Goal: Task Accomplishment & Management: Complete application form

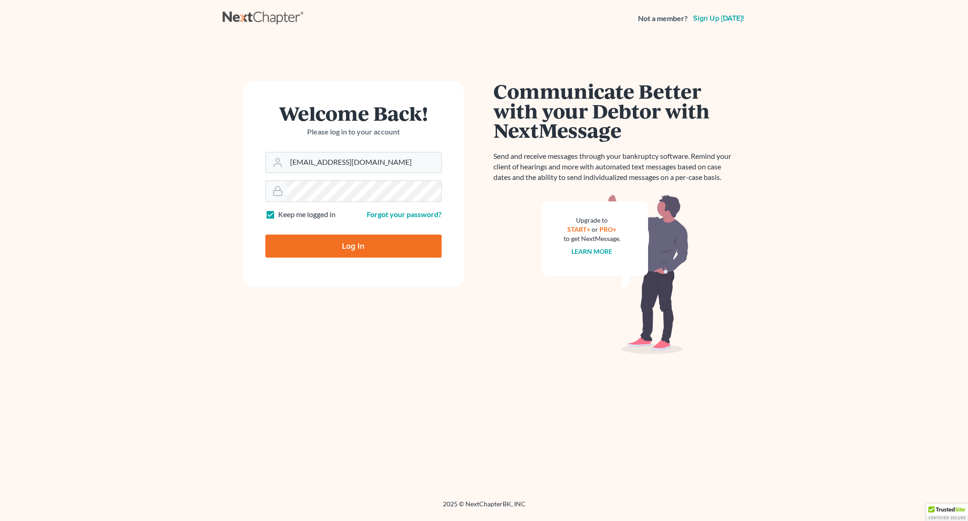
click at [336, 250] on input "Log In" at bounding box center [353, 245] width 176 height 23
type input "Thinking..."
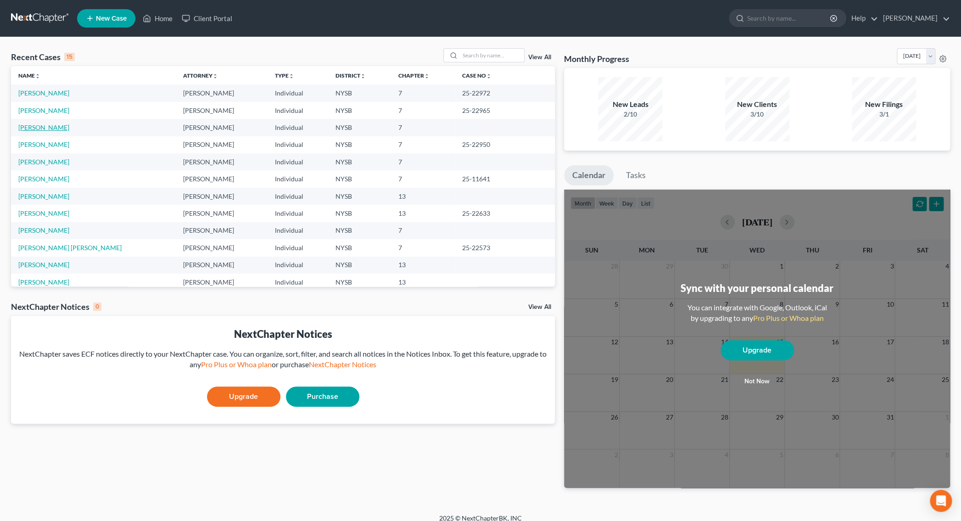
click at [43, 129] on link "[PERSON_NAME]" at bounding box center [43, 127] width 51 height 8
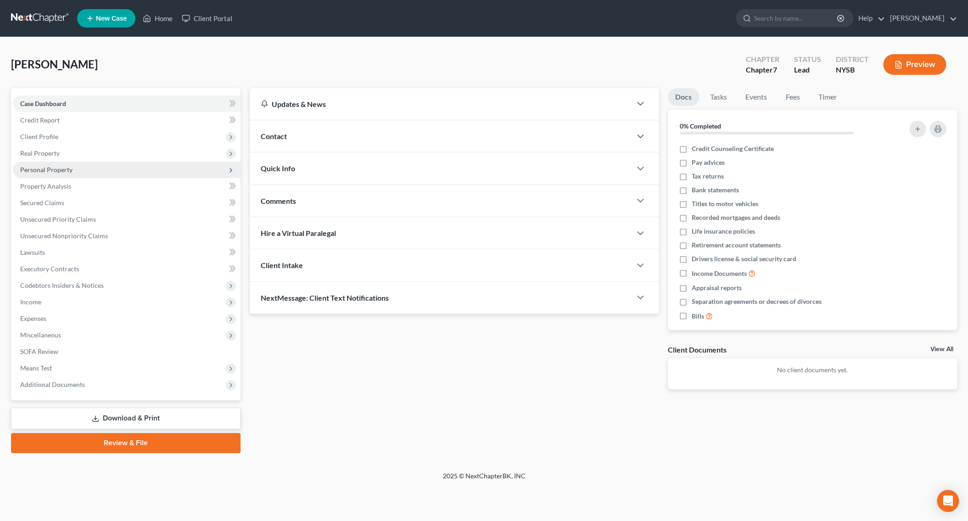
click at [62, 170] on span "Personal Property" at bounding box center [46, 170] width 52 height 8
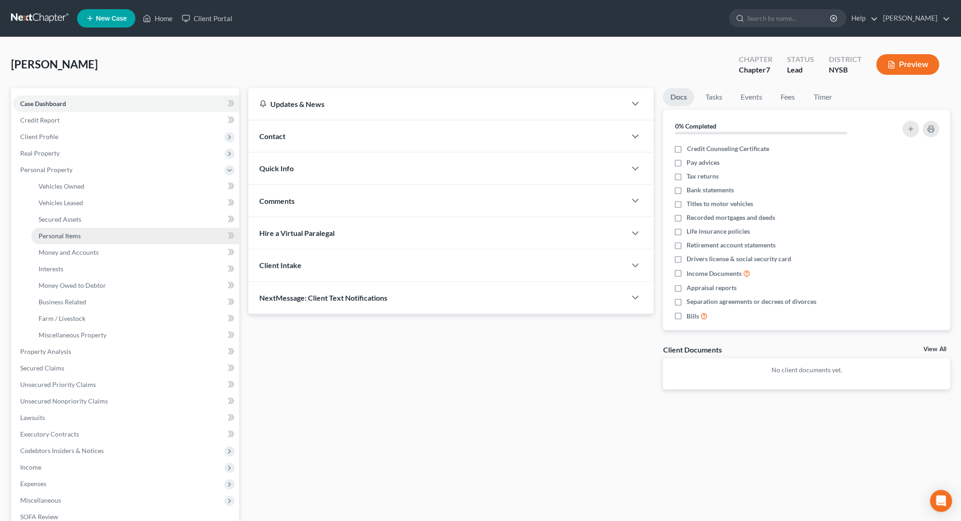
click at [71, 239] on span "Personal Items" at bounding box center [60, 236] width 42 height 8
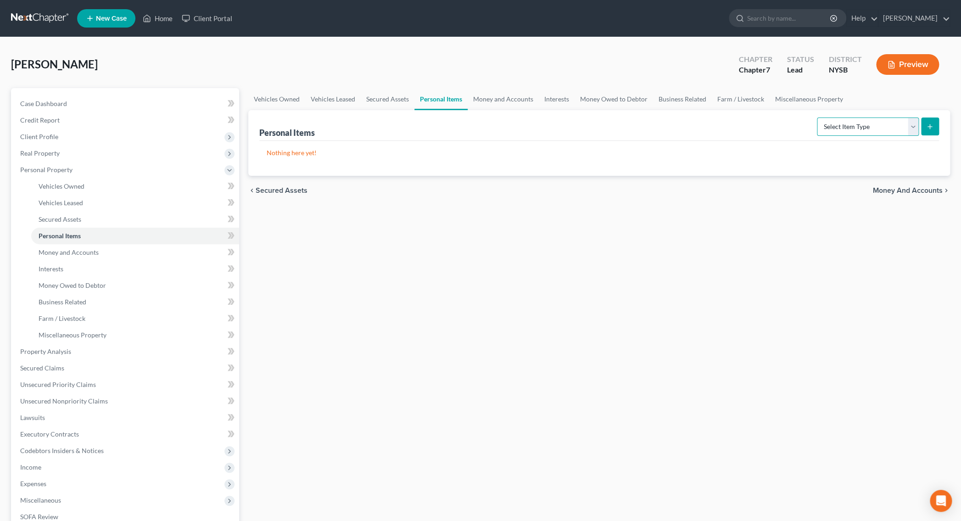
click at [817, 117] on select "Select Item Type Clothing Collectibles Of Value Electronics Firearms Household …" at bounding box center [868, 126] width 102 height 18
select select "electronics"
click option "Electronics" at bounding box center [0, 0] width 0 height 0
click at [927, 128] on icon "submit" at bounding box center [929, 126] width 7 height 7
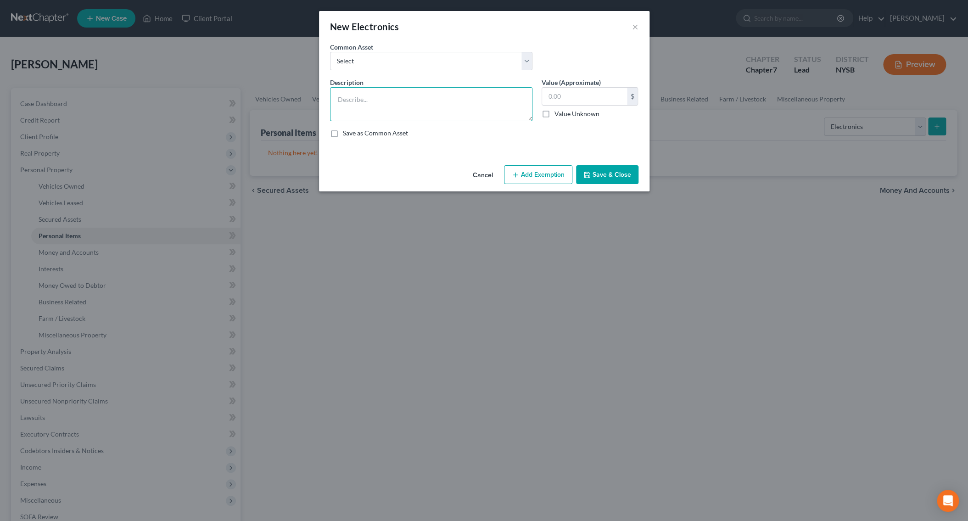
click at [390, 105] on textarea at bounding box center [431, 104] width 202 height 34
type textarea "Cell phone"
click at [600, 99] on input "text" at bounding box center [584, 96] width 85 height 17
type input "100.00"
click at [541, 179] on button "Add Exemption" at bounding box center [538, 174] width 68 height 19
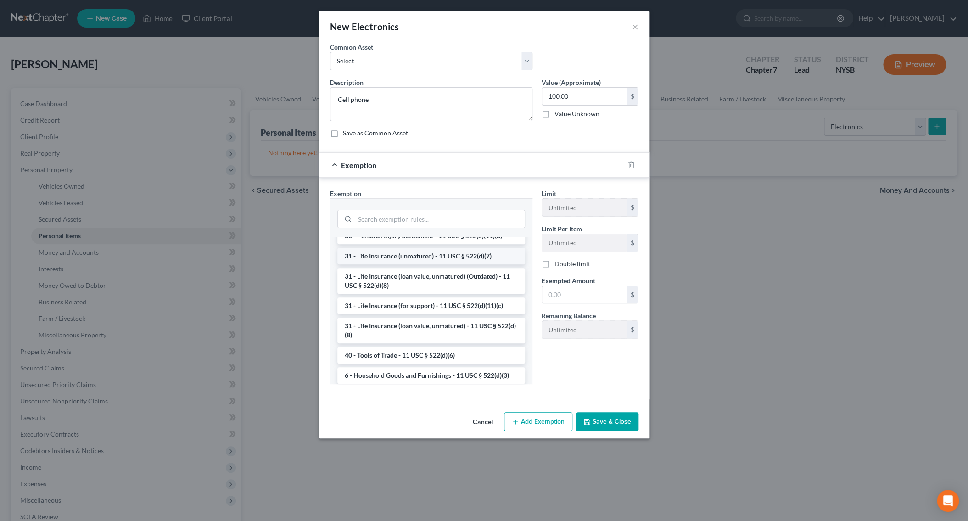
scroll to position [710, 0]
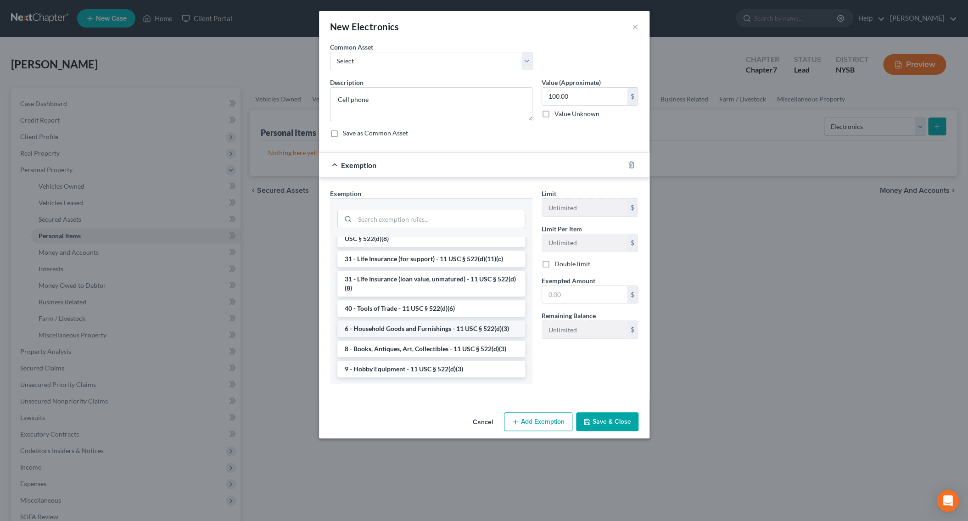
click at [407, 337] on li "6 - Household Goods and Furnishings - 11 USC § 522(d)(3)" at bounding box center [431, 328] width 188 height 17
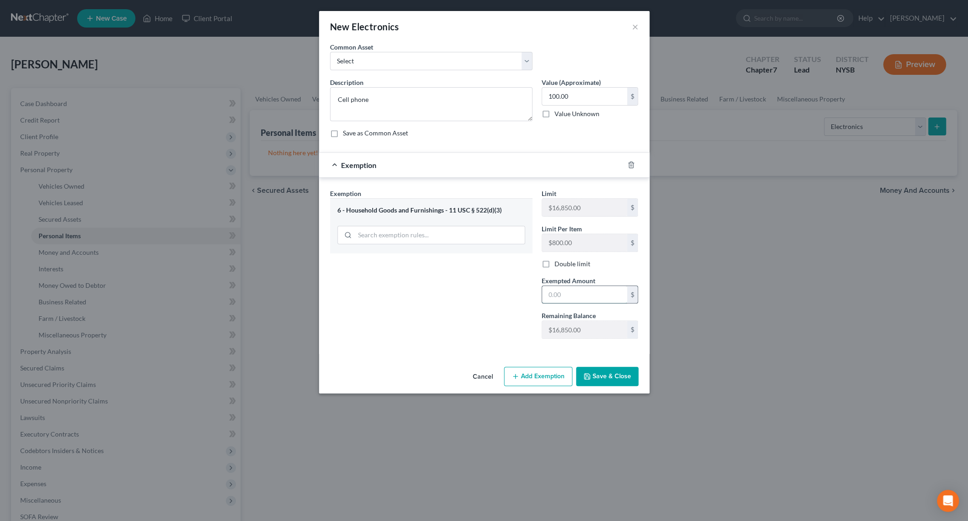
click at [575, 298] on input "text" at bounding box center [584, 294] width 85 height 17
type input "100.00"
click at [587, 379] on icon "button" at bounding box center [586, 376] width 7 height 7
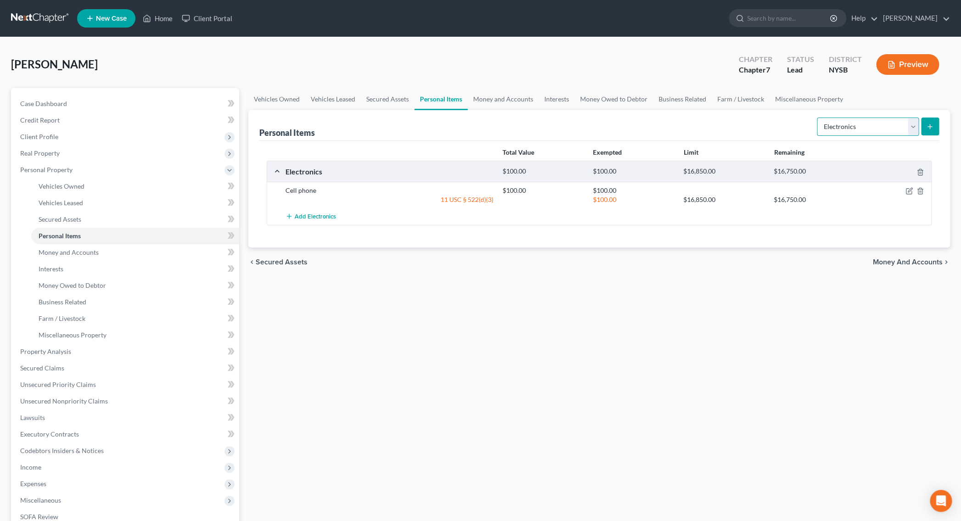
select select "clothing"
click option "Clothing" at bounding box center [0, 0] width 0 height 0
click at [931, 127] on icon "submit" at bounding box center [929, 126] width 7 height 7
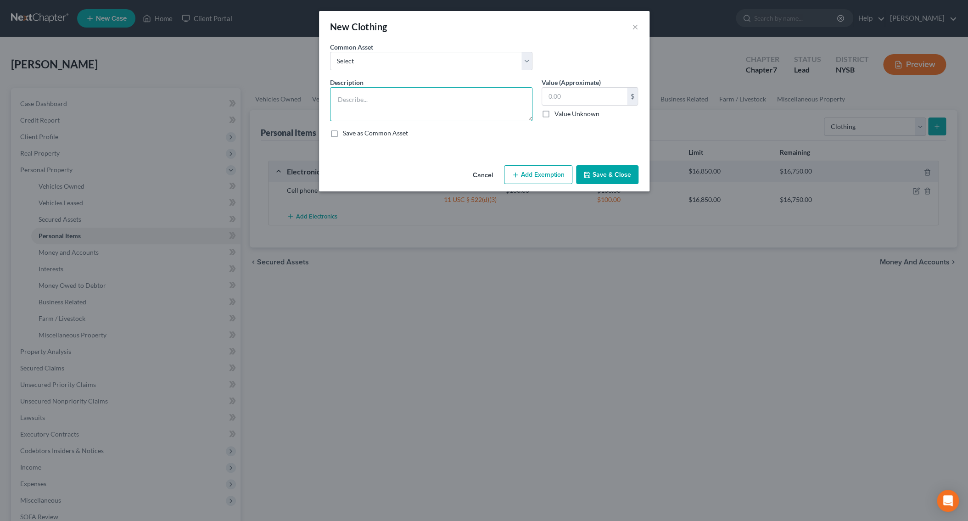
click at [432, 94] on textarea at bounding box center [431, 104] width 202 height 34
type textarea "Clothing"
click at [572, 94] on input "text" at bounding box center [584, 96] width 85 height 17
click at [572, 100] on input "text" at bounding box center [584, 96] width 85 height 17
type input "400.00"
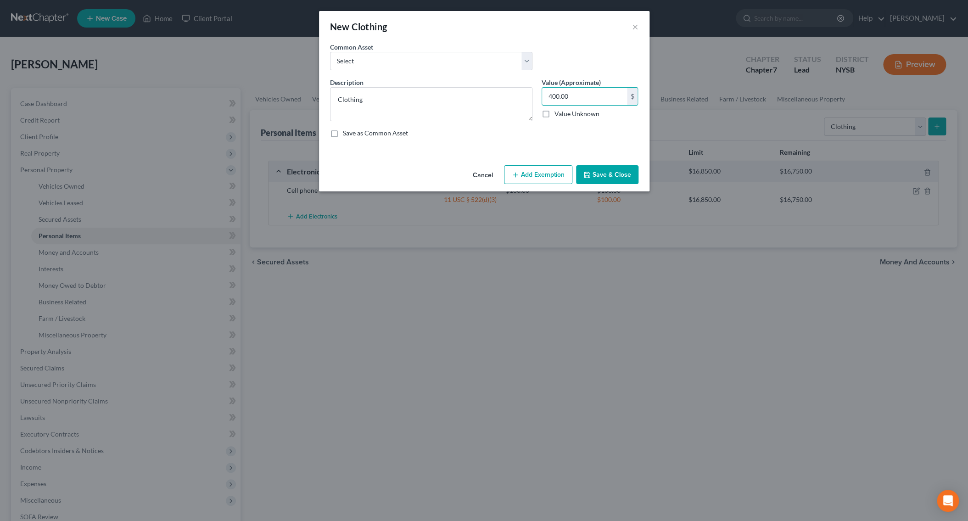
click at [552, 169] on button "Add Exemption" at bounding box center [538, 174] width 68 height 19
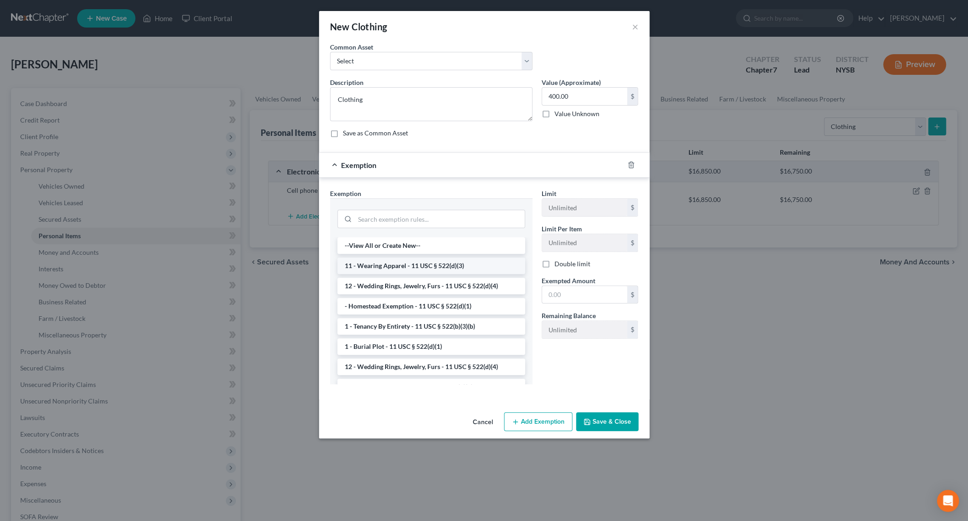
click at [403, 263] on li "11 - Wearing Apparel - 11 USC § 522(d)(3)" at bounding box center [431, 265] width 188 height 17
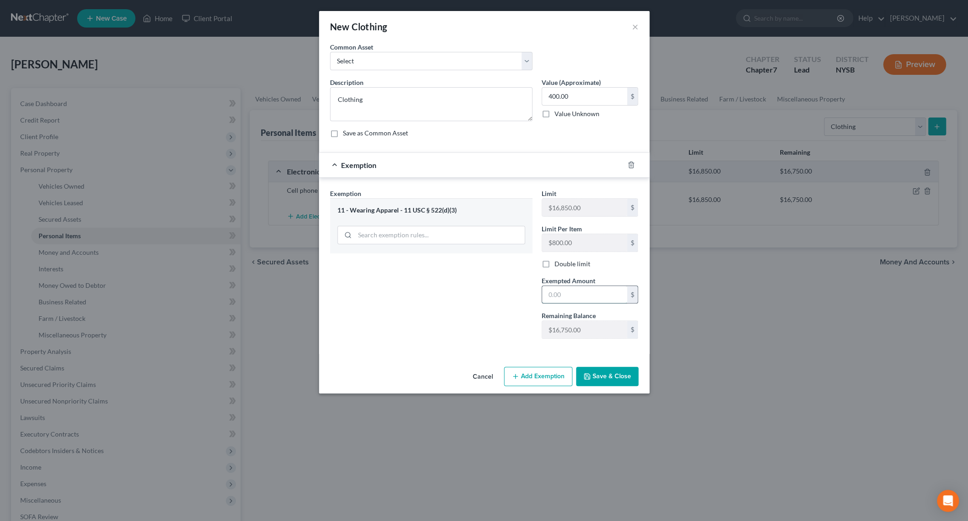
click at [589, 300] on input "text" at bounding box center [584, 294] width 85 height 17
type input "400.00"
click at [607, 377] on button "Save & Close" at bounding box center [607, 376] width 62 height 19
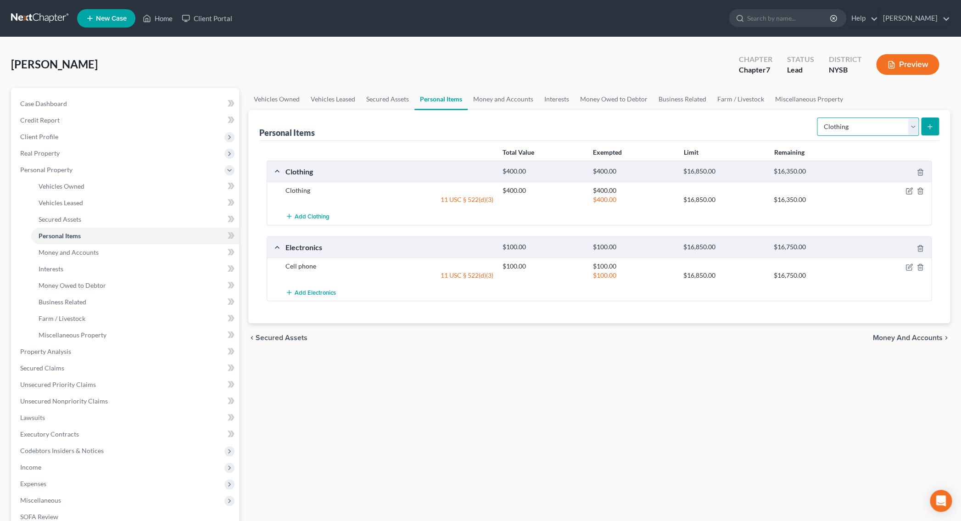
select select "jewelry"
click option "Jewelry" at bounding box center [0, 0] width 0 height 0
click at [930, 128] on icon "submit" at bounding box center [929, 126] width 7 height 7
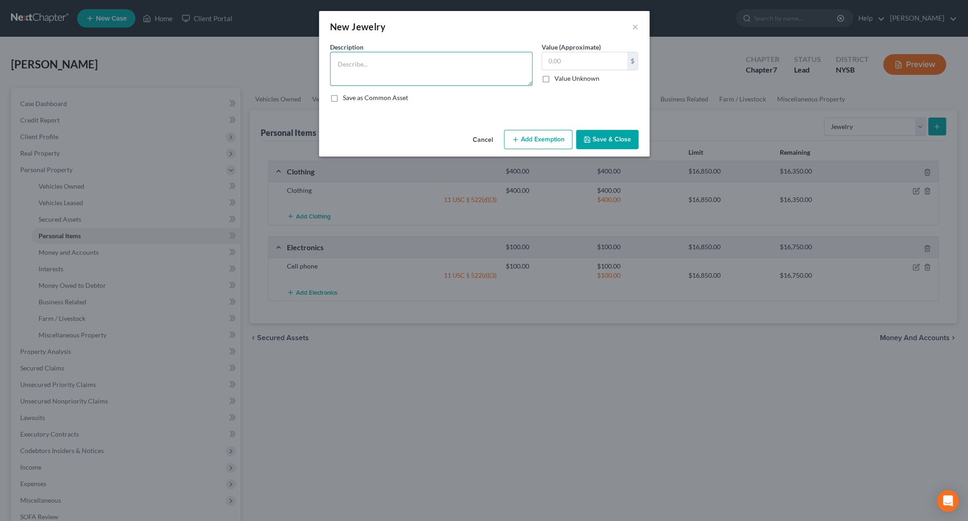
click at [357, 77] on textarea at bounding box center [431, 69] width 202 height 34
type textarea "1 ring"
click at [552, 68] on input "text" at bounding box center [584, 60] width 85 height 17
type input "300.00"
click at [531, 134] on button "Add Exemption" at bounding box center [538, 139] width 68 height 19
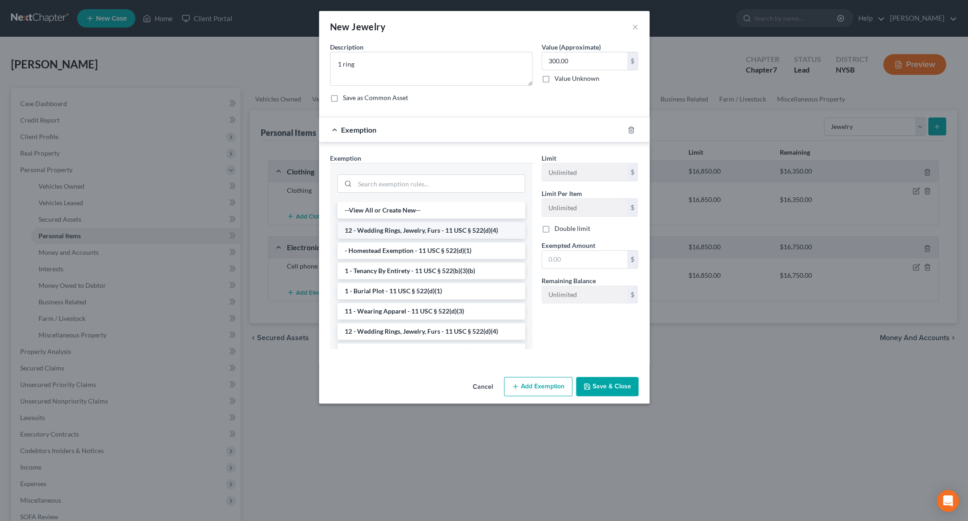
click at [437, 230] on li "12 - Wedding Rings, Jewelry, Furs - 11 USC § 522(d)(4)" at bounding box center [431, 230] width 188 height 17
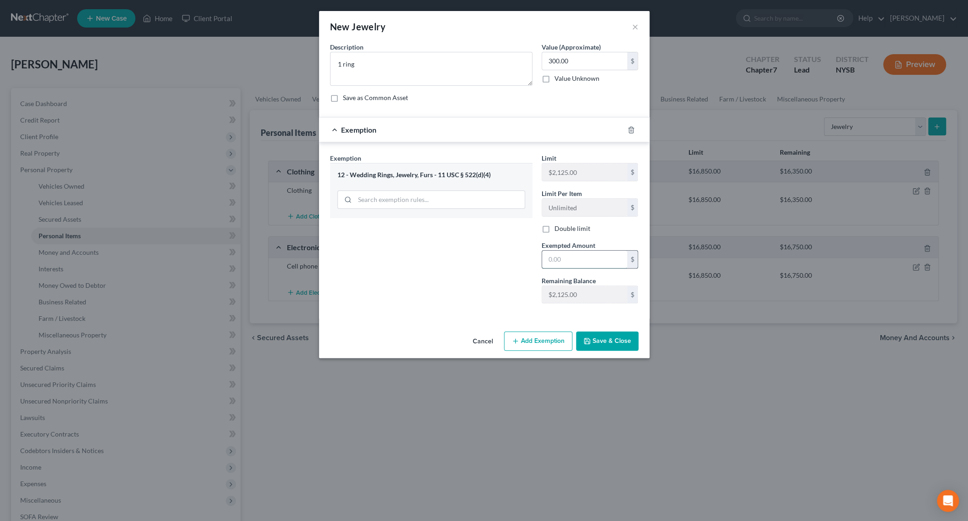
click at [563, 263] on input "text" at bounding box center [584, 259] width 85 height 17
type input "300.00"
click at [605, 340] on button "Save & Close" at bounding box center [607, 340] width 62 height 19
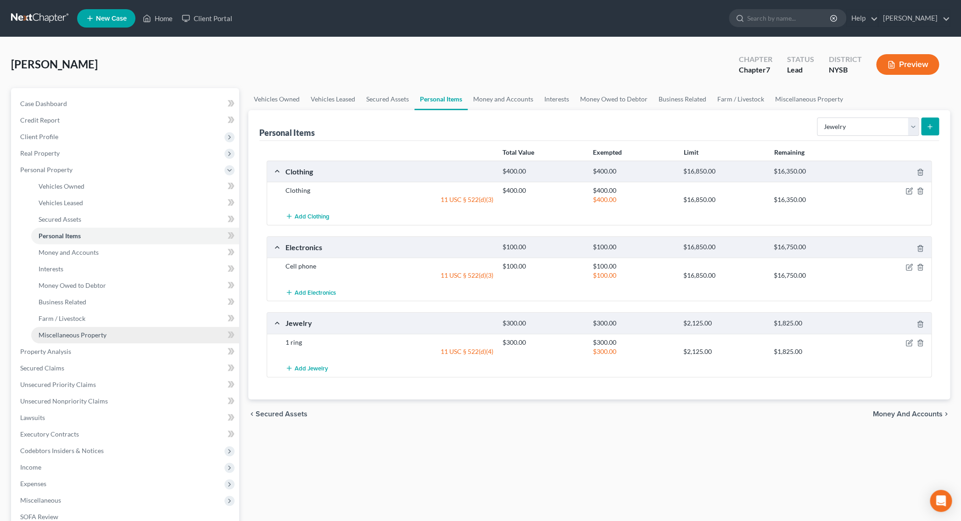
click at [66, 338] on span "Miscellaneous Property" at bounding box center [73, 335] width 68 height 8
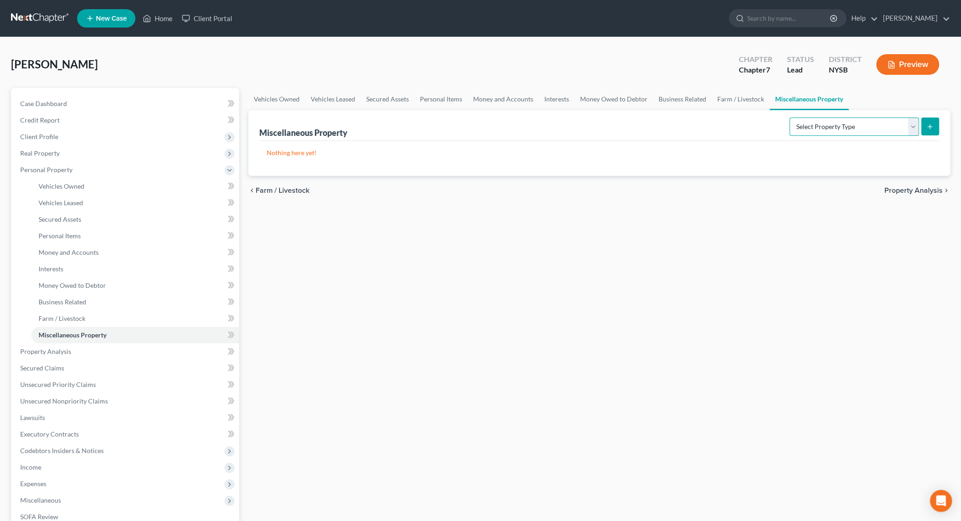
click at [789, 117] on select "Select Property Type Assigned for Creditor Benefit [DATE] Holding for Another N…" at bounding box center [853, 126] width 129 height 18
click at [74, 269] on link "Interests" at bounding box center [135, 269] width 208 height 17
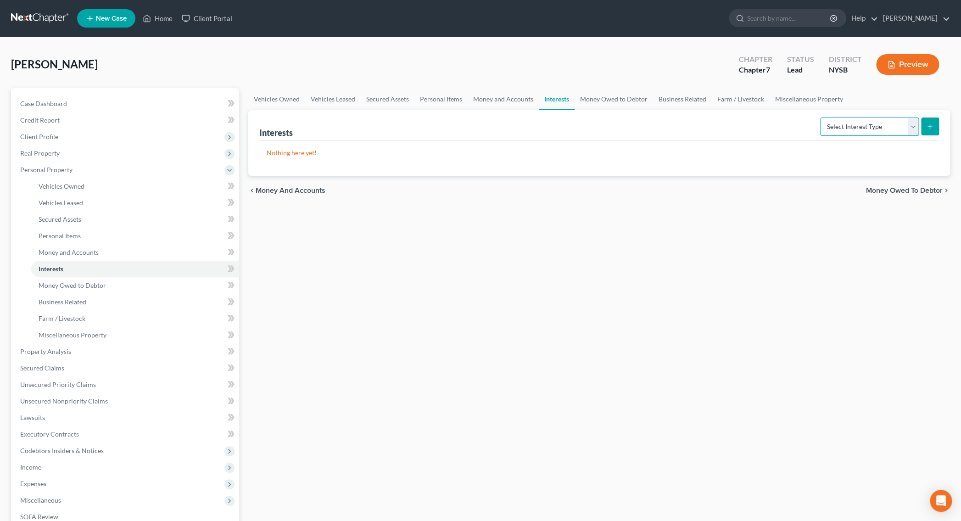
click at [820, 117] on select "Select Interest Type 401K Annuity Bond Education IRA Government Bond Government…" at bounding box center [869, 126] width 99 height 18
click at [104, 287] on span "Money Owed to Debtor" at bounding box center [72, 285] width 67 height 8
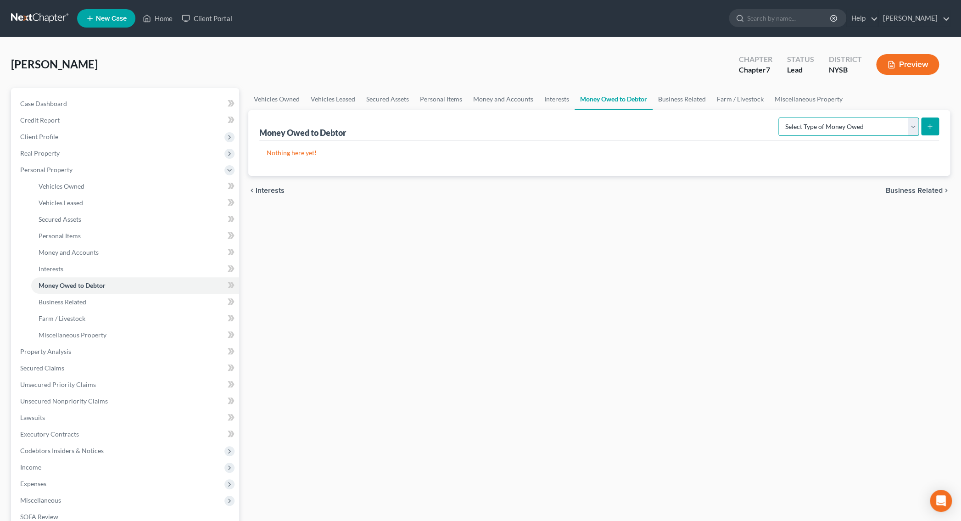
click at [778, 117] on select "Select Type of Money Owed Accounts Receivable Alimony Child Support Claims Agai…" at bounding box center [848, 126] width 140 height 18
select select "claims_against_third_parties"
click option "Claims Against Third Parties" at bounding box center [0, 0] width 0 height 0
click at [927, 131] on button "submit" at bounding box center [930, 126] width 18 height 18
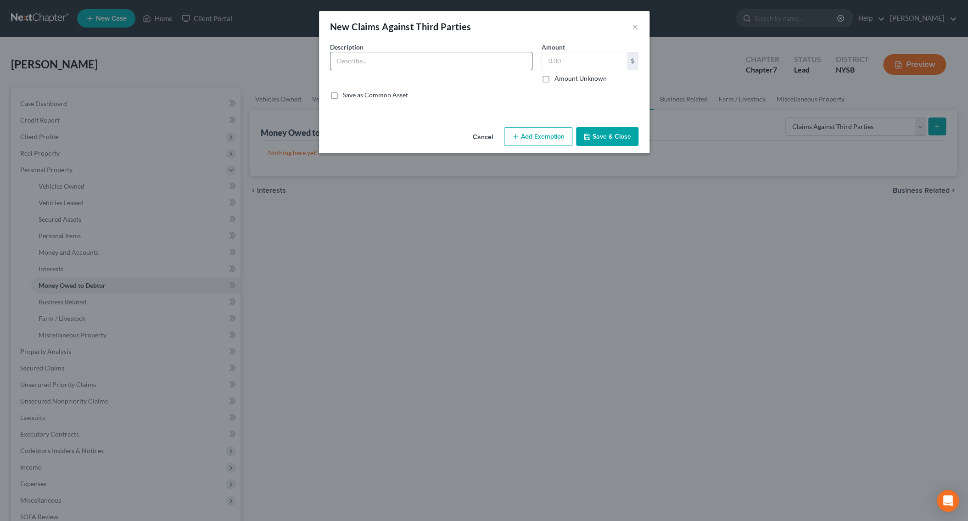
click at [474, 62] on input "text" at bounding box center [430, 60] width 201 height 17
type input "Personal Injury Action vs. Home Depot for "slip & fall" in [DATE]"
click at [554, 79] on label "Amount Unknown" at bounding box center [580, 78] width 52 height 9
click at [558, 79] on input "Amount Unknown" at bounding box center [561, 77] width 6 height 6
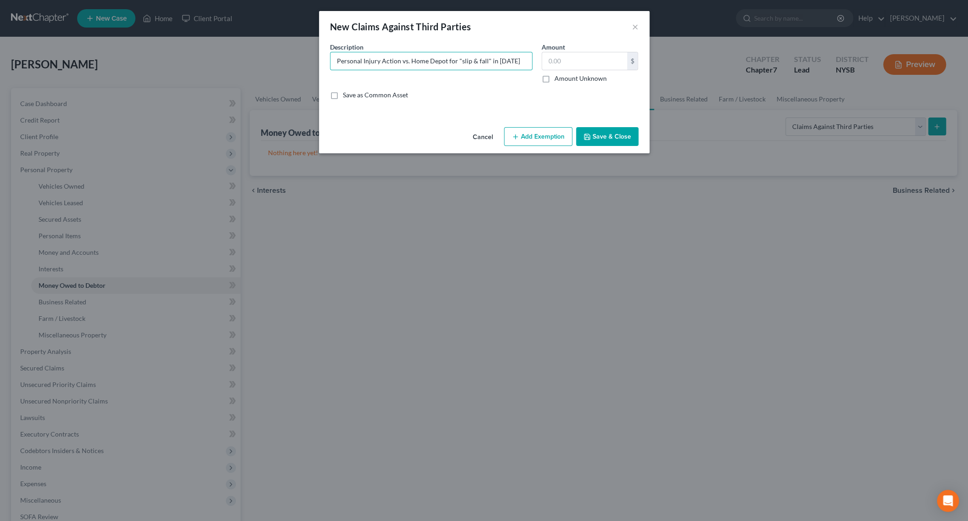
checkbox input "true"
type input "0.00"
click at [528, 138] on button "Add Exemption" at bounding box center [538, 136] width 68 height 19
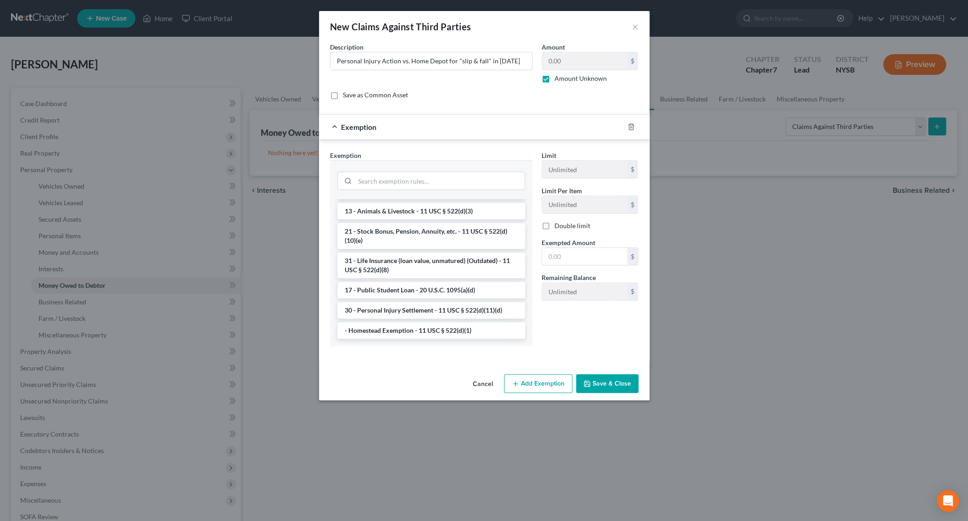
scroll to position [738, 0]
click at [429, 311] on li "30 - Personal Injury Settlement - 11 USC § 522(d)(11)(d)" at bounding box center [431, 310] width 188 height 17
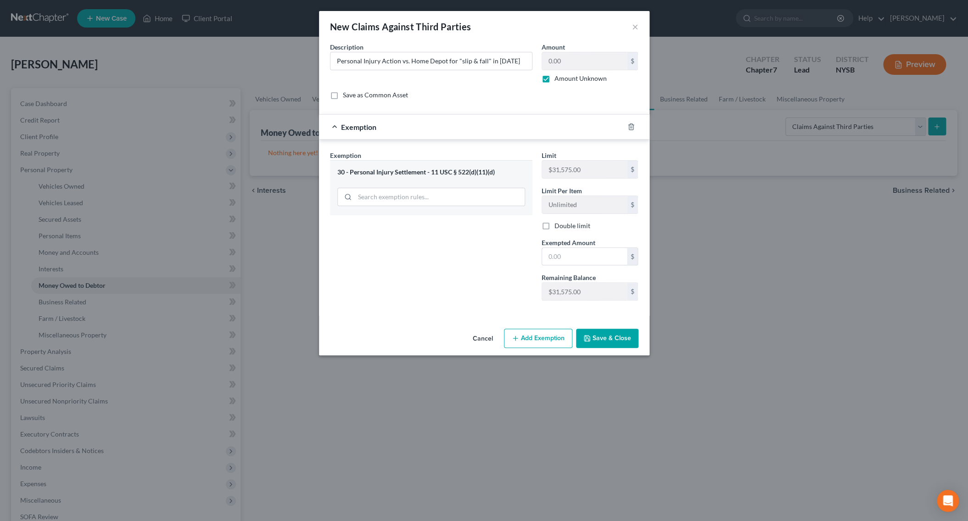
click at [537, 338] on button "Add Exemption" at bounding box center [538, 338] width 68 height 19
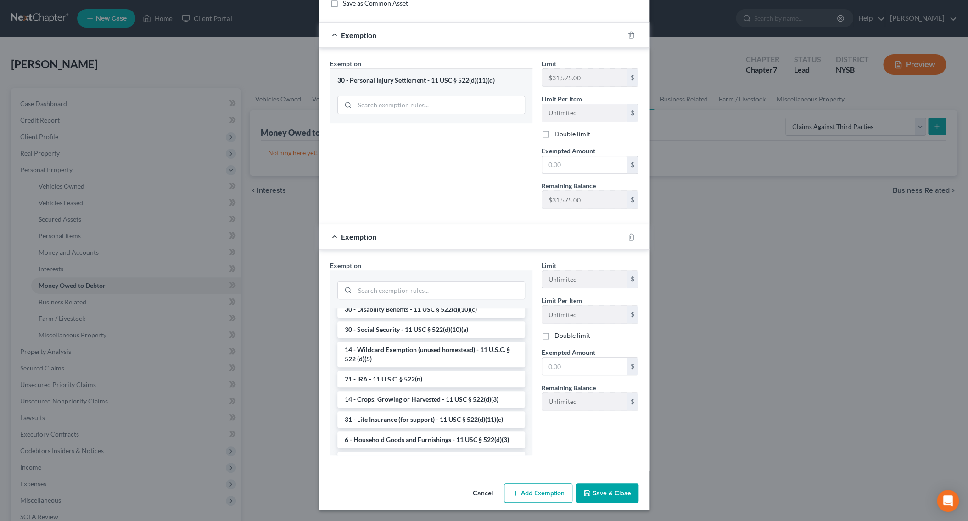
scroll to position [515, 0]
click at [460, 363] on li "14 - Wildcard Exemption (unused homestead) - 11 U.S.C. § 522 (d)(5)" at bounding box center [431, 350] width 188 height 26
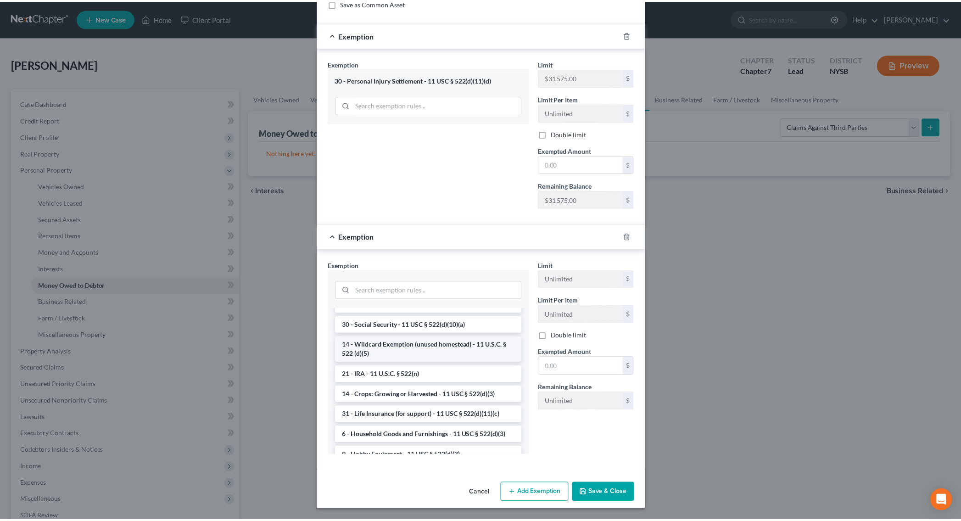
scroll to position [47, 0]
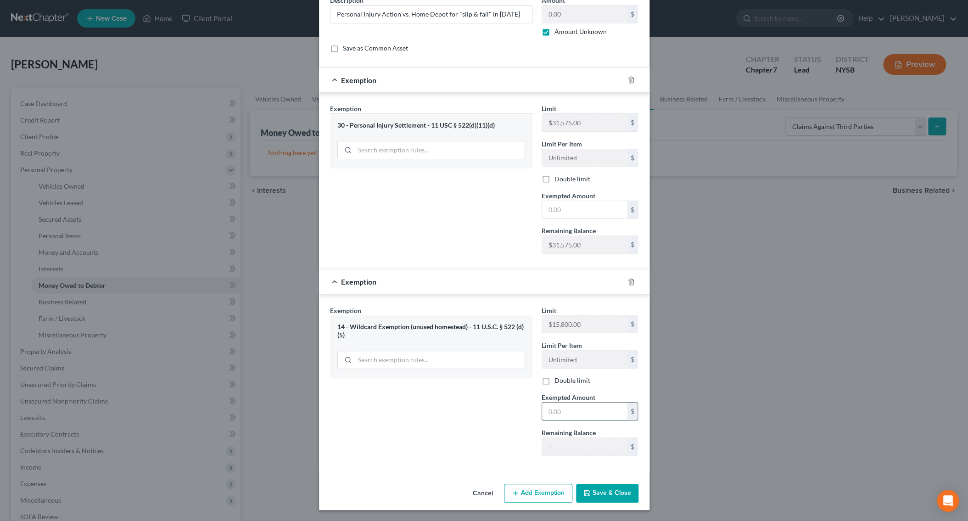
click at [569, 408] on input "text" at bounding box center [584, 410] width 85 height 17
type input "10,000.00"
click at [581, 497] on button "Save & Close" at bounding box center [607, 493] width 62 height 19
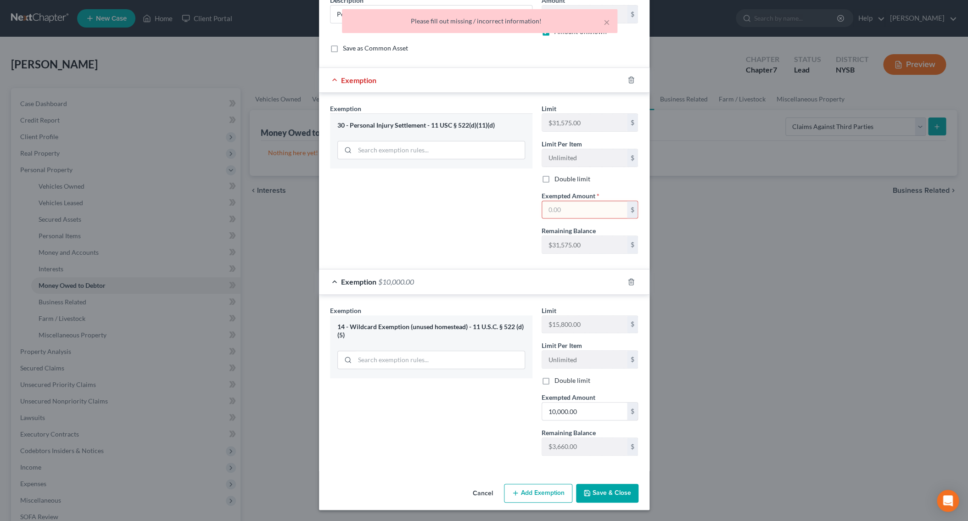
click at [587, 210] on input "text" at bounding box center [584, 209] width 85 height 17
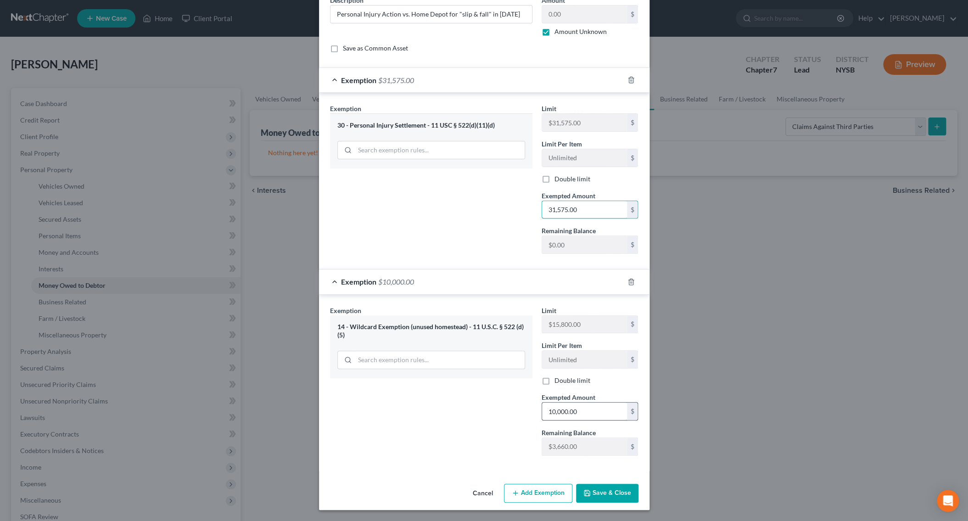
type input "31,575.00"
click at [561, 413] on input "10,000.00" at bounding box center [584, 410] width 85 height 17
type input "136,600"
click at [573, 415] on input "136,600" at bounding box center [584, 410] width 85 height 17
type input "13,660.00"
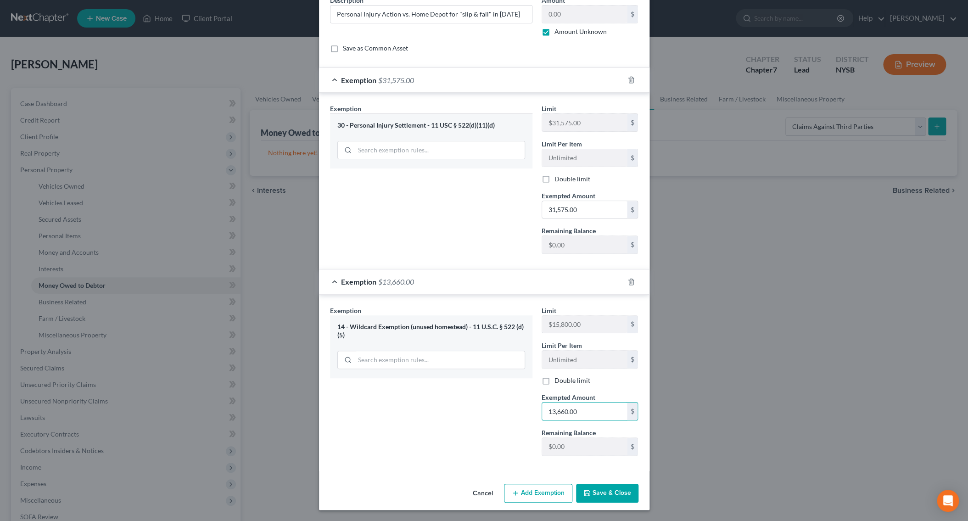
click at [595, 500] on button "Save & Close" at bounding box center [607, 493] width 62 height 19
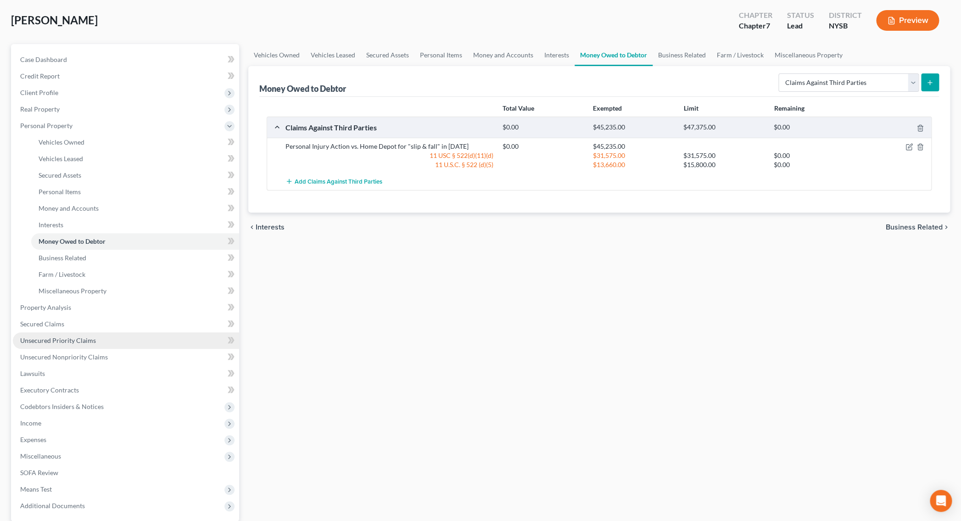
scroll to position [125, 0]
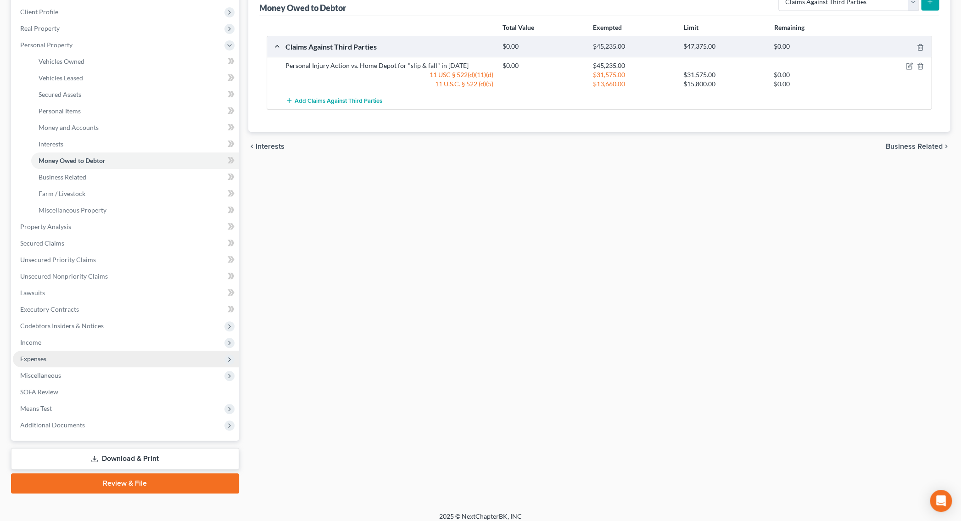
click at [100, 359] on span "Expenses" at bounding box center [126, 359] width 226 height 17
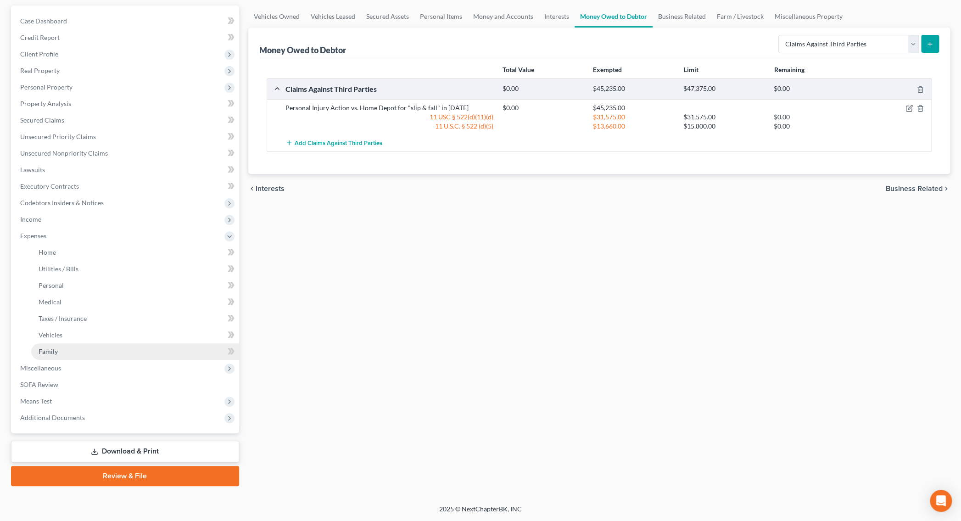
scroll to position [82, 0]
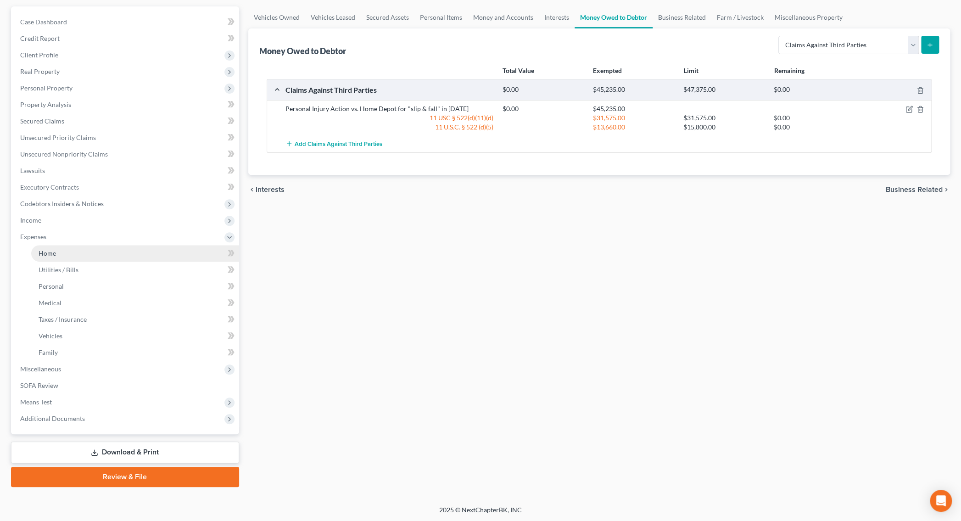
click at [56, 248] on link "Home" at bounding box center [135, 253] width 208 height 17
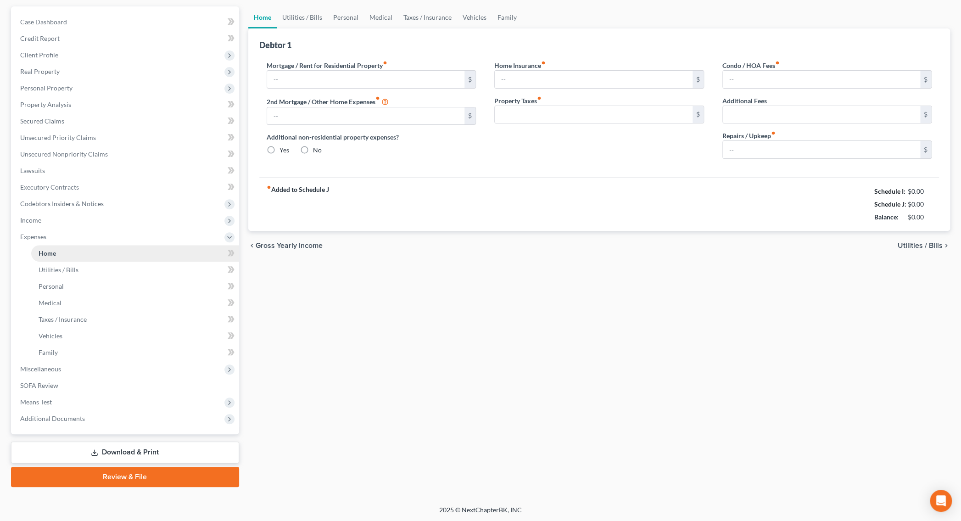
type input "0.00"
radio input "true"
type input "0.00"
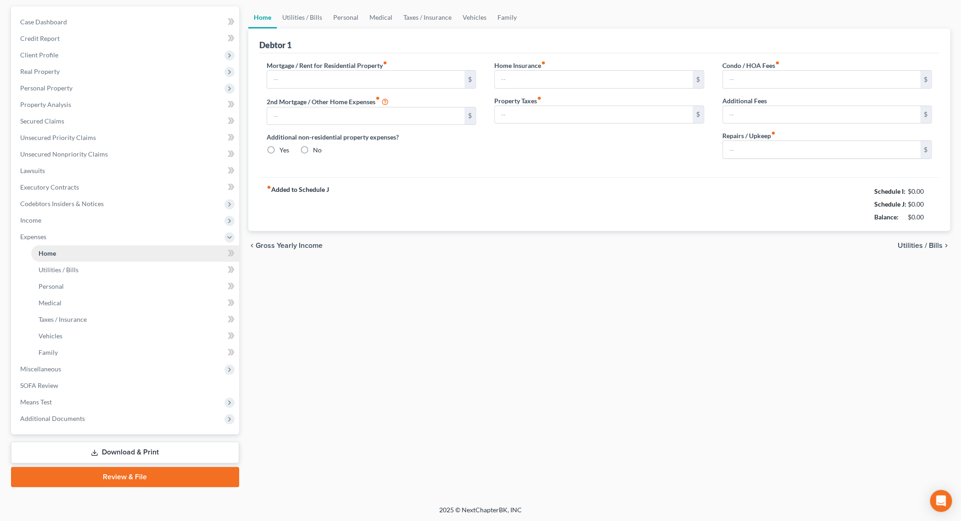
type input "0.00"
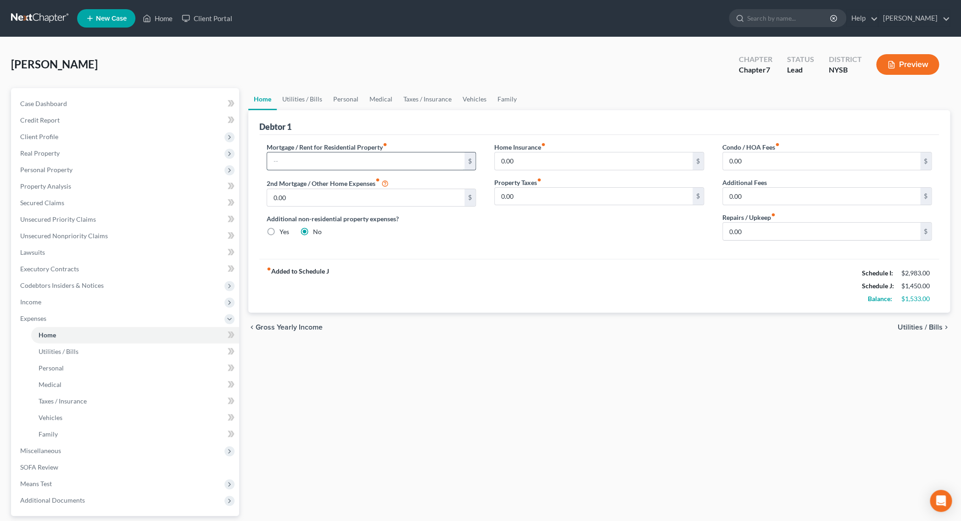
click at [410, 162] on input "text" at bounding box center [366, 160] width 198 height 17
type input "700.00"
click at [303, 100] on link "Utilities / Bills" at bounding box center [302, 99] width 51 height 22
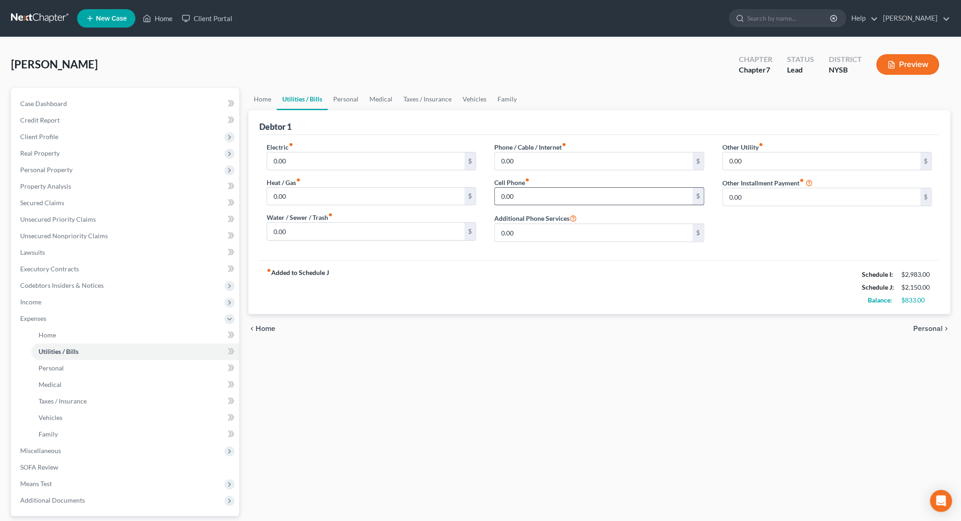
click at [500, 198] on input "0.00" at bounding box center [594, 196] width 198 height 17
type input "70.00"
click at [61, 360] on link "Personal" at bounding box center [135, 368] width 208 height 17
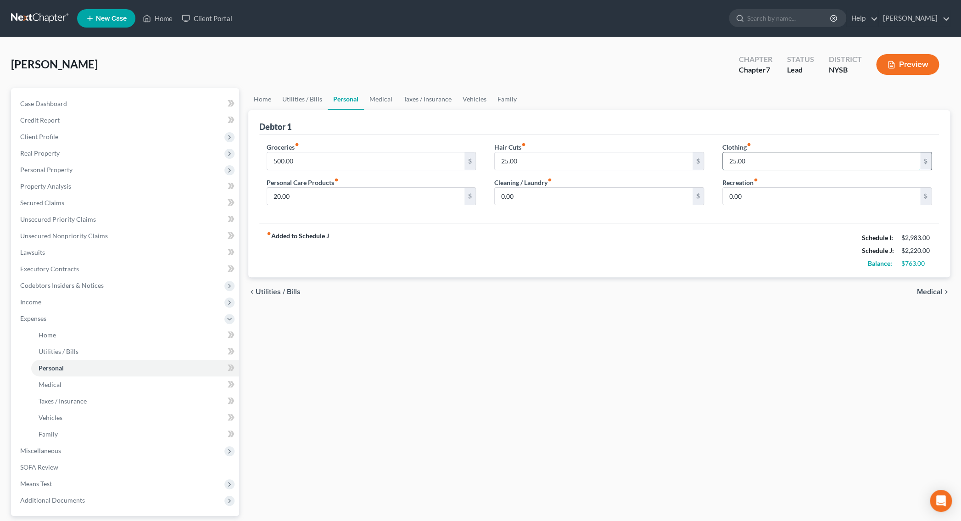
click at [736, 165] on input "25.00" at bounding box center [822, 160] width 198 height 17
click at [733, 162] on input "25.00" at bounding box center [822, 160] width 198 height 17
type input "50.00"
click at [383, 103] on link "Medical" at bounding box center [381, 99] width 34 height 22
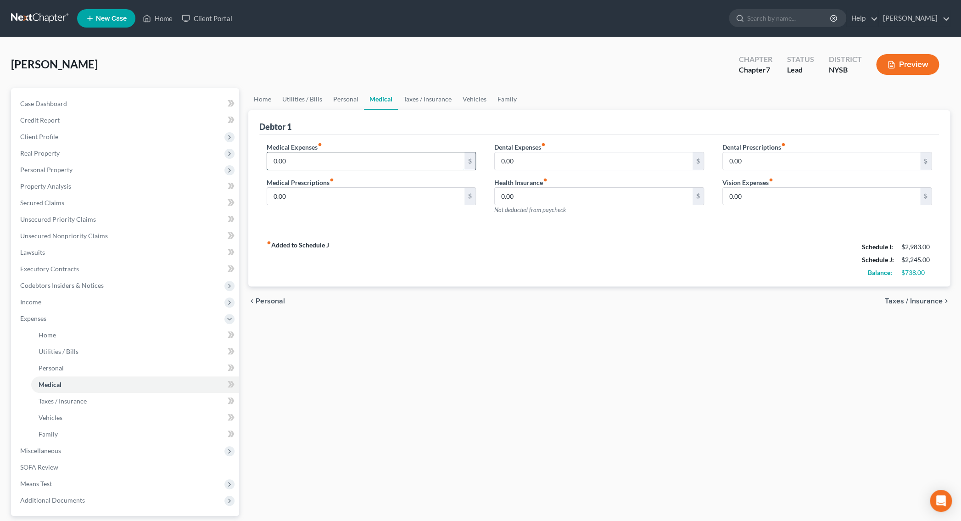
click at [272, 160] on input "0.00" at bounding box center [366, 160] width 198 height 17
type input "150.00"
click at [500, 156] on input "0.00" at bounding box center [594, 160] width 198 height 17
type input "250.00"
click at [558, 198] on input "0.00" at bounding box center [594, 196] width 198 height 17
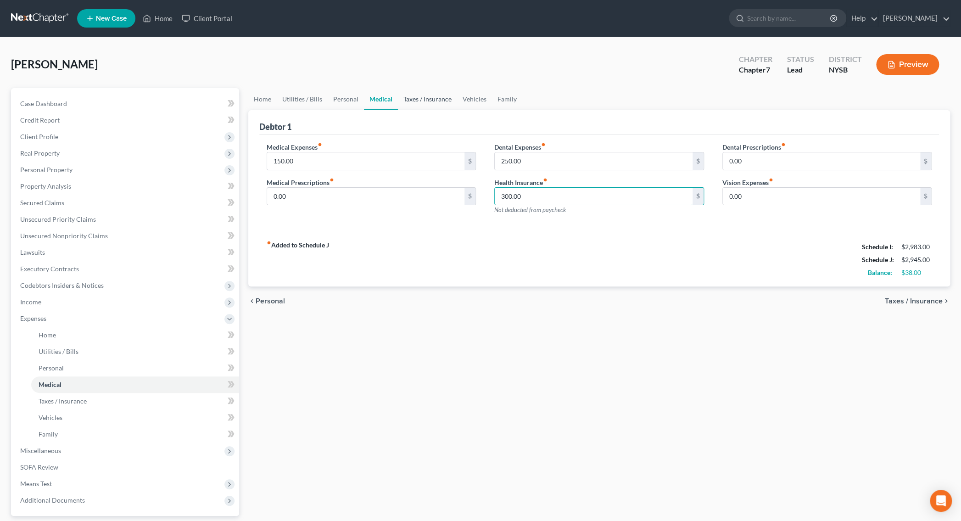
type input "300.00"
click at [415, 100] on link "Taxes / Insurance" at bounding box center [427, 99] width 59 height 22
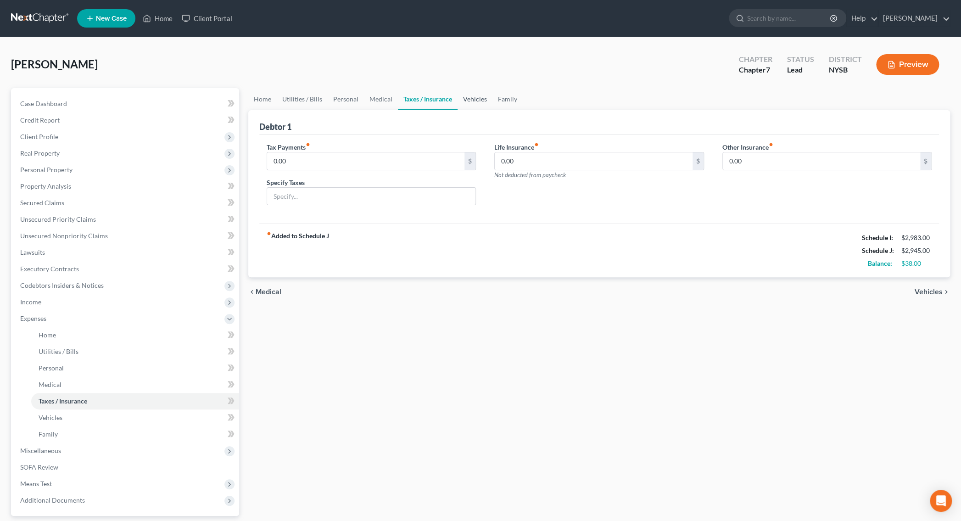
click at [463, 98] on link "Vehicles" at bounding box center [475, 99] width 35 height 22
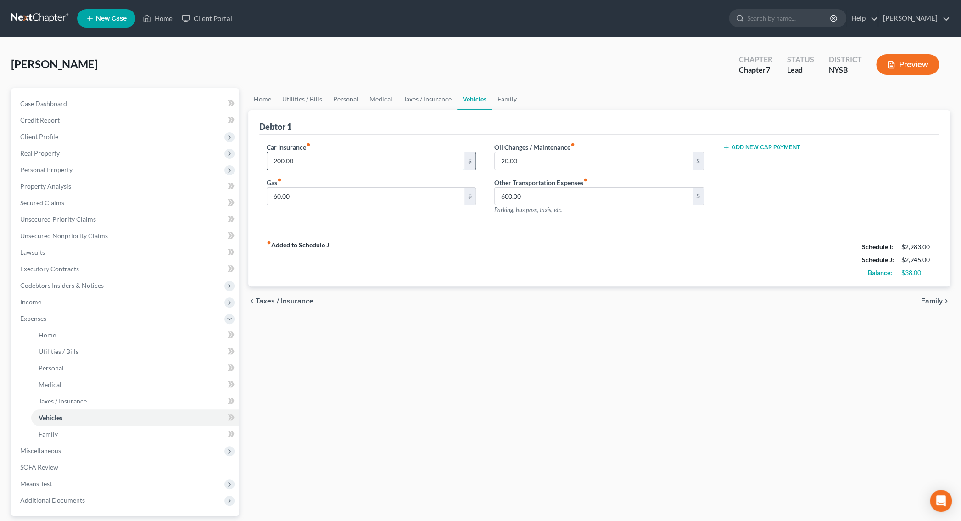
click at [279, 161] on input "200.00" at bounding box center [366, 160] width 198 height 17
type input "150.00"
click at [345, 96] on link "Personal" at bounding box center [346, 99] width 36 height 22
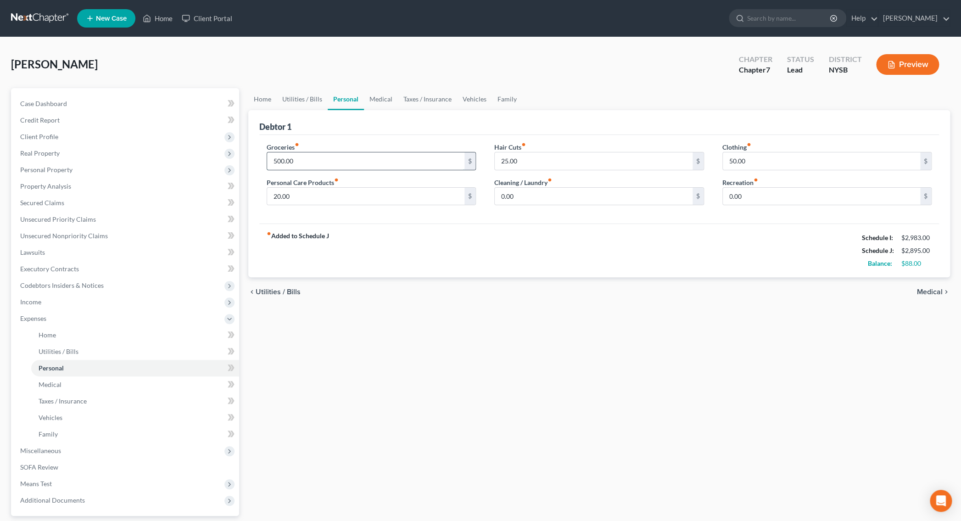
click at [277, 161] on input "500.00" at bounding box center [366, 160] width 198 height 17
type input "800.00"
click at [468, 96] on link "Vehicles" at bounding box center [474, 99] width 35 height 22
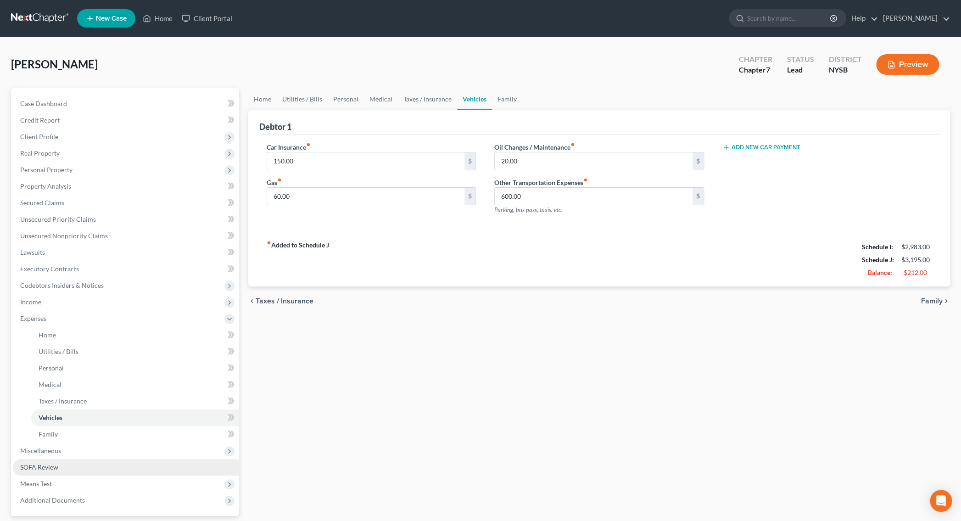
click at [50, 467] on span "SOFA Review" at bounding box center [39, 467] width 38 height 8
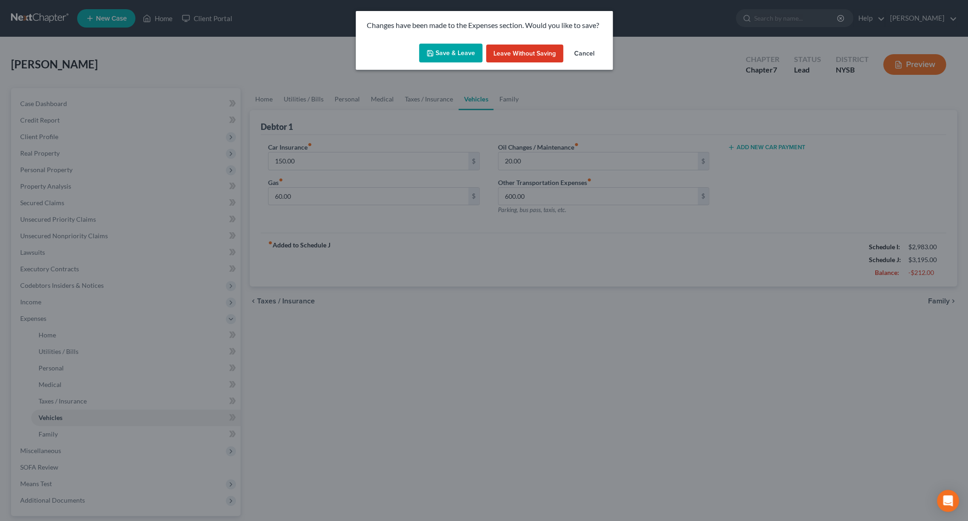
click at [463, 48] on button "Save & Leave" at bounding box center [450, 53] width 63 height 19
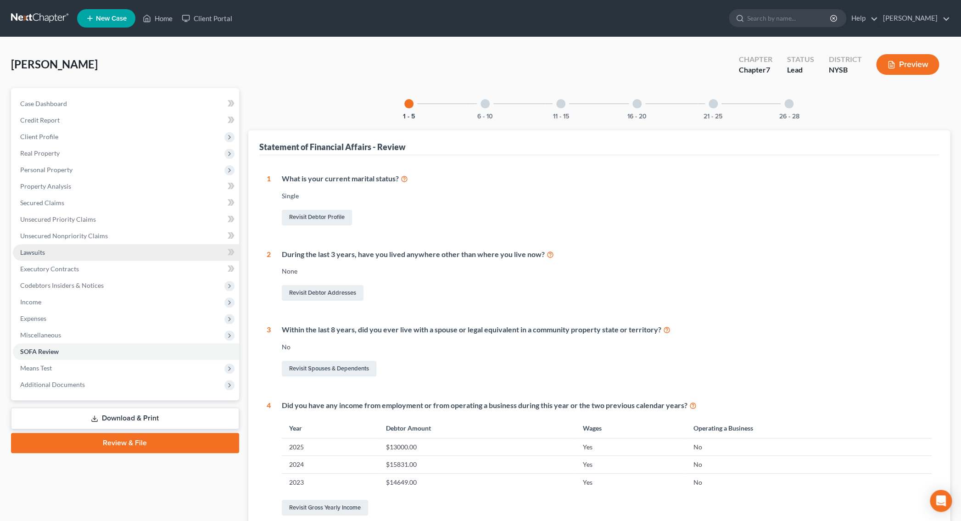
click at [35, 255] on span "Lawsuits" at bounding box center [32, 252] width 25 height 8
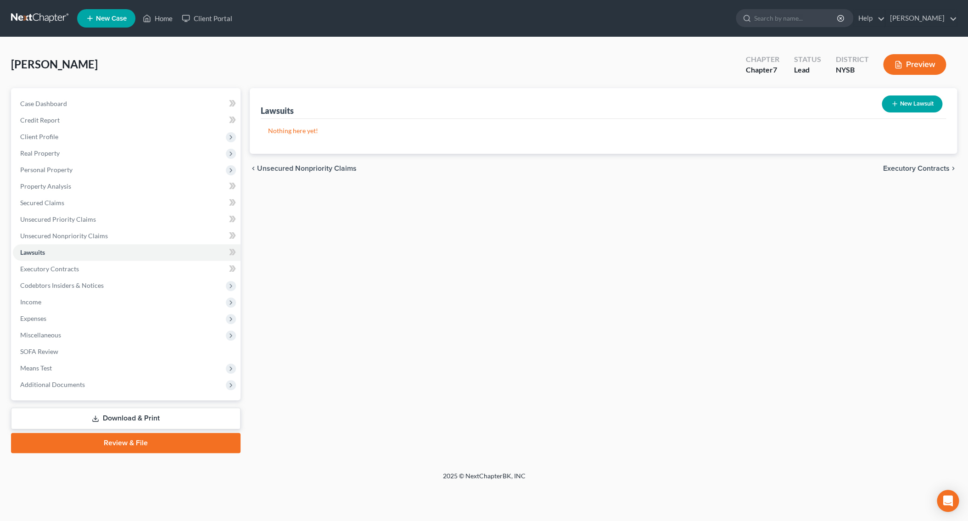
click at [913, 101] on button "New Lawsuit" at bounding box center [912, 103] width 61 height 17
select select "0"
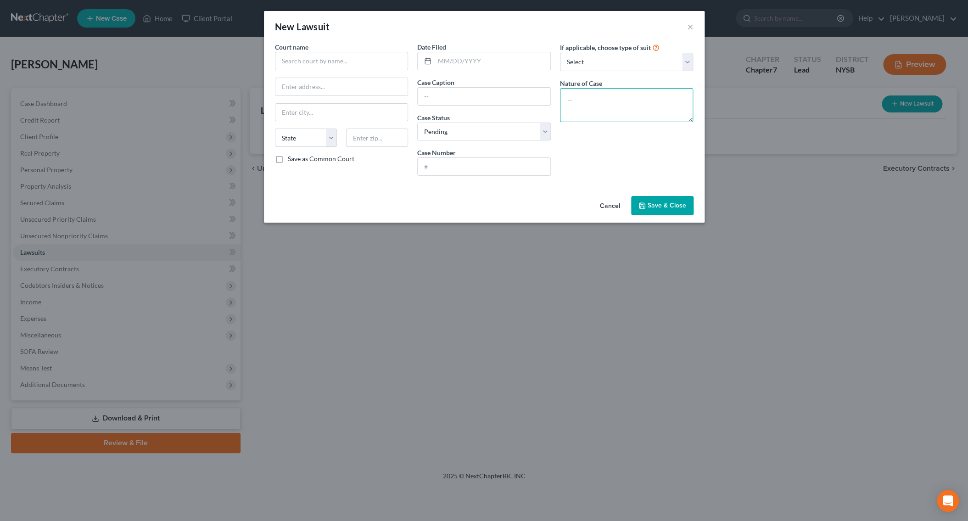
click at [580, 112] on textarea at bounding box center [627, 105] width 134 height 34
type textarea "Slip and Fall case vs. Home Depot"
click at [397, 61] on input "text" at bounding box center [342, 61] width 134 height 18
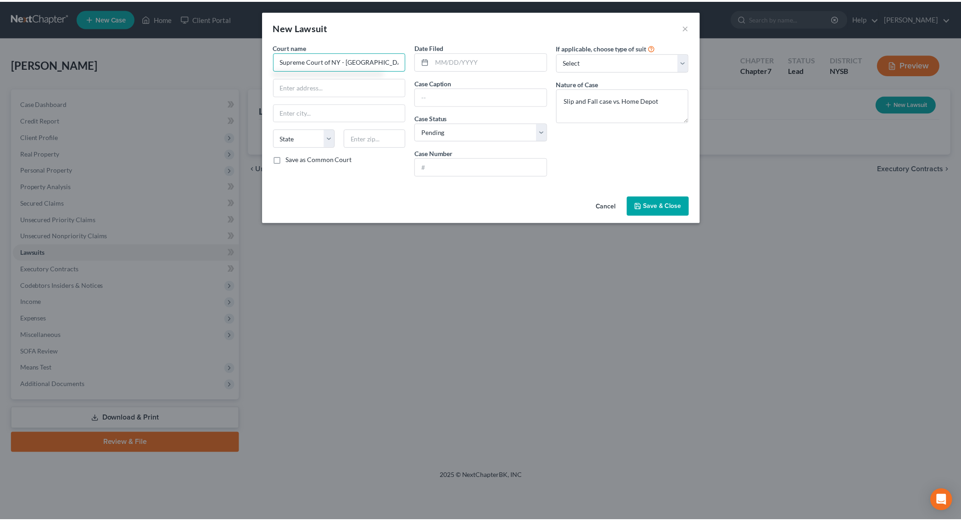
scroll to position [0, 3]
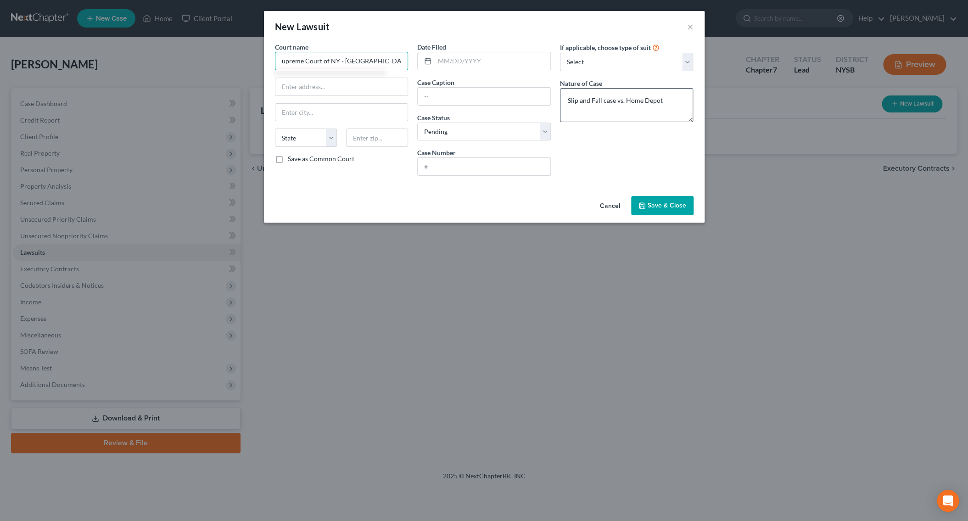
type input "Supreme Court of NY - [GEOGRAPHIC_DATA]"
click at [565, 97] on textarea "Slip and Fall case vs. Home Depot" at bounding box center [627, 105] width 134 height 34
type textarea "Debtor is Plaintiff in "Slip and Fall" case vs. Home Depot"
click at [658, 205] on span "Save & Close" at bounding box center [666, 205] width 39 height 8
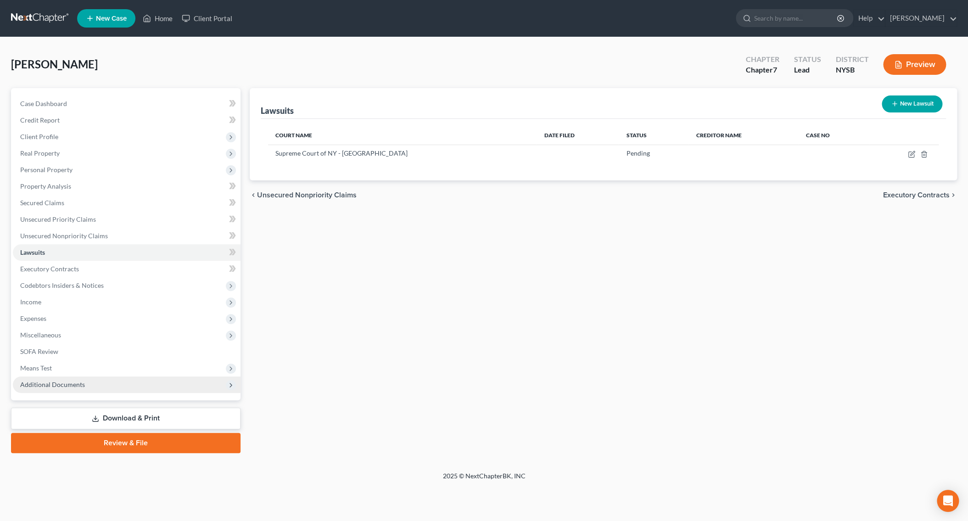
click at [72, 382] on span "Additional Documents" at bounding box center [52, 384] width 65 height 8
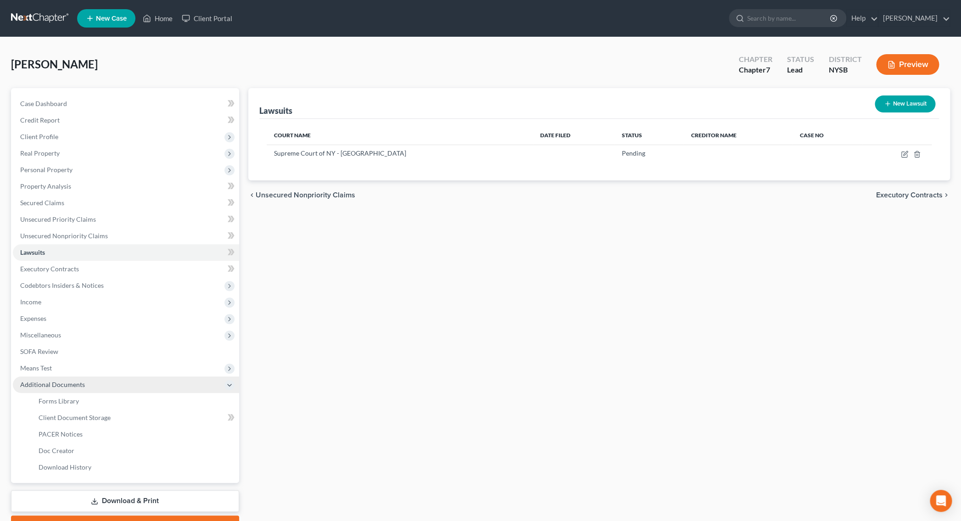
click at [231, 382] on icon at bounding box center [229, 384] width 7 height 7
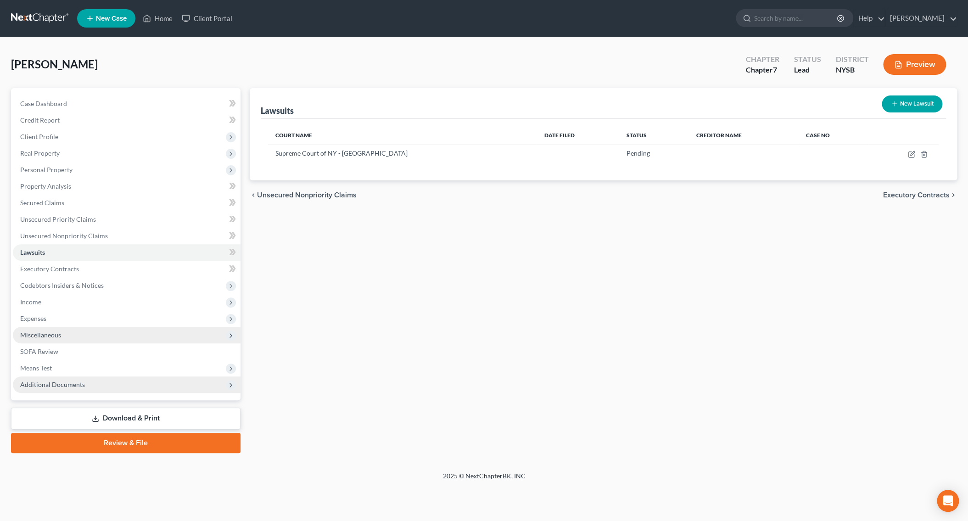
click at [230, 338] on icon at bounding box center [230, 335] width 7 height 7
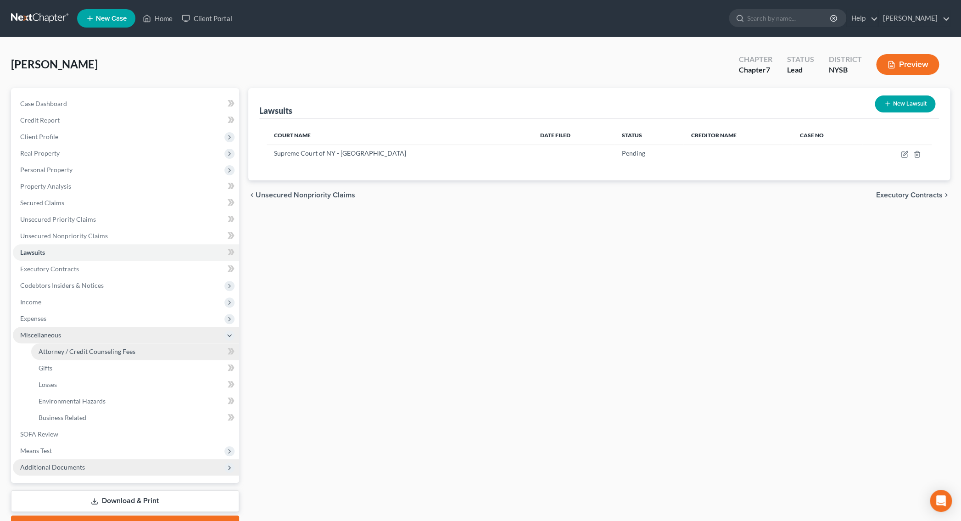
click at [89, 352] on span "Attorney / Credit Counseling Fees" at bounding box center [87, 351] width 97 height 8
select select "0"
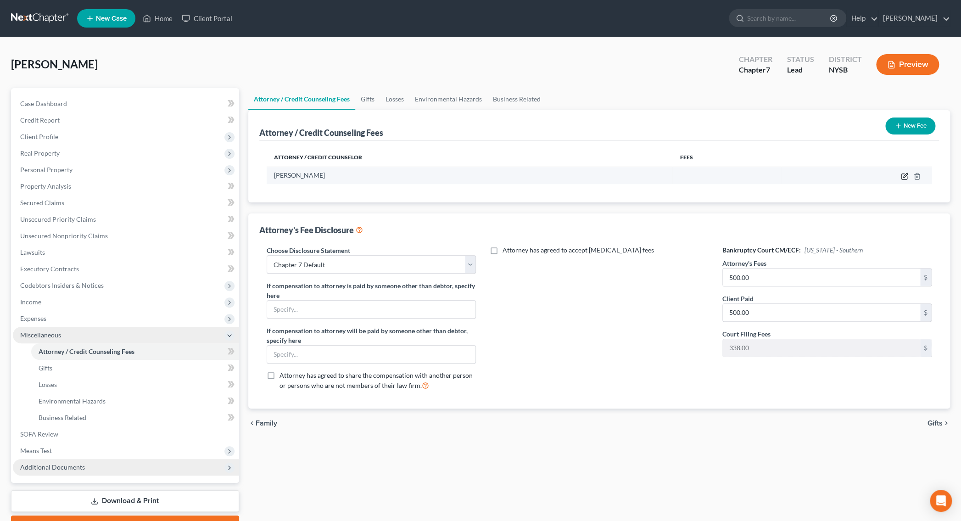
click at [903, 179] on icon "button" at bounding box center [904, 176] width 7 height 7
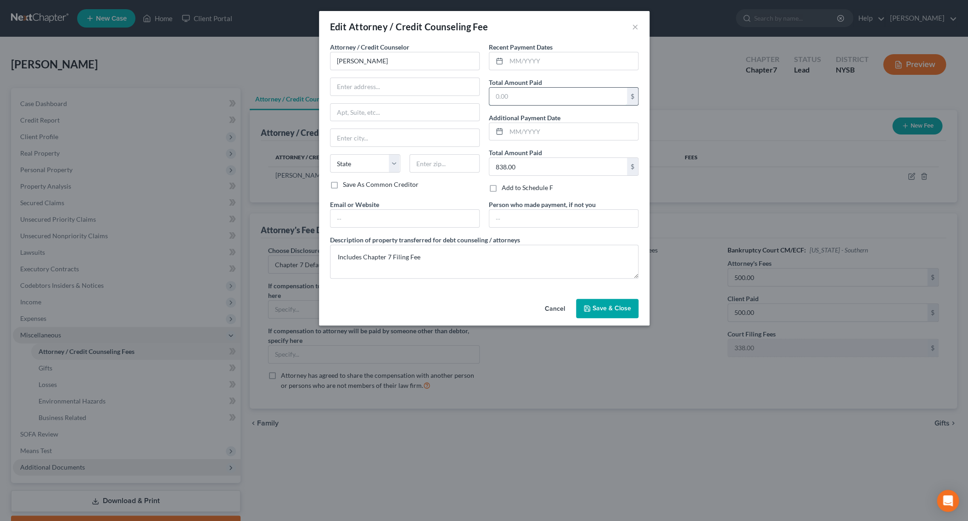
click at [564, 100] on input "text" at bounding box center [558, 96] width 138 height 17
click at [593, 302] on button "Save & Close" at bounding box center [607, 308] width 62 height 19
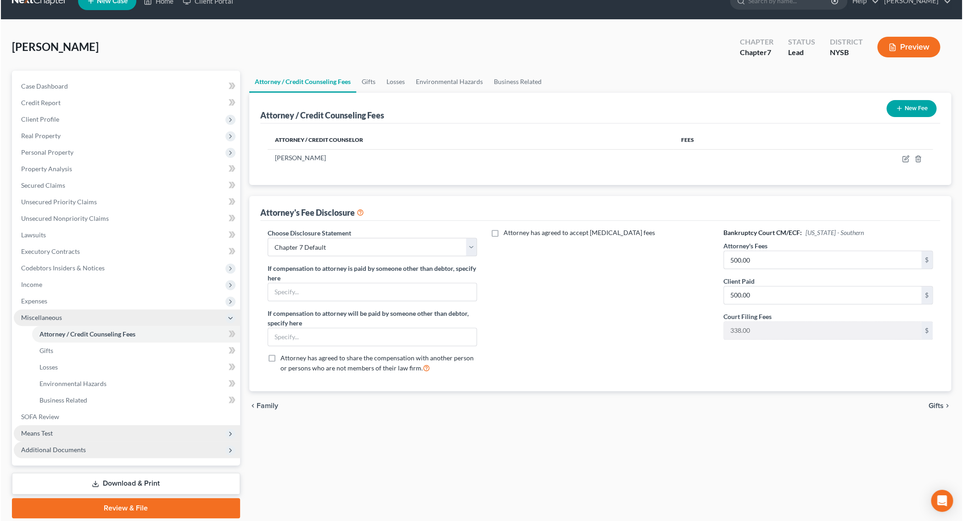
scroll to position [49, 0]
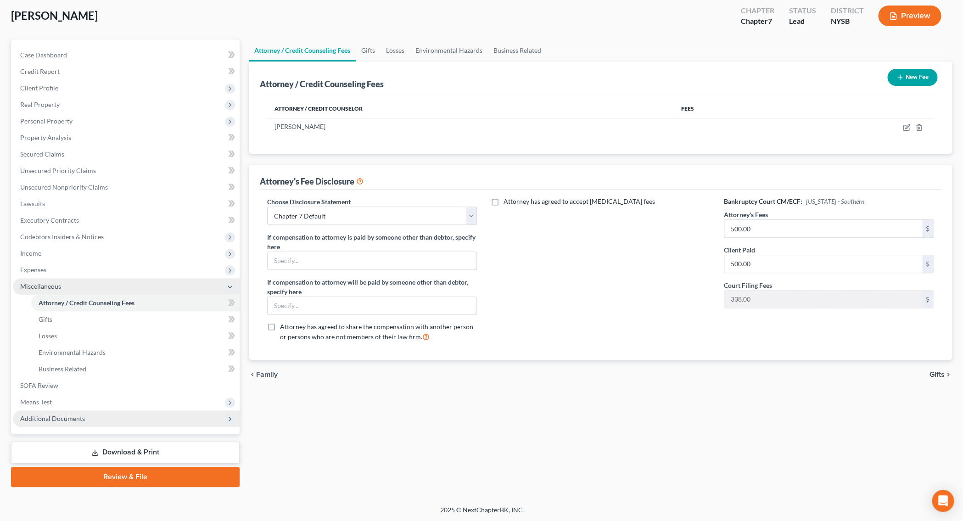
click at [163, 449] on link "Download & Print" at bounding box center [125, 452] width 229 height 22
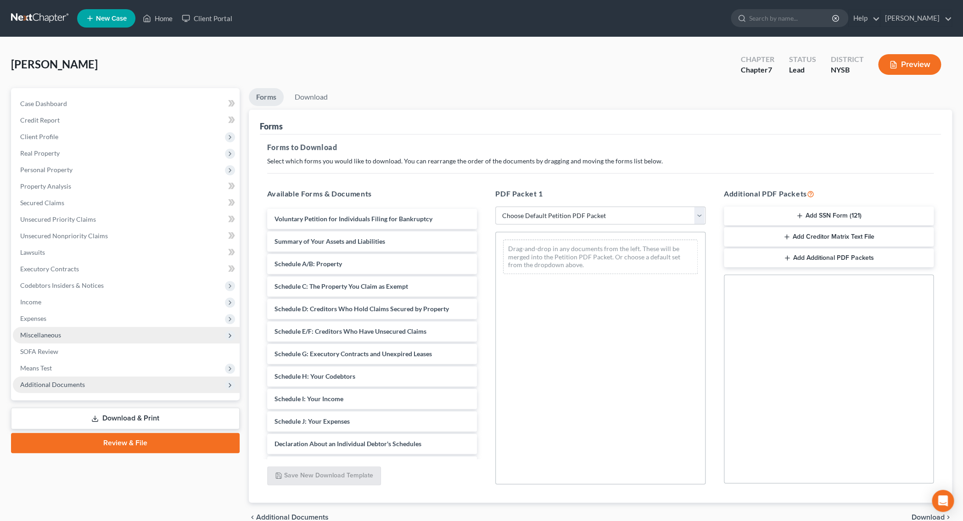
select select "0"
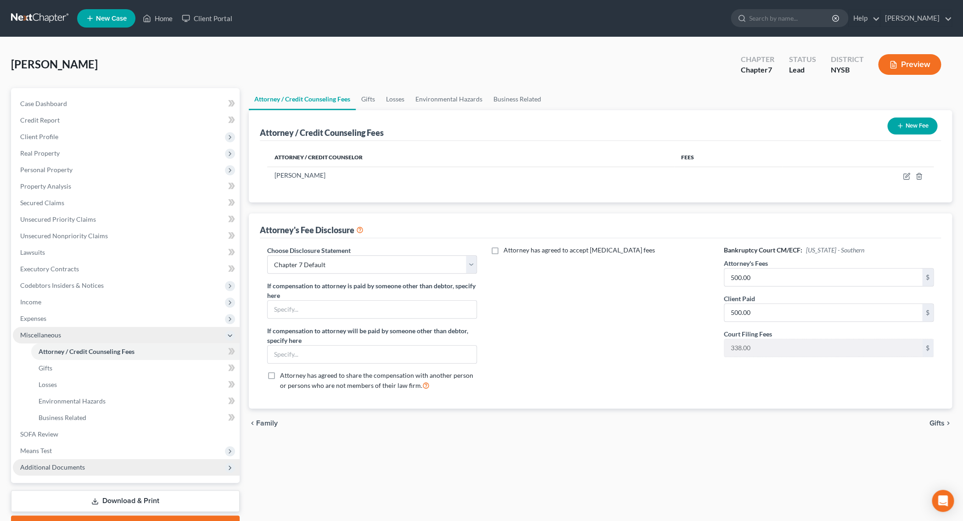
click at [230, 335] on icon at bounding box center [229, 335] width 7 height 7
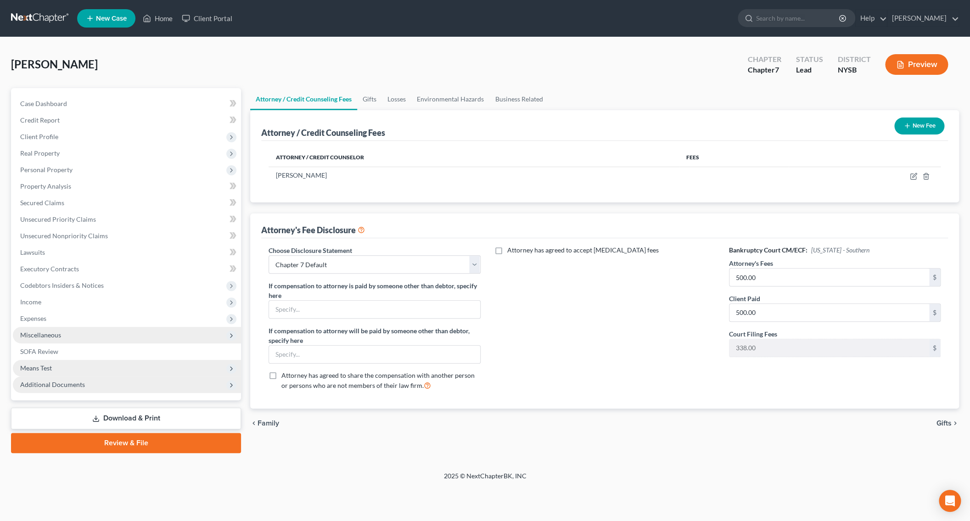
click at [61, 364] on span "Means Test" at bounding box center [127, 368] width 228 height 17
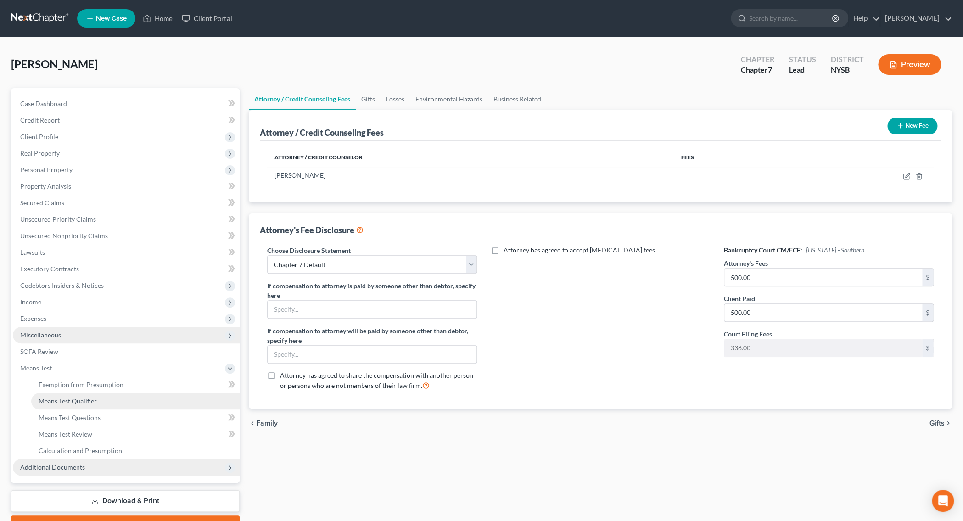
click at [123, 401] on link "Means Test Qualifier" at bounding box center [135, 401] width 208 height 17
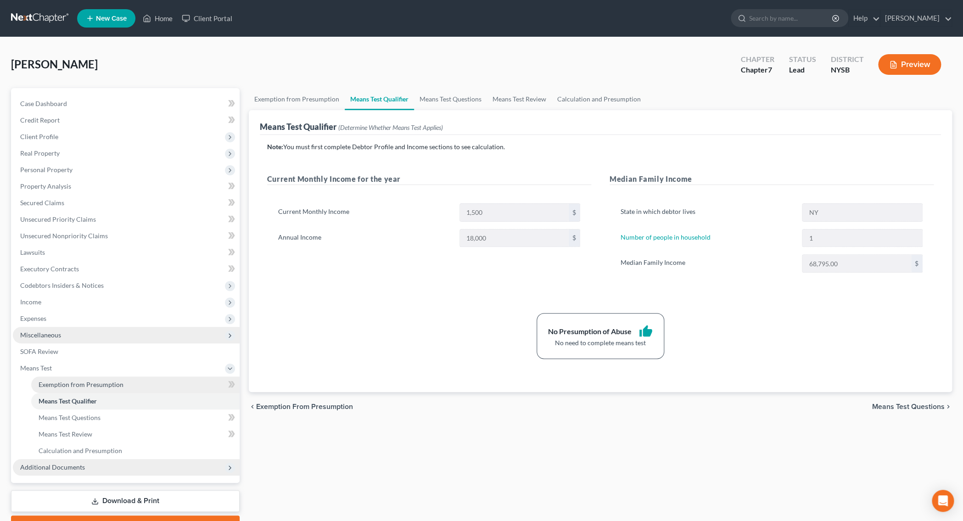
click at [121, 384] on span "Exemption from Presumption" at bounding box center [81, 384] width 85 height 8
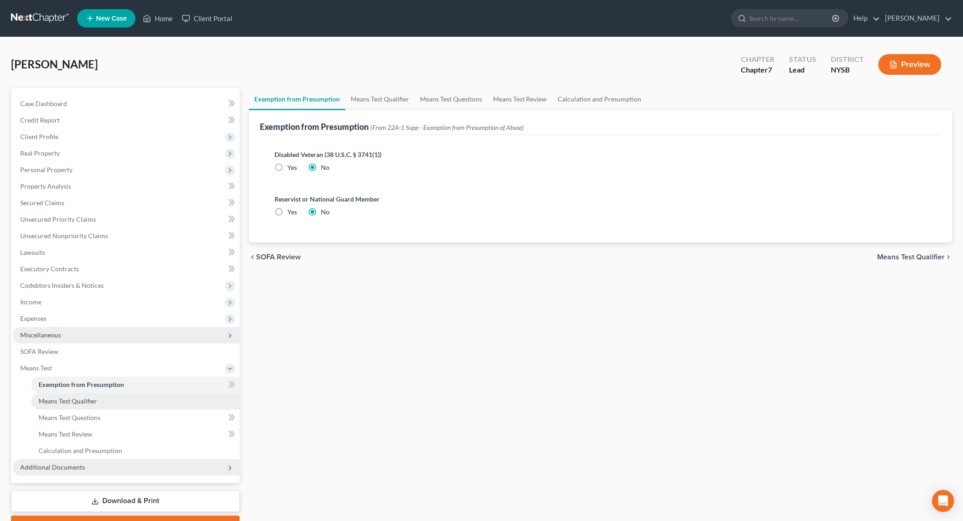
click at [114, 396] on link "Means Test Qualifier" at bounding box center [135, 401] width 208 height 17
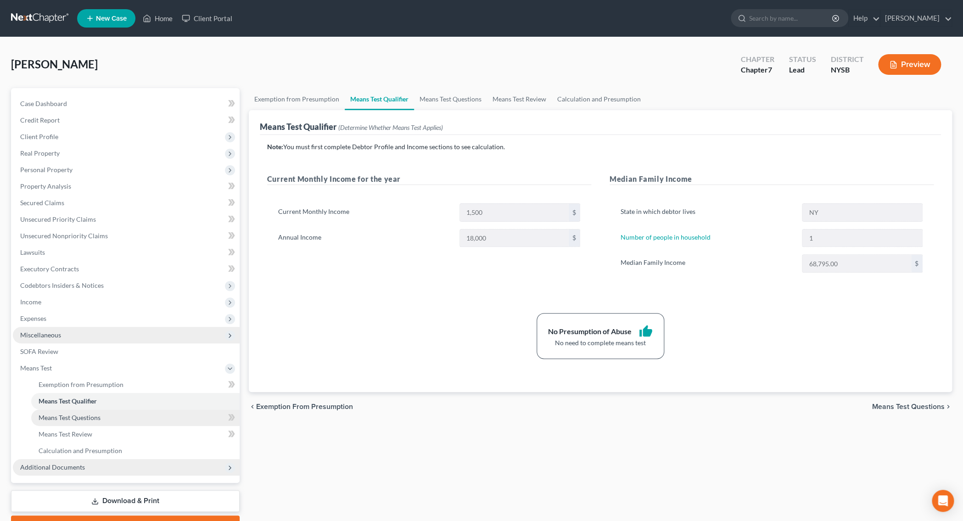
click at [77, 420] on span "Means Test Questions" at bounding box center [70, 417] width 62 height 8
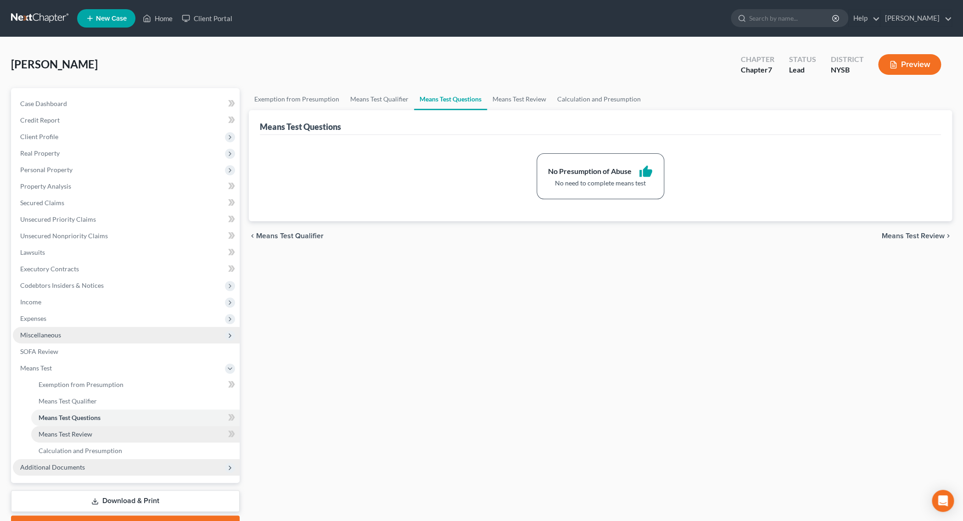
click at [82, 437] on span "Means Test Review" at bounding box center [66, 434] width 54 height 8
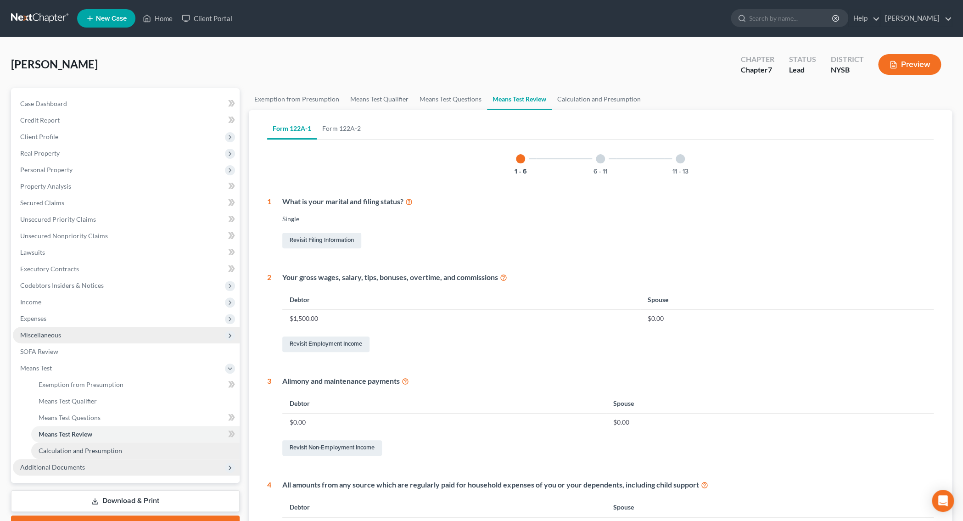
click at [95, 450] on span "Calculation and Presumption" at bounding box center [81, 450] width 84 height 8
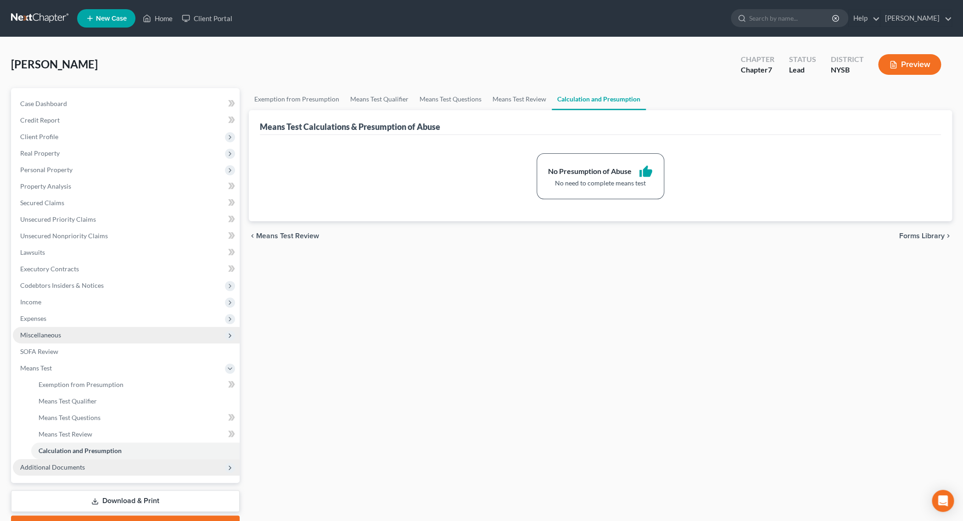
click at [176, 503] on link "Download & Print" at bounding box center [125, 501] width 229 height 22
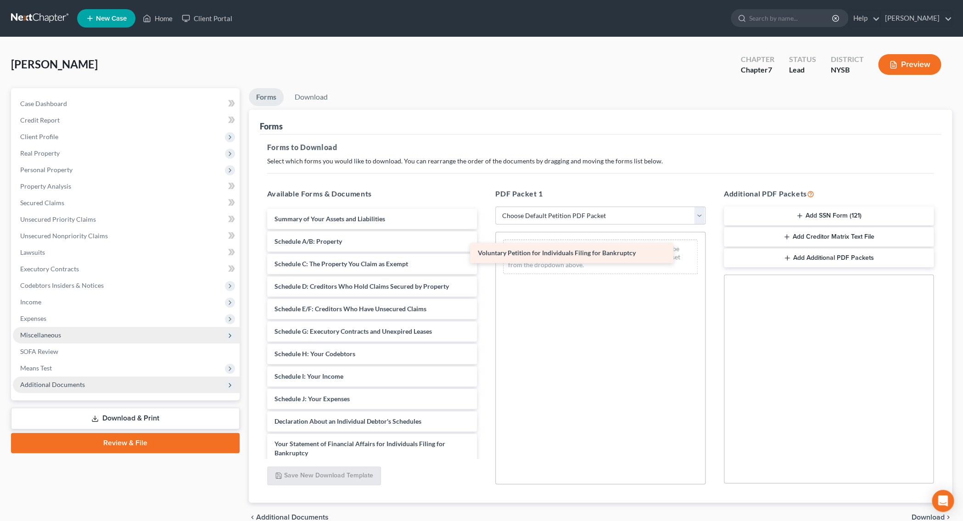
drag, startPoint x: 359, startPoint y: 212, endPoint x: 564, endPoint y: 247, distance: 207.6
click at [485, 247] on div "Voluntary Petition for Individuals Filing for Bankruptcy Voluntary Petition for…" at bounding box center [372, 412] width 225 height 407
click at [564, 247] on div "Available Forms & Documents Voluntary Petition for Individuals Filing for Bankr…" at bounding box center [600, 336] width 685 height 311
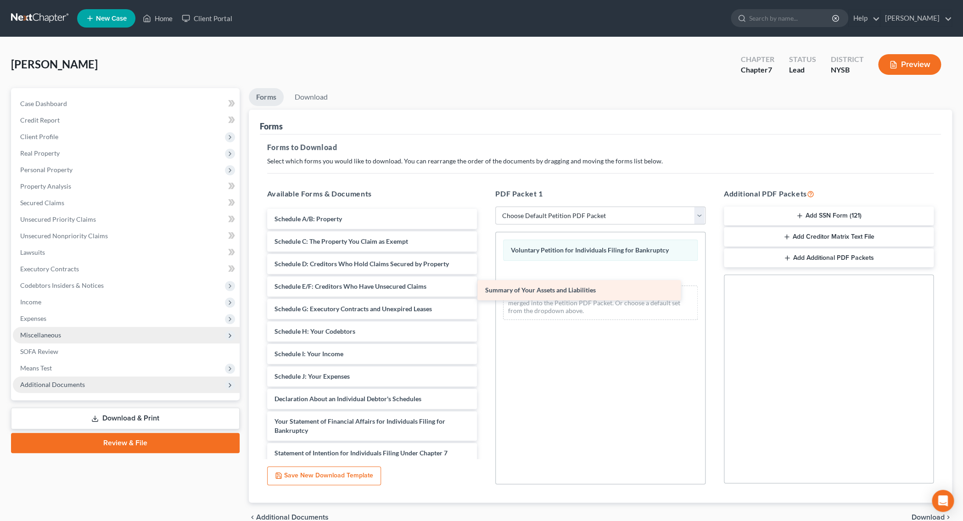
drag, startPoint x: 374, startPoint y: 220, endPoint x: 585, endPoint y: 292, distance: 222.6
click at [485, 292] on div "Summary of Your Assets and Liabilities Summary of Your Assets and Liabilities S…" at bounding box center [372, 401] width 225 height 385
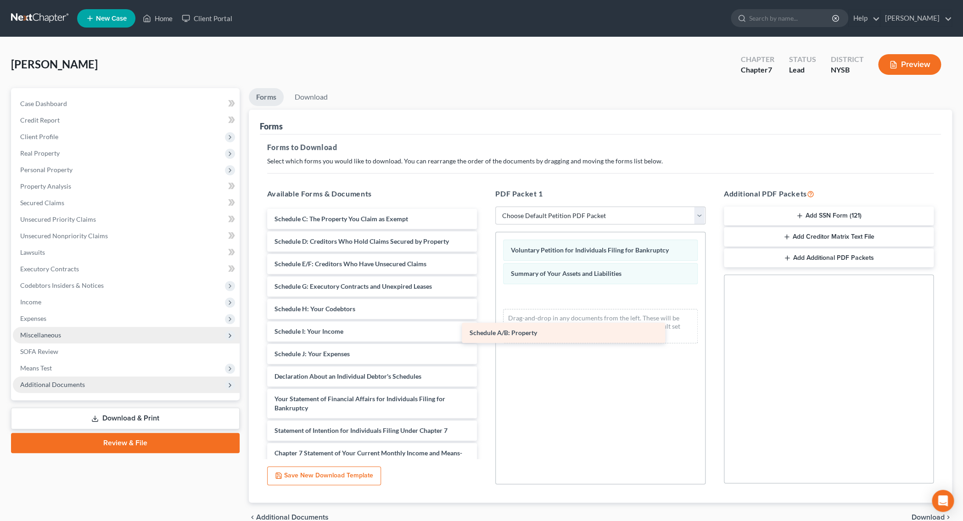
drag, startPoint x: 371, startPoint y: 221, endPoint x: 578, endPoint y: 325, distance: 231.3
click at [485, 328] on div "Schedule A/B: Property Schedule A/B: Property Schedule C: The Property You Clai…" at bounding box center [372, 390] width 225 height 363
click at [577, 326] on div "Schedule A/B: Property" at bounding box center [563, 333] width 203 height 20
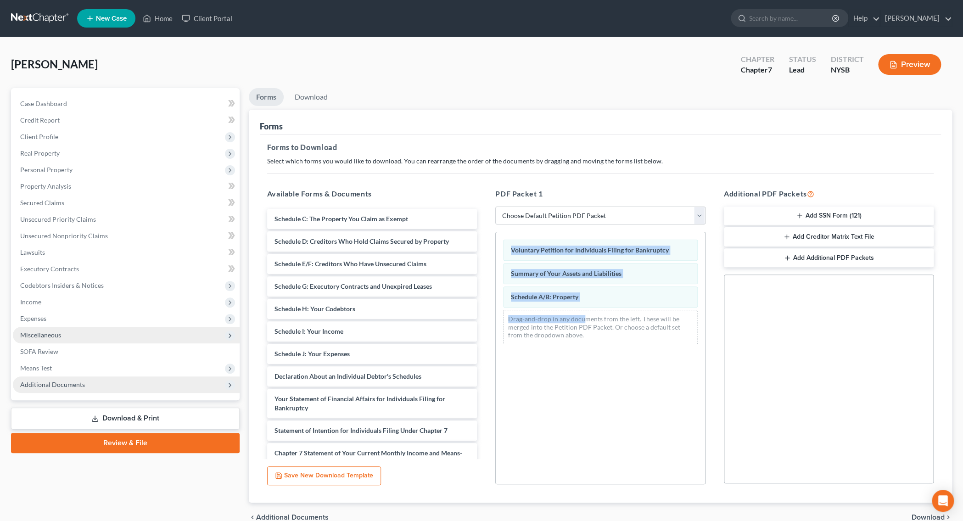
drag, startPoint x: 578, startPoint y: 325, endPoint x: 583, endPoint y: 319, distance: 8.1
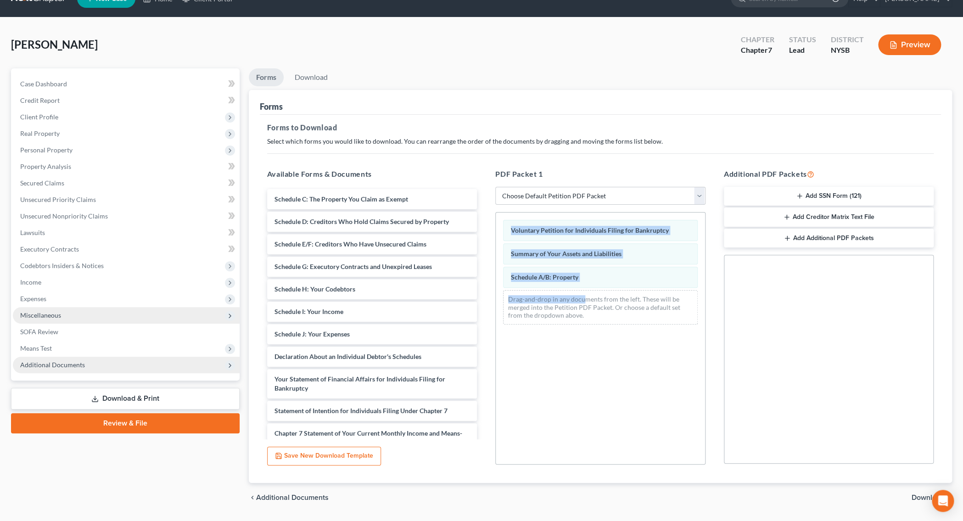
scroll to position [29, 0]
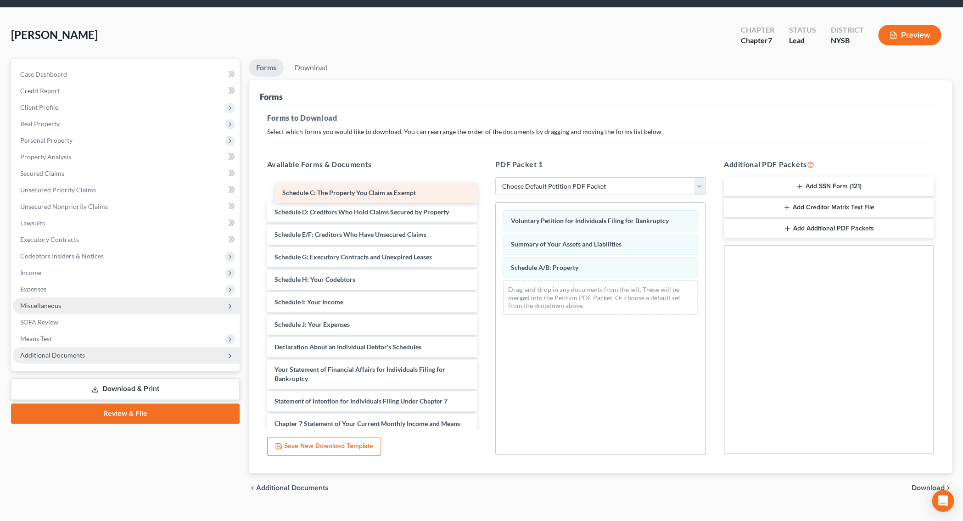
click at [370, 199] on div "Schedule C: The Property You Claim as Exempt" at bounding box center [375, 193] width 203 height 20
click at [420, 196] on div "Schedule C: The Property You Claim as Exempt Schedule C: The Property You Claim…" at bounding box center [372, 360] width 225 height 363
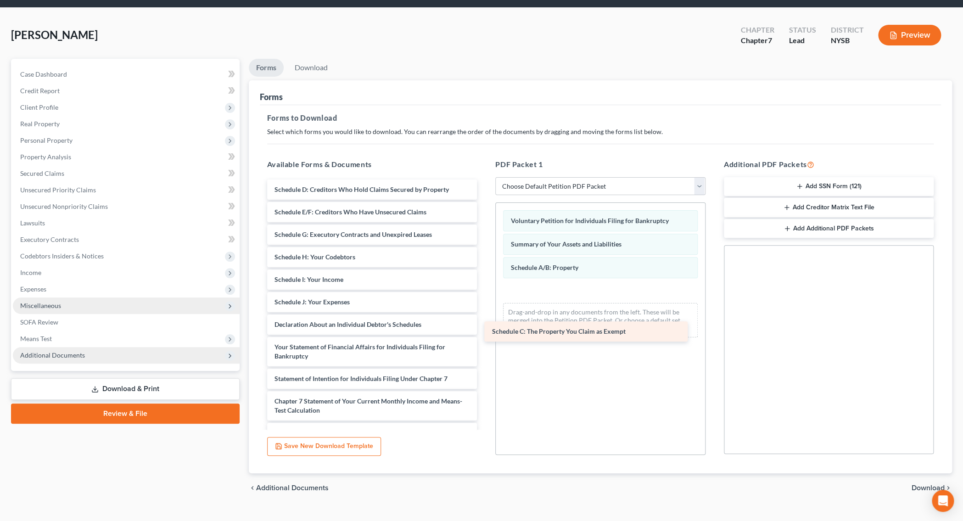
drag, startPoint x: 413, startPoint y: 188, endPoint x: 630, endPoint y: 326, distance: 257.7
click at [485, 330] on div "Schedule C: The Property You Claim as Exempt Schedule C: The Property You Claim…" at bounding box center [372, 349] width 225 height 340
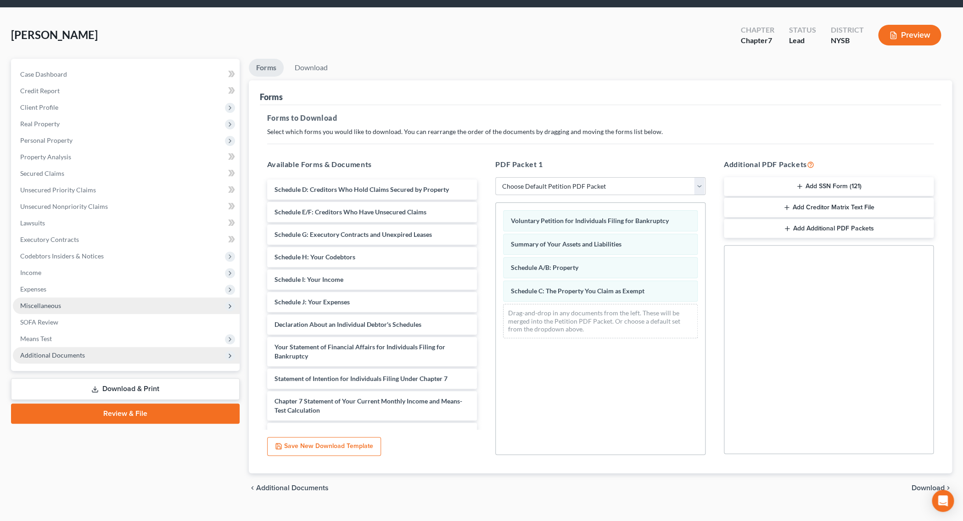
click at [589, 349] on div "Voluntary Petition for Individuals Filing for Bankruptcy Summary of Your Assets…" at bounding box center [600, 328] width 210 height 252
click at [372, 193] on div "Schedule D: Creditors Who Hold Claims Secured by Property Schedule D: Creditors…" at bounding box center [372, 349] width 225 height 340
click at [385, 396] on div "Chapter 7 Statement of Your Current Monthly Income and Means-Test Calculation" at bounding box center [372, 405] width 210 height 29
click at [391, 190] on span "Schedule D: Creditors Who Hold Claims Secured by Property" at bounding box center [361, 189] width 174 height 8
click at [414, 401] on span "Chapter 7 Statement of Your Current Monthly Income and Means-Test Calculation" at bounding box center [368, 405] width 188 height 17
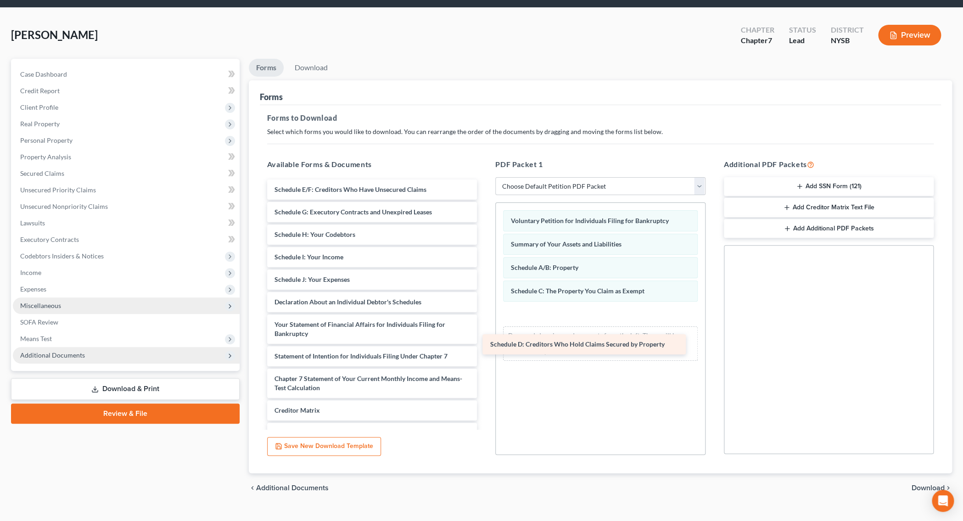
drag, startPoint x: 406, startPoint y: 189, endPoint x: 618, endPoint y: 339, distance: 259.7
click at [485, 343] on div "Schedule D: Creditors Who Hold Claims Secured by Property Schedule D: Creditors…" at bounding box center [372, 338] width 225 height 318
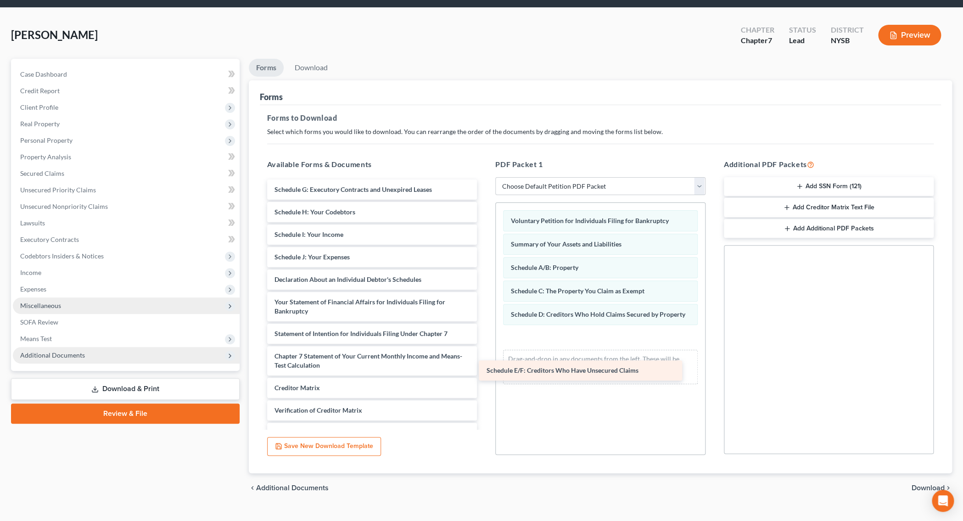
drag, startPoint x: 382, startPoint y: 184, endPoint x: 594, endPoint y: 366, distance: 279.2
click at [485, 366] on div "Schedule E/F: Creditors Who Have Unsecured Claims Schedule E/F: Creditors Who H…" at bounding box center [372, 326] width 225 height 295
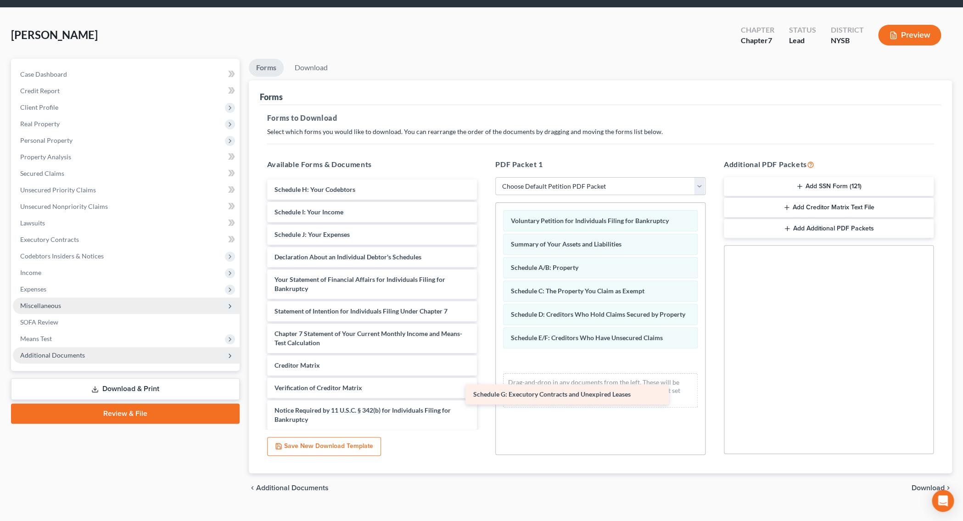
drag, startPoint x: 362, startPoint y: 190, endPoint x: 568, endPoint y: 385, distance: 283.1
click at [485, 389] on div "Schedule G: Executory Contracts and Unexpired Leases Schedule G: Executory Cont…" at bounding box center [372, 315] width 225 height 273
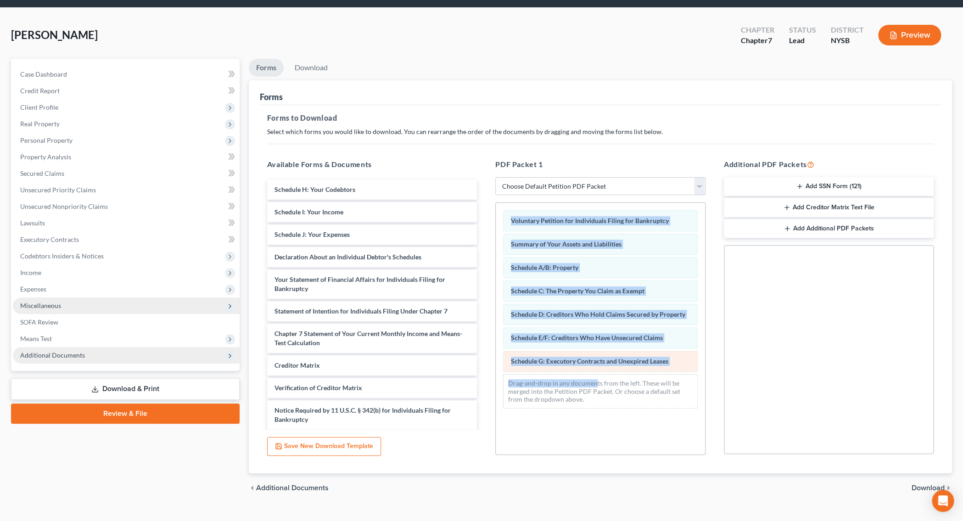
click at [574, 372] on div "Voluntary Petition for Individuals Filing for Bankruptcy Summary of Your Assets…" at bounding box center [600, 309] width 209 height 213
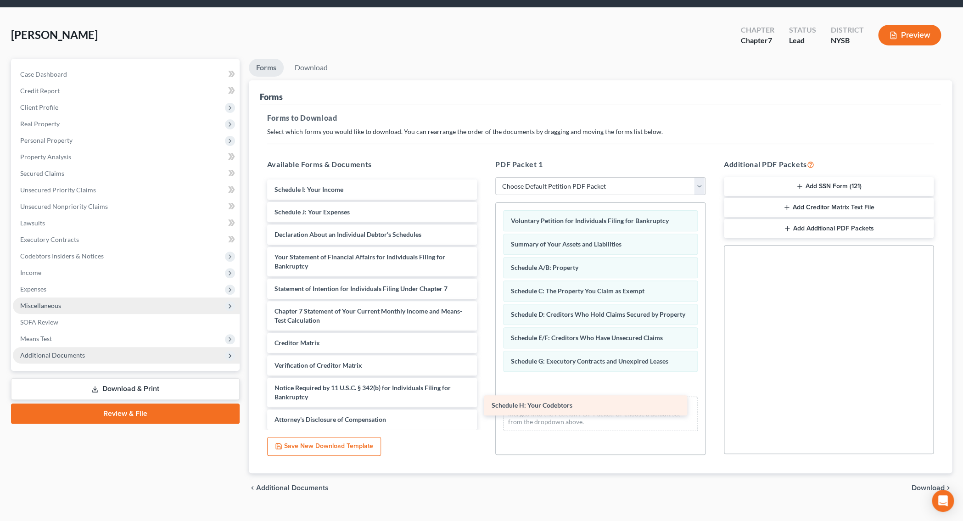
drag, startPoint x: 315, startPoint y: 192, endPoint x: 532, endPoint y: 409, distance: 306.6
click at [485, 409] on div "Schedule H: Your Codebtors Schedule H: Your Codebtors Schedule I: Your Income S…" at bounding box center [372, 304] width 225 height 250
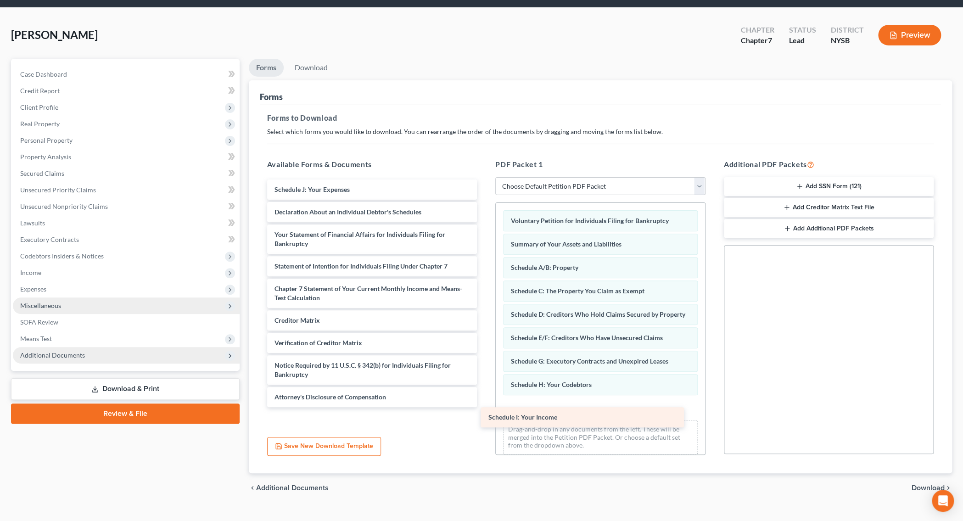
drag, startPoint x: 344, startPoint y: 188, endPoint x: 558, endPoint y: 417, distance: 313.3
click at [485, 407] on div "Schedule I: Your Income Schedule I: Your Income Schedule J: Your Expenses Decla…" at bounding box center [372, 293] width 225 height 228
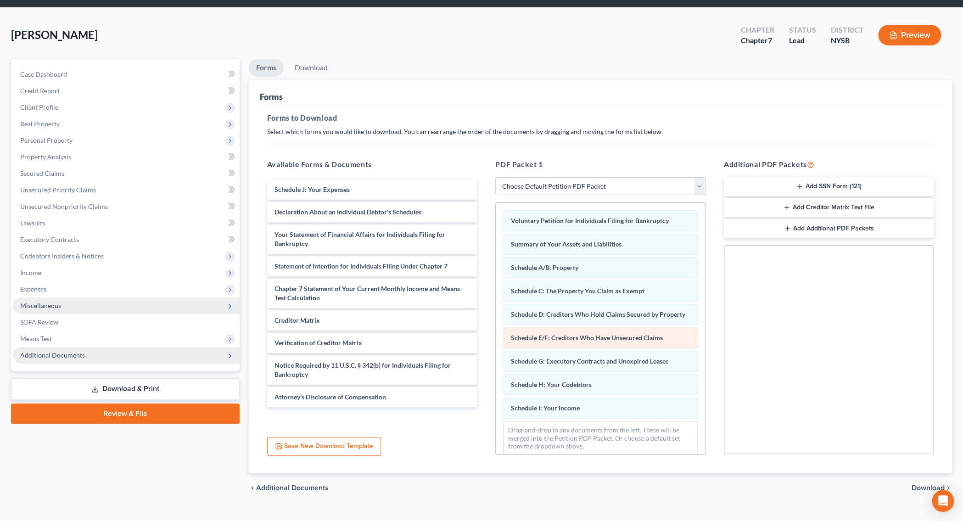
scroll to position [17, 0]
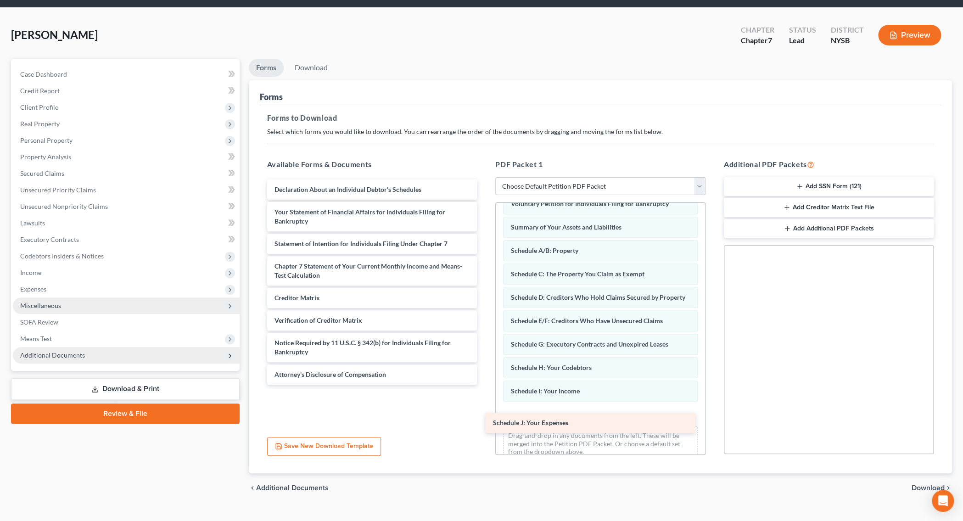
drag, startPoint x: 307, startPoint y: 189, endPoint x: 525, endPoint y: 423, distance: 320.1
click at [485, 385] on div "Schedule J: Your Expenses Schedule J: Your Expenses Declaration About an Indivi…" at bounding box center [372, 281] width 225 height 205
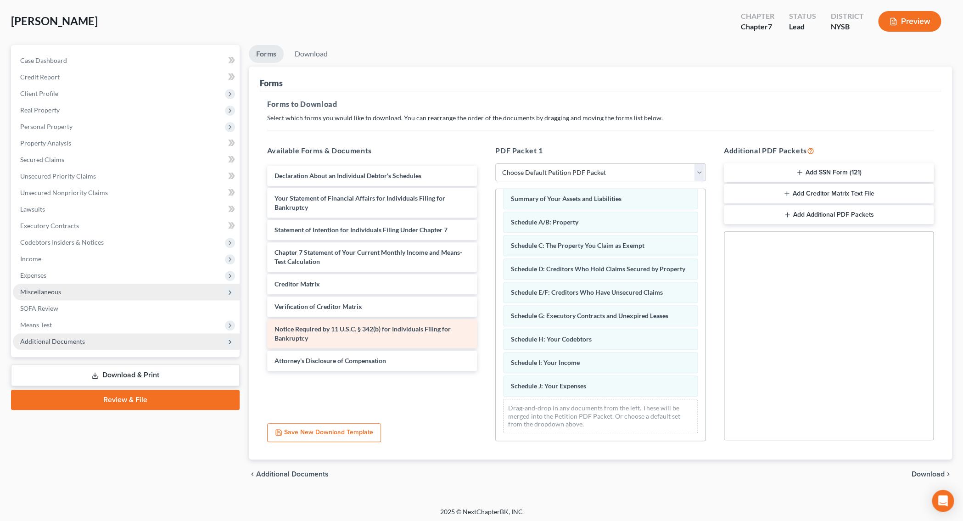
scroll to position [45, 0]
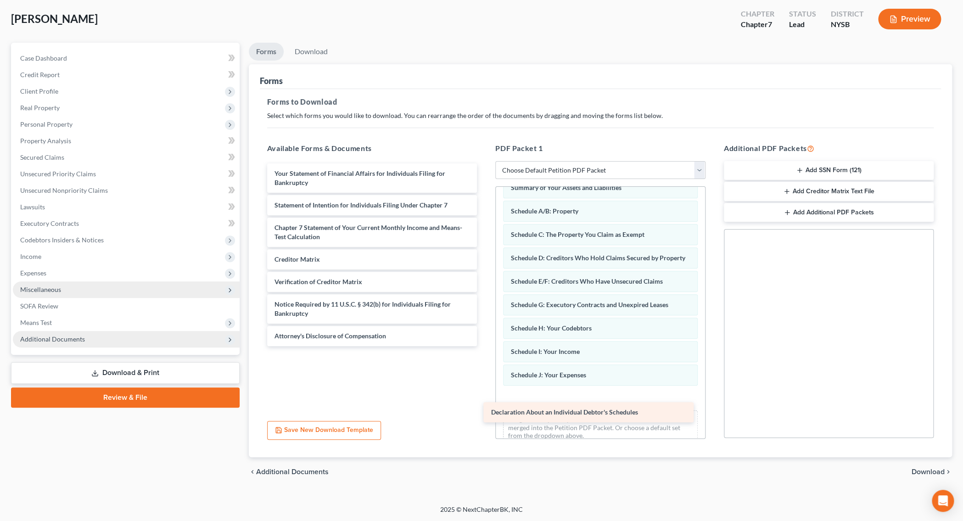
drag, startPoint x: 362, startPoint y: 176, endPoint x: 579, endPoint y: 415, distance: 322.9
click at [485, 346] on div "Declaration About an Individual Debtor's Schedules Declaration About an Individ…" at bounding box center [372, 254] width 225 height 183
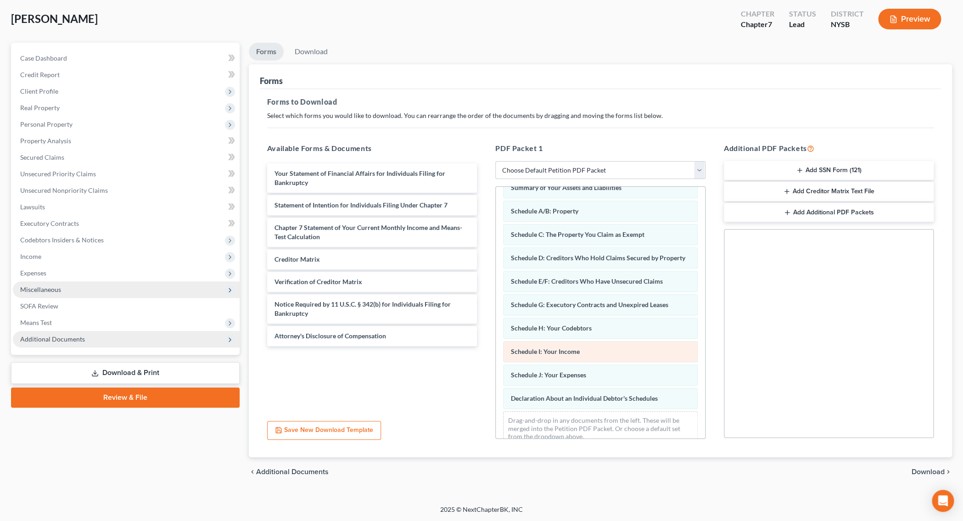
scroll to position [64, 0]
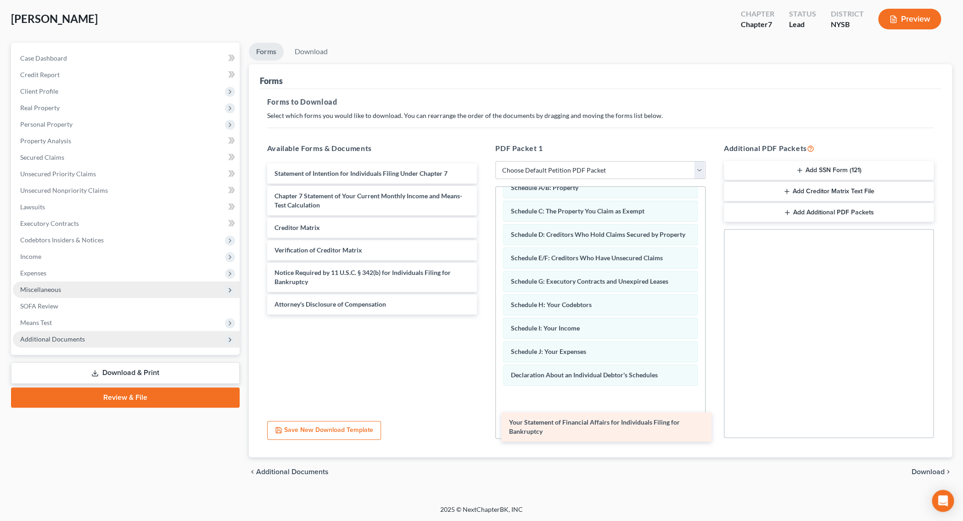
drag, startPoint x: 400, startPoint y: 176, endPoint x: 631, endPoint y: 421, distance: 336.9
click at [485, 314] on div "Your Statement of Financial Affairs for Individuals Filing for Bankruptcy Your …" at bounding box center [372, 238] width 225 height 151
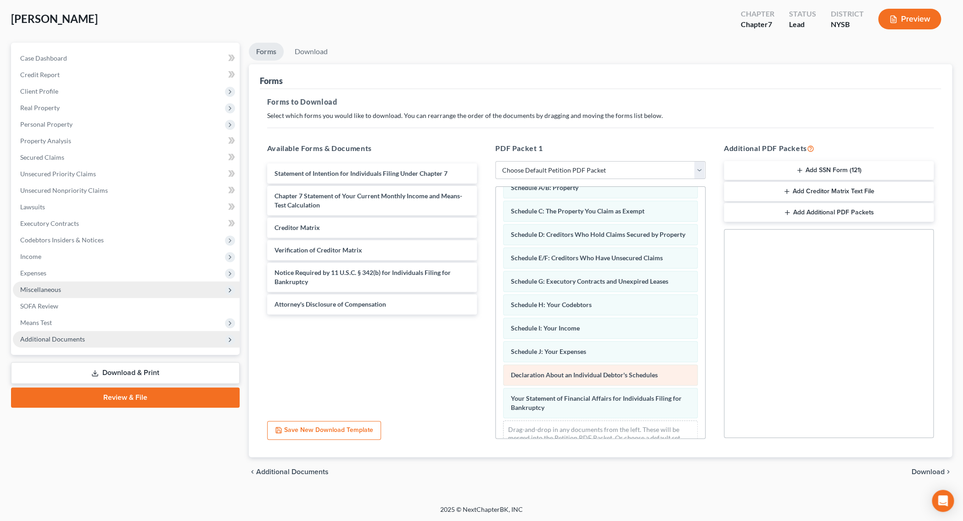
scroll to position [96, 0]
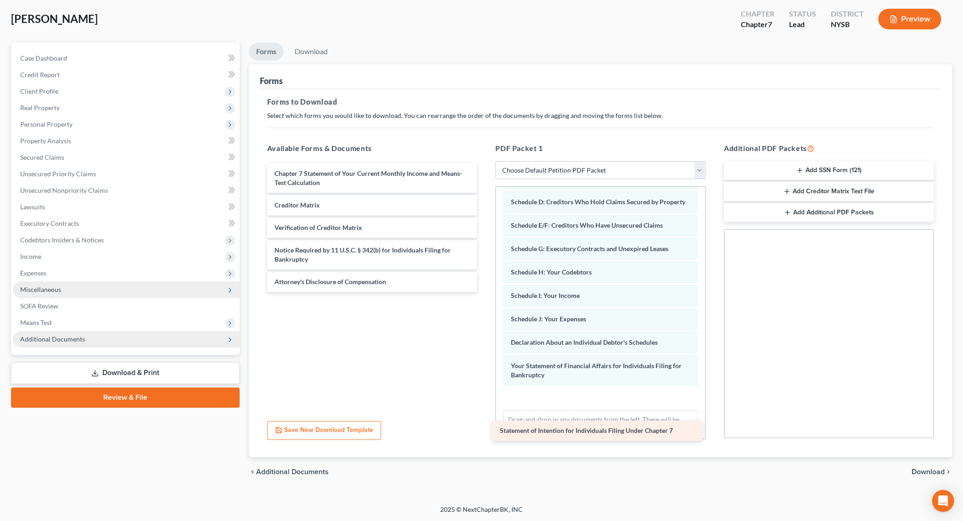
drag, startPoint x: 362, startPoint y: 167, endPoint x: 587, endPoint y: 417, distance: 336.3
click at [485, 292] on div "Statement of Intention for Individuals Filing Under Chapter 7 Statement of Inte…" at bounding box center [372, 227] width 225 height 128
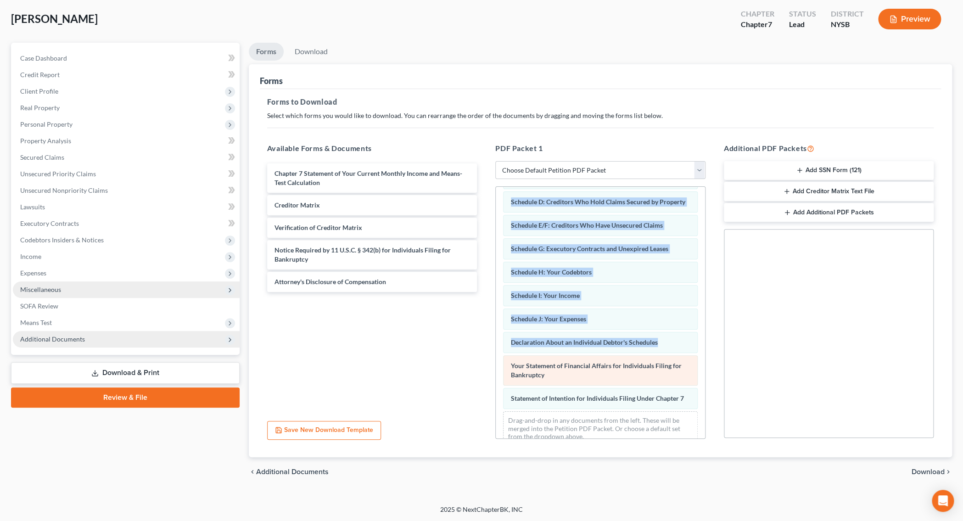
drag, startPoint x: 587, startPoint y: 417, endPoint x: 580, endPoint y: 385, distance: 33.0
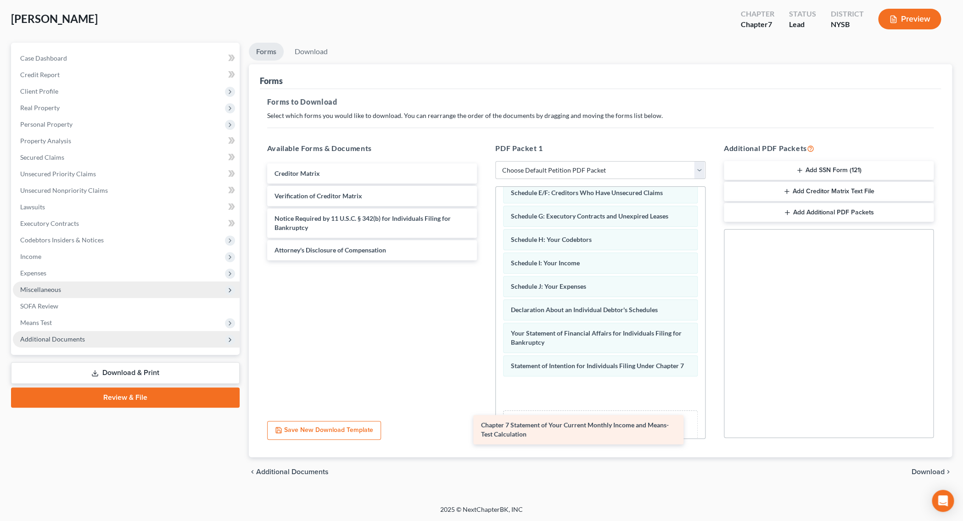
drag, startPoint x: 375, startPoint y: 185, endPoint x: 590, endPoint y: 432, distance: 327.5
click at [485, 260] on div "Chapter 7 Statement of Your Current Monthly Income and Means-Test Calculation C…" at bounding box center [372, 211] width 225 height 97
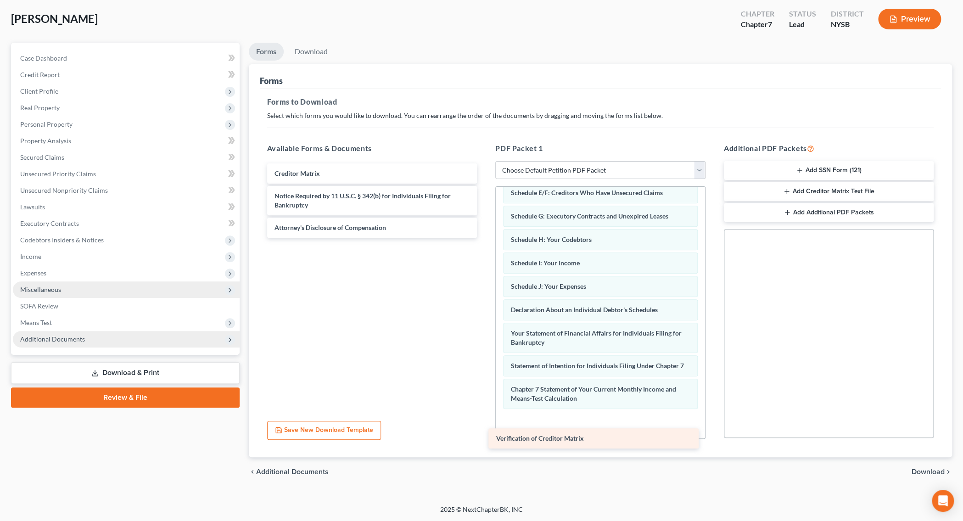
drag, startPoint x: 348, startPoint y: 196, endPoint x: 569, endPoint y: 440, distance: 329.1
click at [485, 238] on div "Verification of Creditor Matrix Creditor Matrix Verification of Creditor Matrix…" at bounding box center [372, 200] width 225 height 74
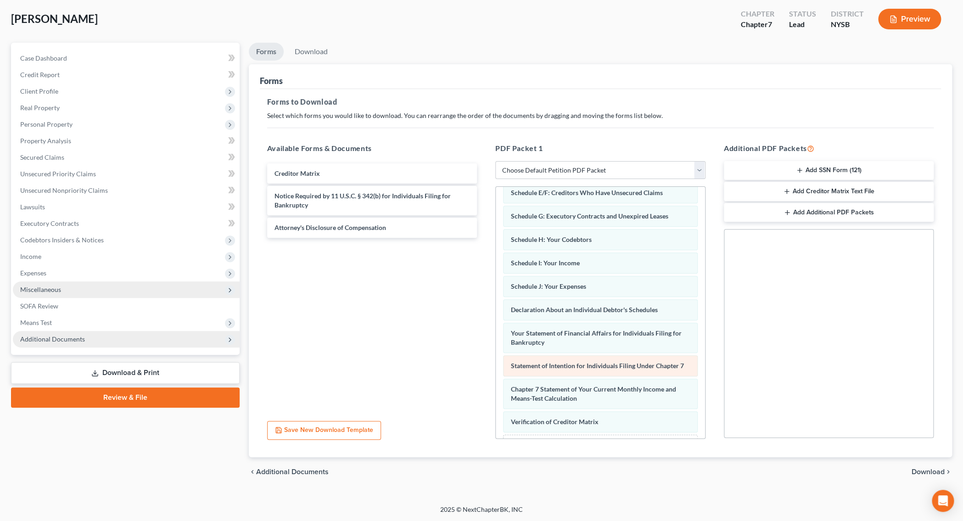
scroll to position [185, 0]
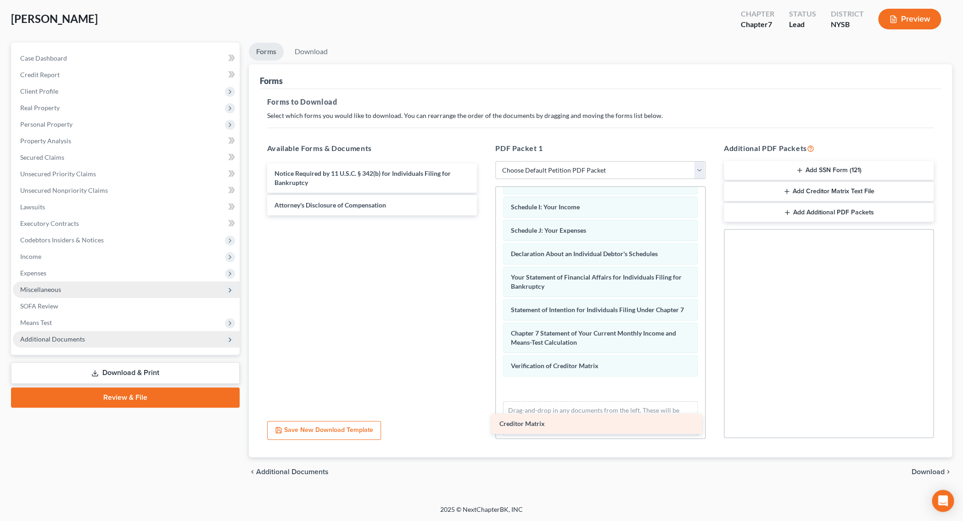
drag, startPoint x: 346, startPoint y: 170, endPoint x: 570, endPoint y: 421, distance: 336.7
click at [485, 215] on div "Creditor Matrix Creditor Matrix Notice Required by 11 U.S.C. § 342(b) for Indiv…" at bounding box center [372, 189] width 225 height 52
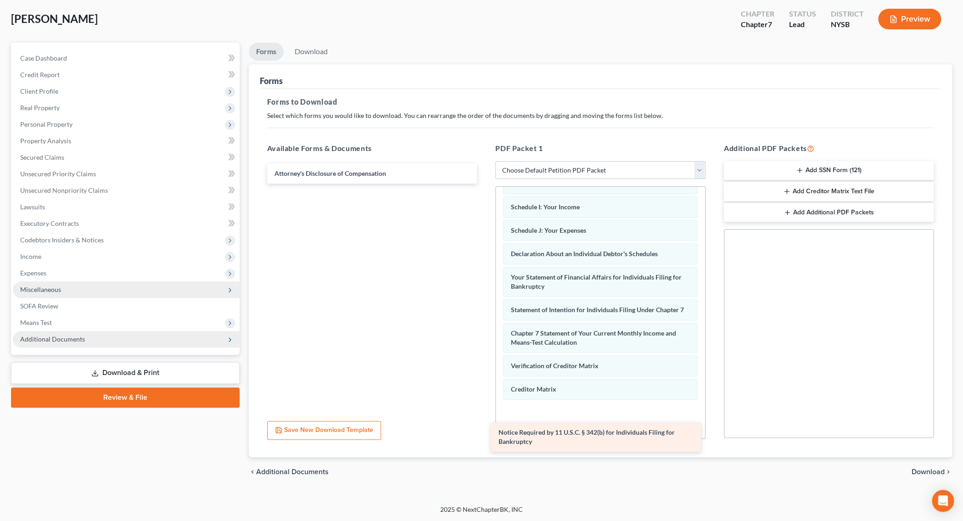
drag, startPoint x: 326, startPoint y: 183, endPoint x: 550, endPoint y: 443, distance: 342.9
click at [485, 184] on div "Notice Required by 11 U.S.C. § 342(b) for Individuals Filing for Bankruptcy Not…" at bounding box center [372, 173] width 225 height 20
click at [550, 443] on div "Notice Required by 11 U.S.C. § 342(b) for Individuals Filing for Bankruptcy" at bounding box center [596, 436] width 210 height 29
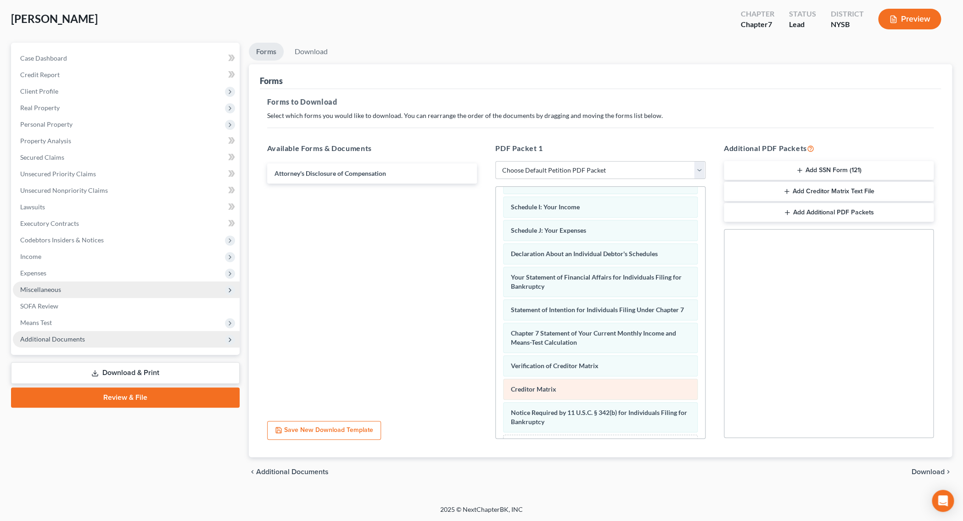
scroll to position [241, 0]
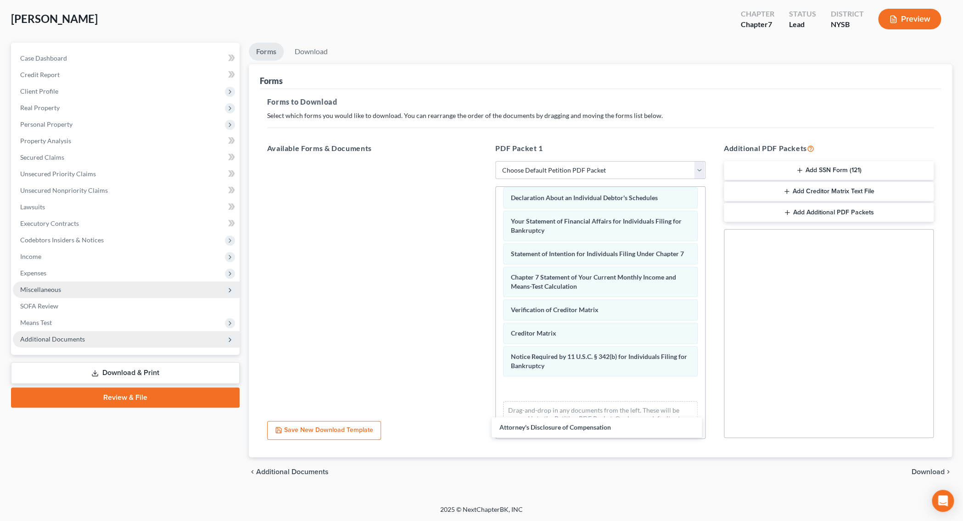
drag, startPoint x: 292, startPoint y: 165, endPoint x: 520, endPoint y: 415, distance: 338.5
click at [485, 161] on div "Attorney's Disclosure of Compensation Attorney's Disclosure of Compensation" at bounding box center [372, 161] width 225 height 0
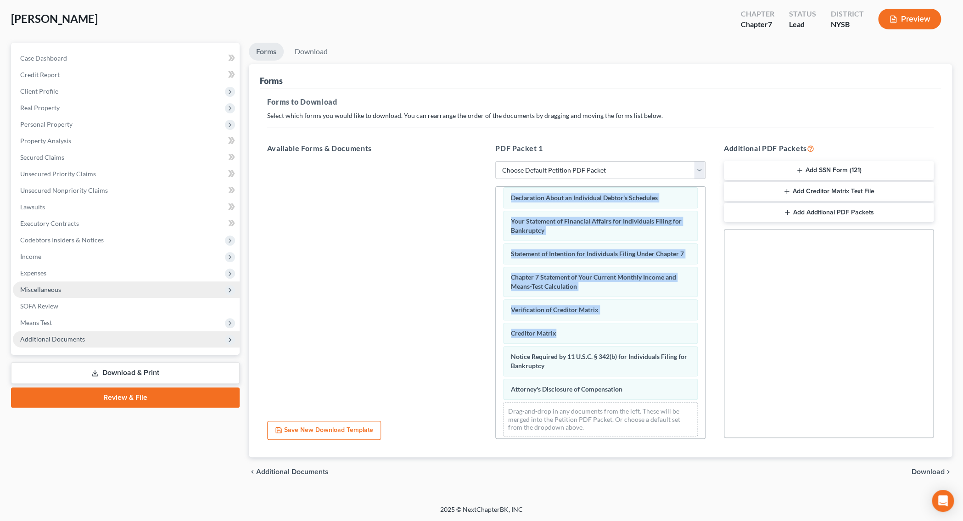
click at [801, 172] on icon "button" at bounding box center [799, 170] width 7 height 7
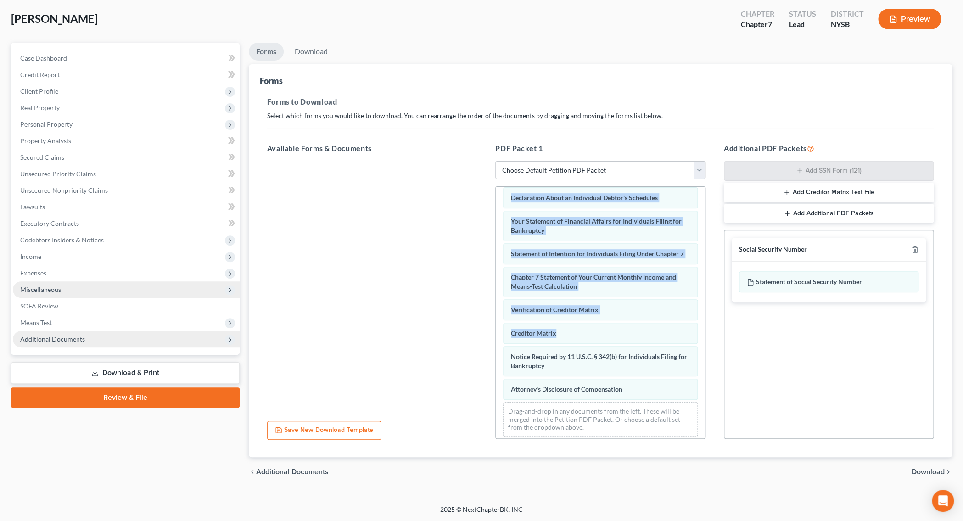
click at [917, 470] on span "Download" at bounding box center [927, 471] width 33 height 7
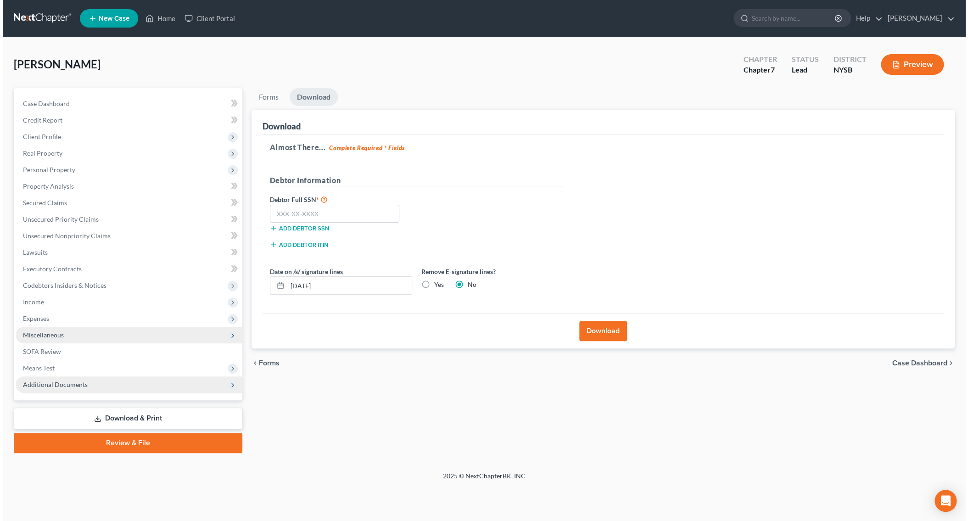
scroll to position [0, 0]
click at [330, 215] on input "text" at bounding box center [333, 214] width 130 height 18
type input "093-48-5300"
click at [307, 285] on input "[DATE]" at bounding box center [348, 285] width 124 height 17
type input "[DATE]"
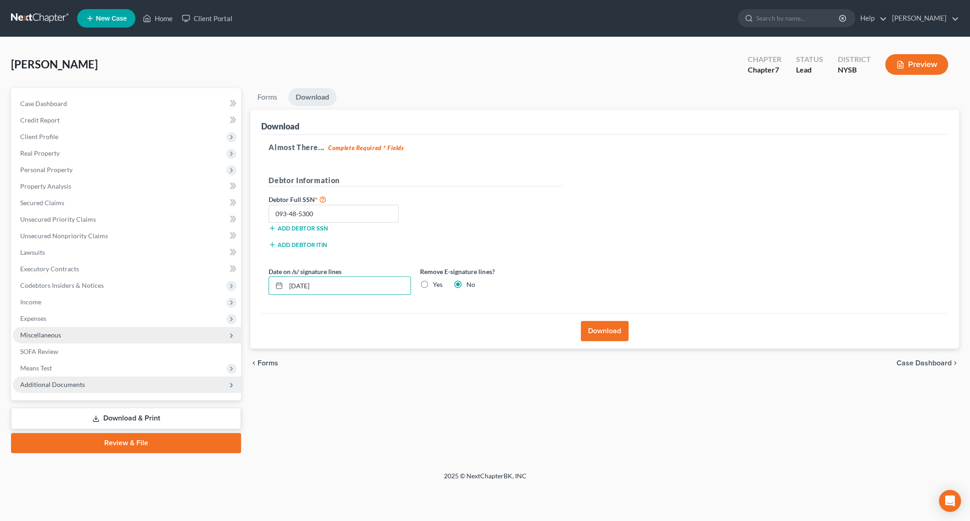
click at [433, 283] on label "Yes" at bounding box center [438, 284] width 10 height 9
click at [436, 283] on input "Yes" at bounding box center [439, 283] width 6 height 6
radio input "true"
radio input "false"
click at [605, 327] on button "Download" at bounding box center [604, 331] width 48 height 20
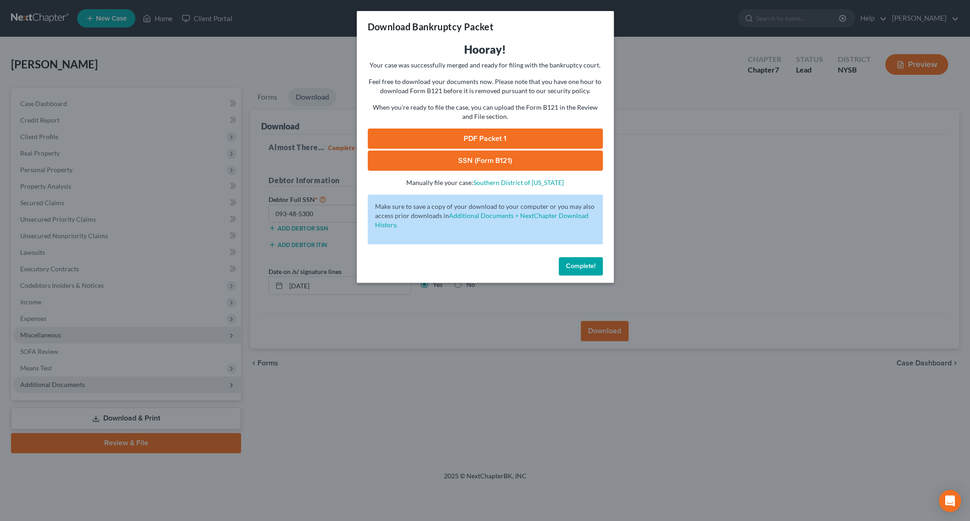
click at [511, 166] on link "SSN (Form B121)" at bounding box center [485, 161] width 235 height 20
click at [447, 136] on link "PDF Packet 1" at bounding box center [485, 138] width 235 height 20
click at [572, 265] on span "Complete!" at bounding box center [579, 266] width 29 height 8
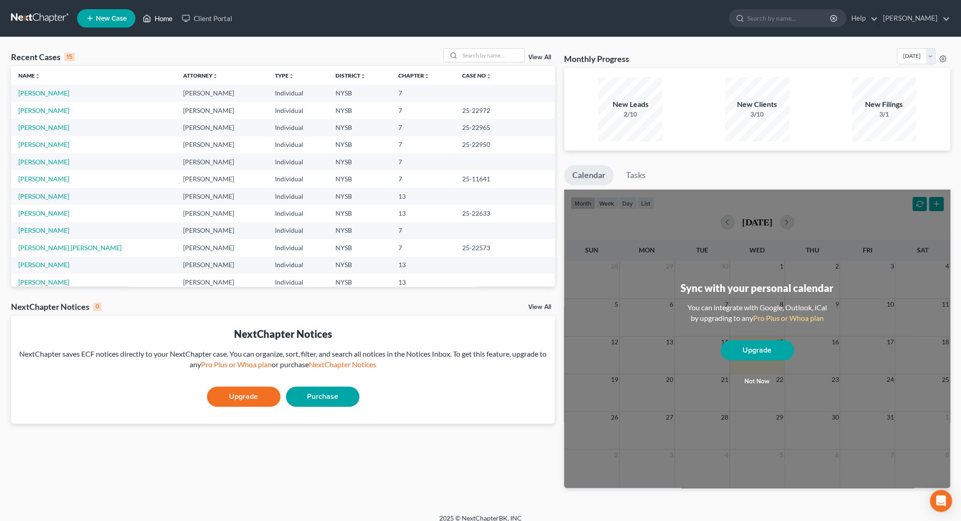
click at [151, 21] on icon at bounding box center [147, 18] width 6 height 7
click at [118, 23] on link "New Case" at bounding box center [106, 18] width 58 height 18
select select "55"
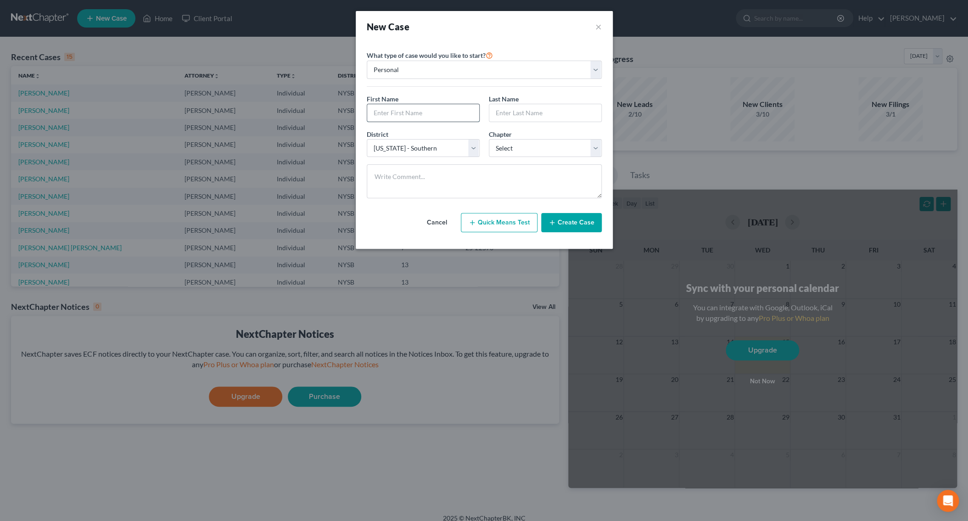
click at [418, 116] on input "text" at bounding box center [423, 112] width 112 height 17
type input "Samantha C="
type input "Cole"
click at [416, 115] on input "Samantha C=" at bounding box center [423, 112] width 112 height 17
type input "Samantha"
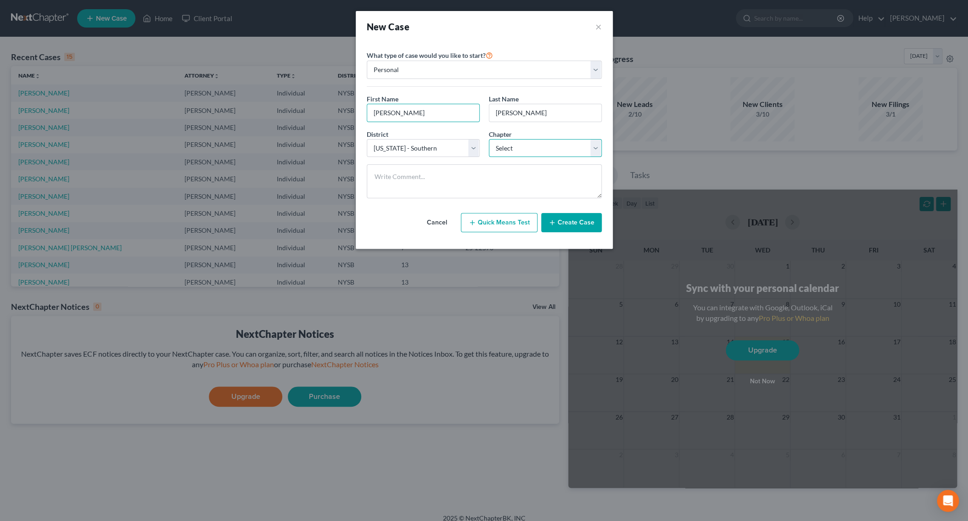
click at [489, 139] on select "Select 7 11 12 13" at bounding box center [545, 148] width 113 height 18
select select "0"
click option "7" at bounding box center [0, 0] width 0 height 0
click at [556, 225] on icon "button" at bounding box center [551, 222] width 7 height 7
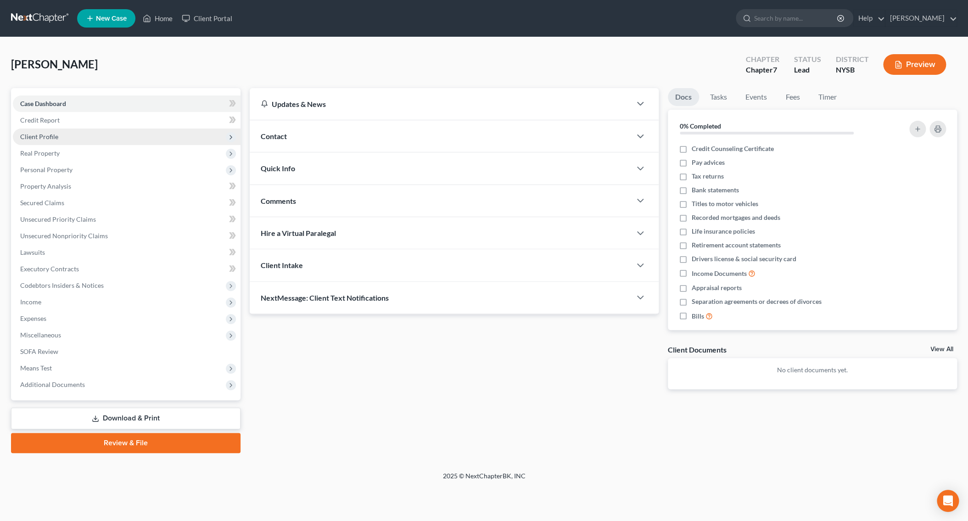
click at [50, 131] on span "Client Profile" at bounding box center [127, 136] width 228 height 17
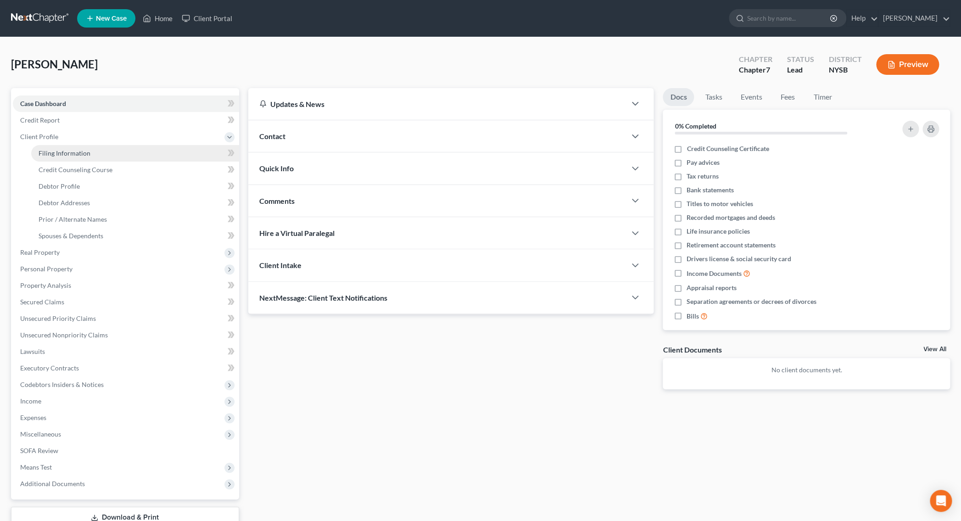
click at [57, 150] on span "Filing Information" at bounding box center [65, 153] width 52 height 8
select select "1"
select select "0"
select select "55"
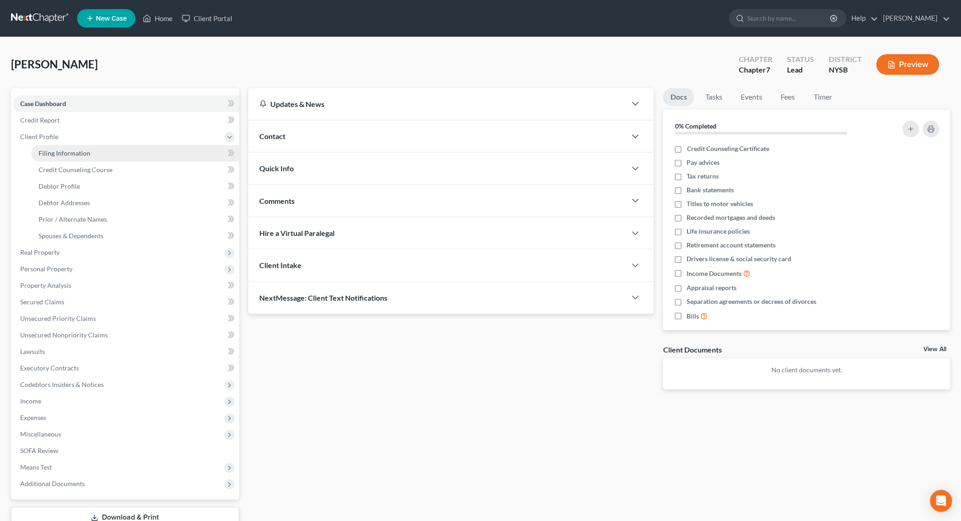
select select "35"
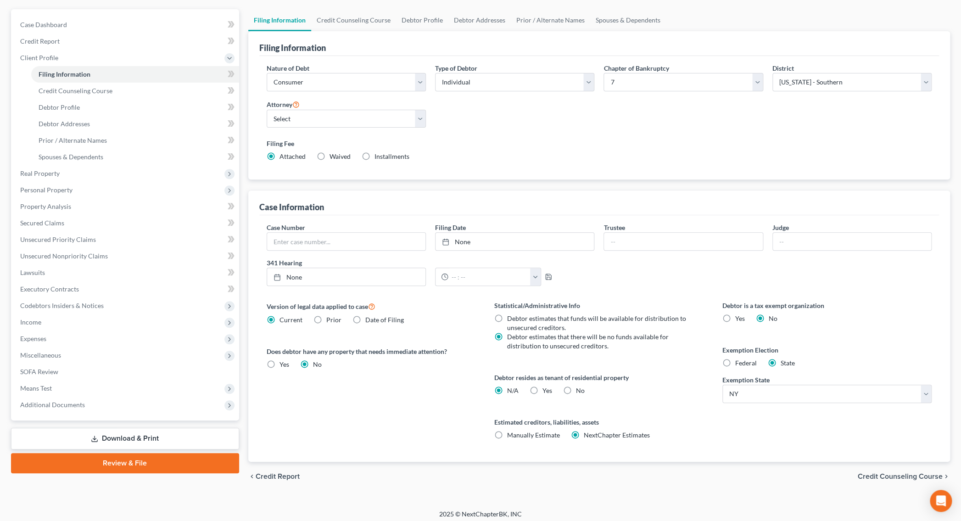
scroll to position [84, 0]
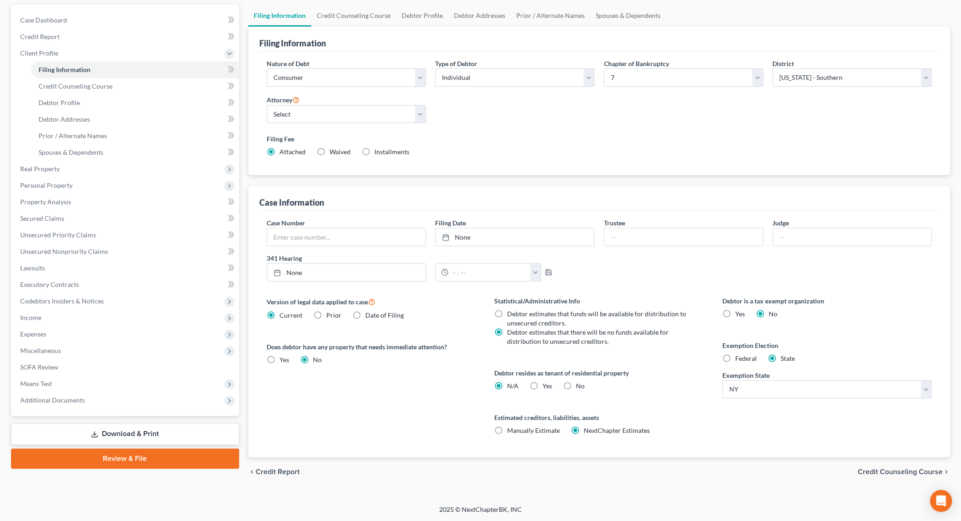
click at [735, 357] on label "Federal" at bounding box center [746, 358] width 22 height 9
click at [739, 357] on input "Federal" at bounding box center [742, 357] width 6 height 6
radio input "true"
radio input "false"
click at [81, 98] on link "Debtor Profile" at bounding box center [135, 103] width 208 height 17
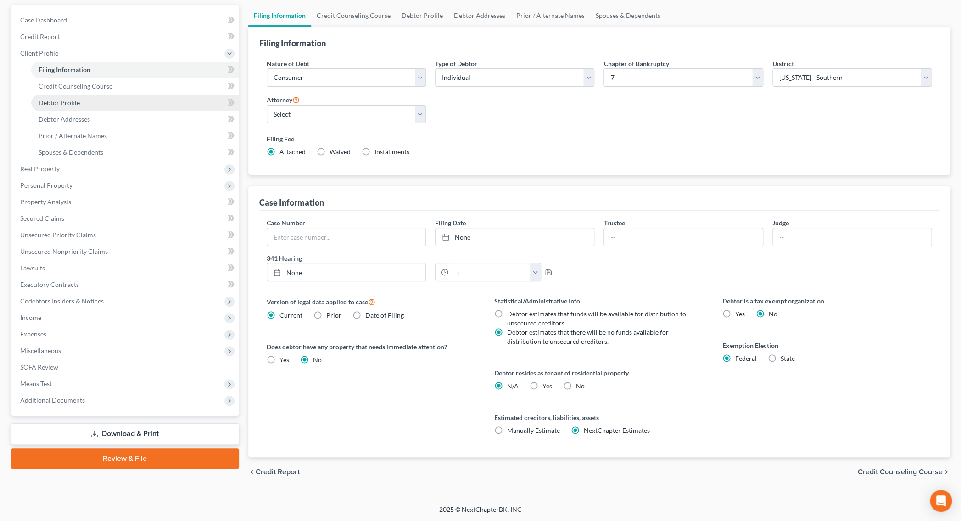
select select "0"
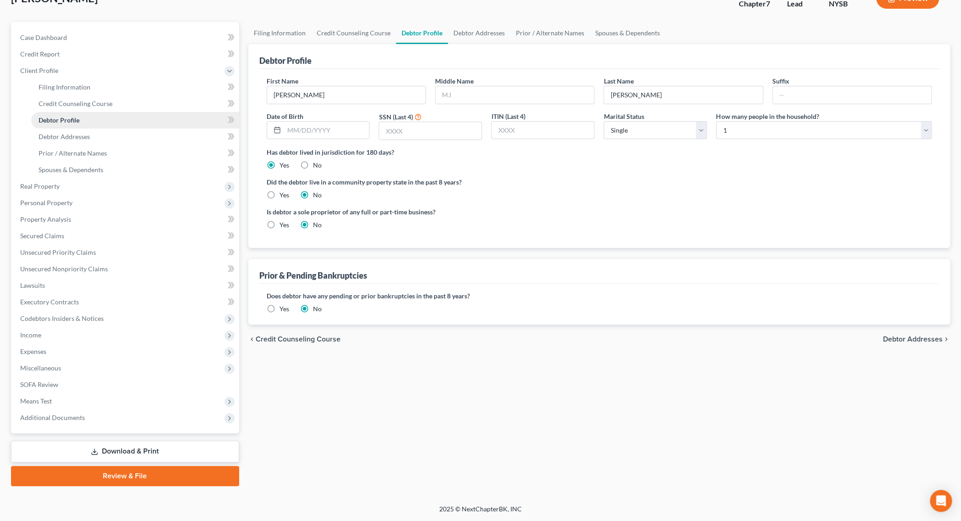
scroll to position [65, 0]
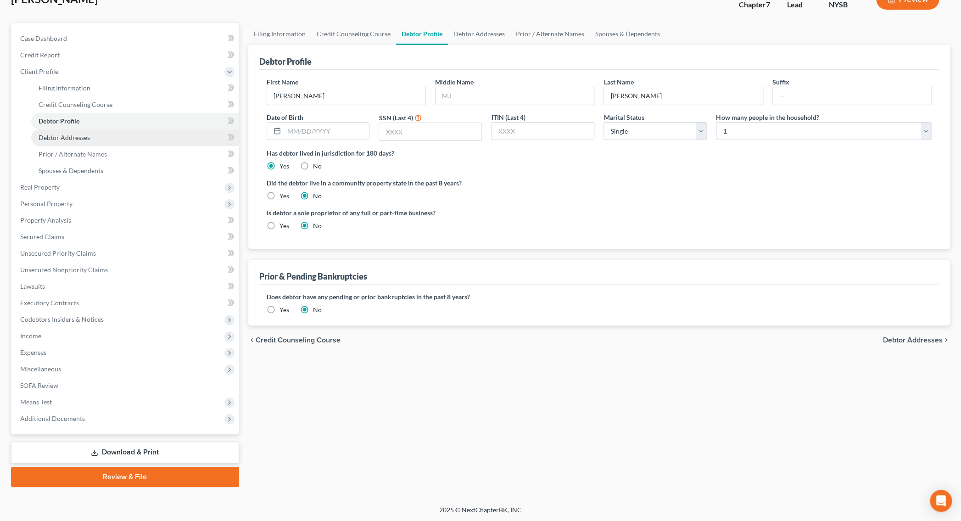
click at [116, 139] on link "Debtor Addresses" at bounding box center [135, 137] width 208 height 17
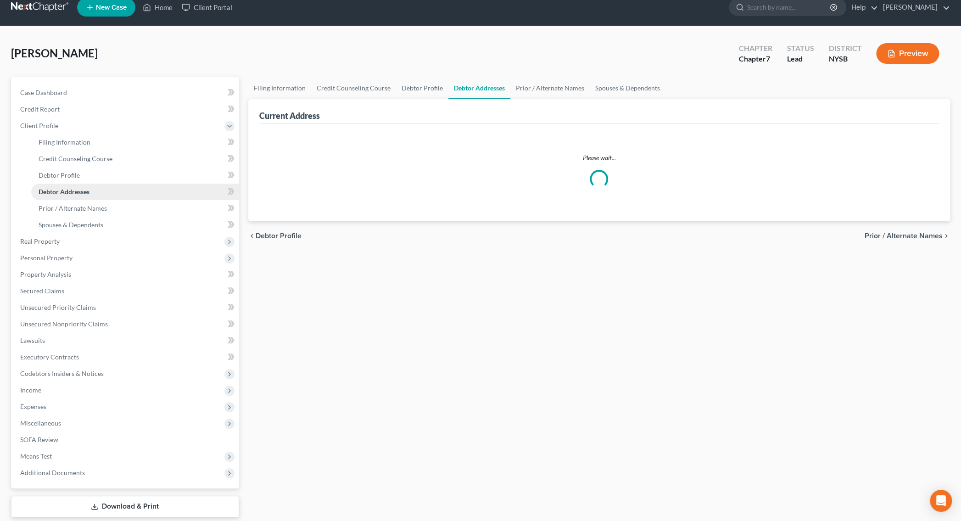
select select "0"
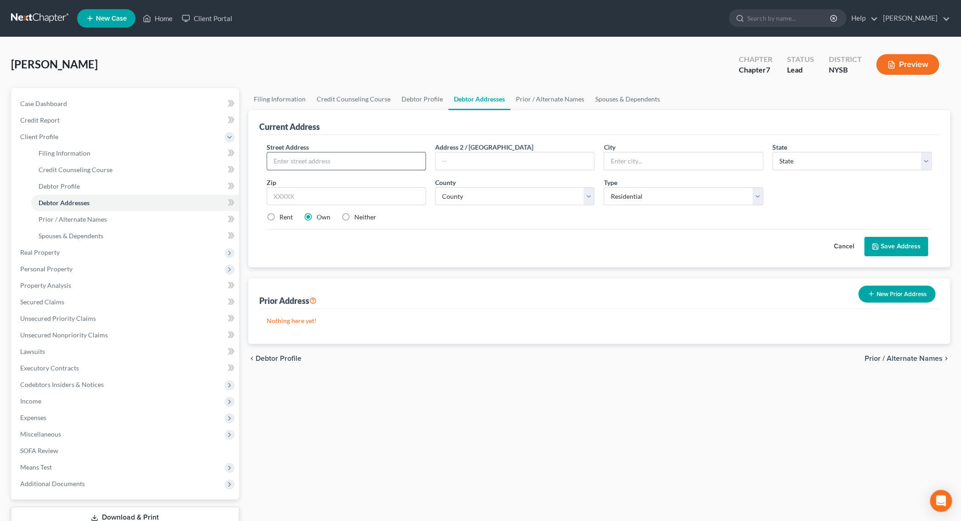
click at [301, 162] on input "text" at bounding box center [346, 160] width 158 height 17
click at [284, 162] on input "350S. 3rd Avenue" at bounding box center [346, 160] width 158 height 17
type input "350 S. 3rd Avenue"
click at [356, 196] on input "text" at bounding box center [346, 196] width 159 height 18
type input "10550"
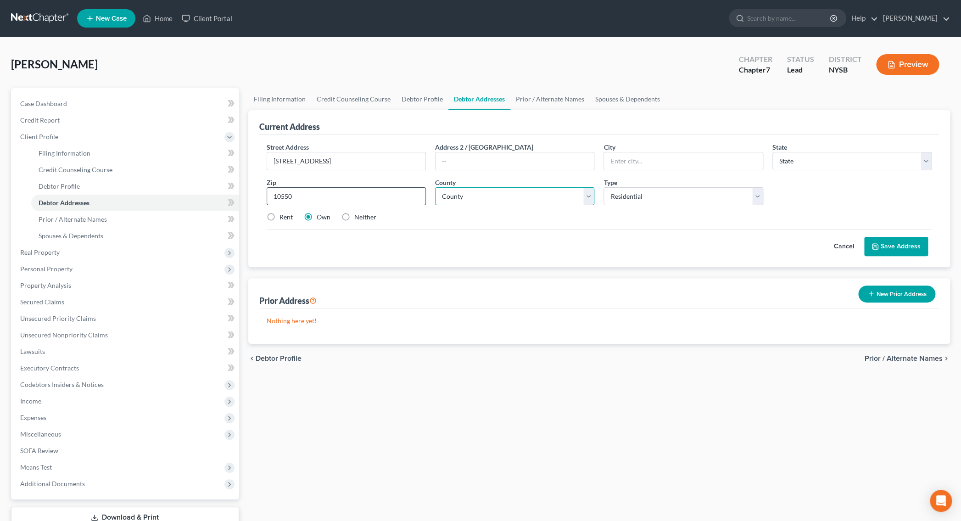
type input "Mount Vernon"
select select "35"
select select "59"
click at [354, 217] on label "Neither" at bounding box center [365, 216] width 22 height 9
click at [358, 217] on input "Neither" at bounding box center [361, 215] width 6 height 6
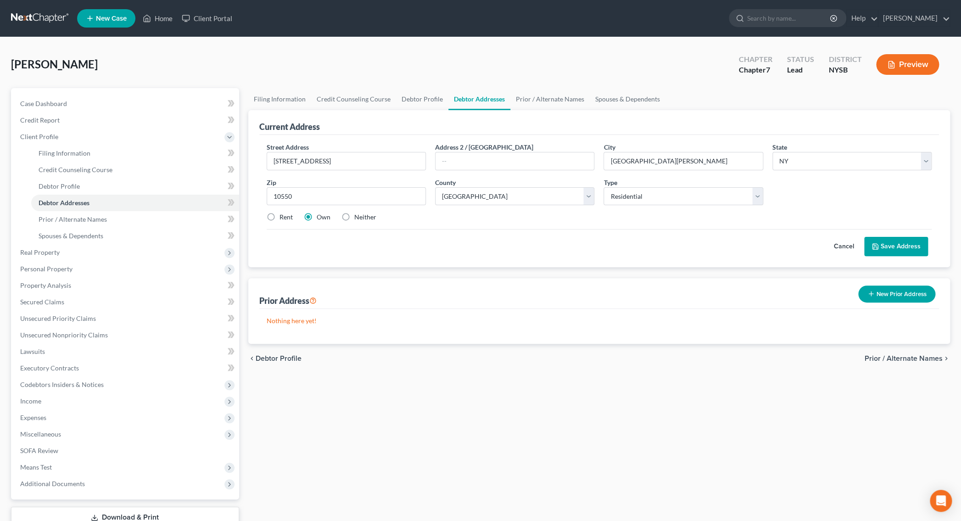
radio input "true"
click at [900, 247] on button "Save Address" at bounding box center [896, 246] width 64 height 19
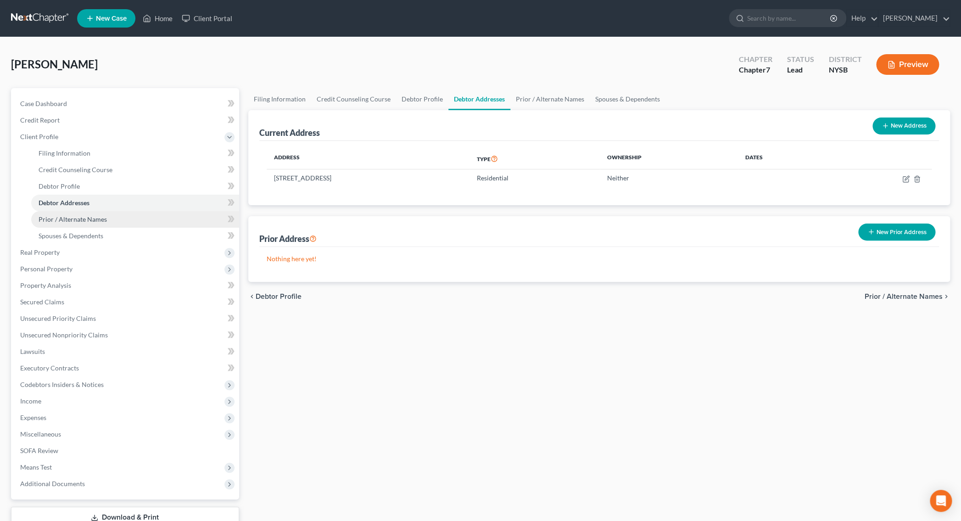
click at [53, 218] on span "Prior / Alternate Names" at bounding box center [73, 219] width 68 height 8
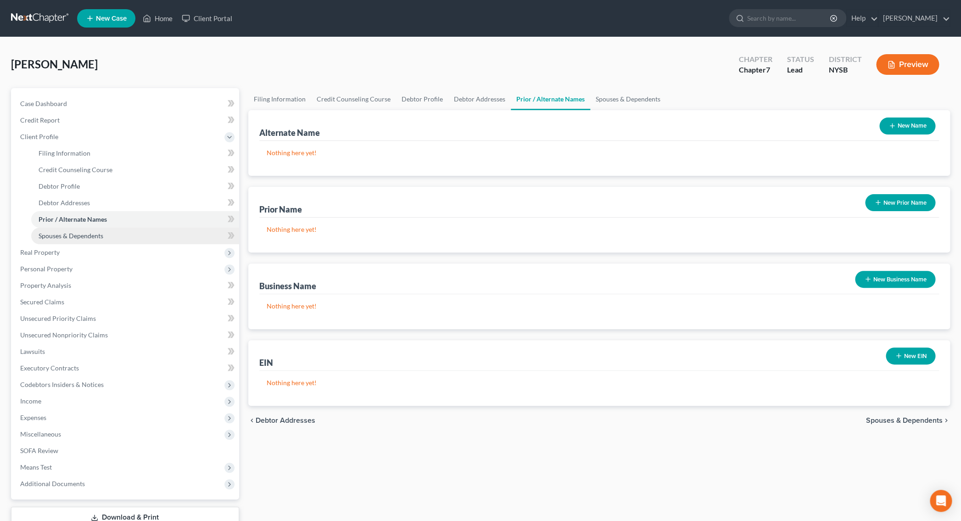
click at [63, 234] on span "Spouses & Dependents" at bounding box center [71, 236] width 65 height 8
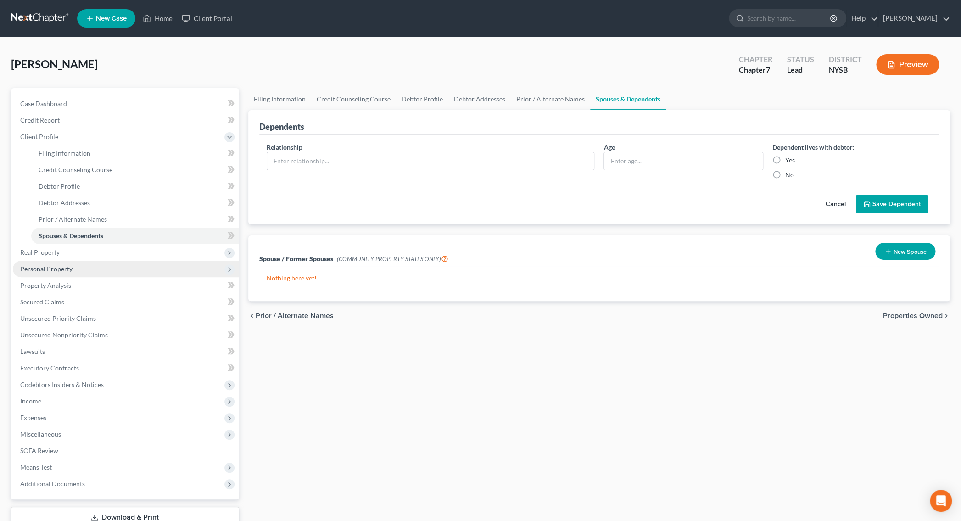
click at [63, 269] on span "Personal Property" at bounding box center [46, 269] width 52 height 8
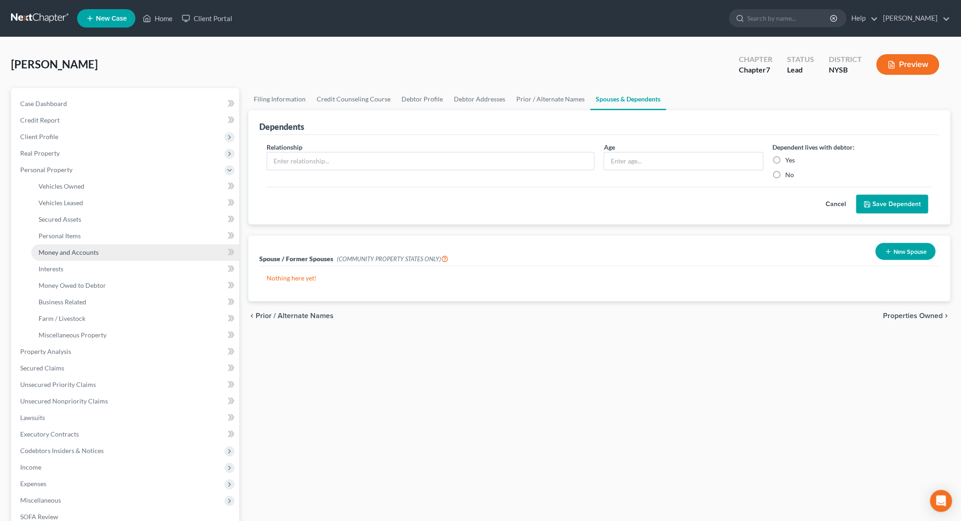
click at [76, 251] on span "Money and Accounts" at bounding box center [69, 252] width 60 height 8
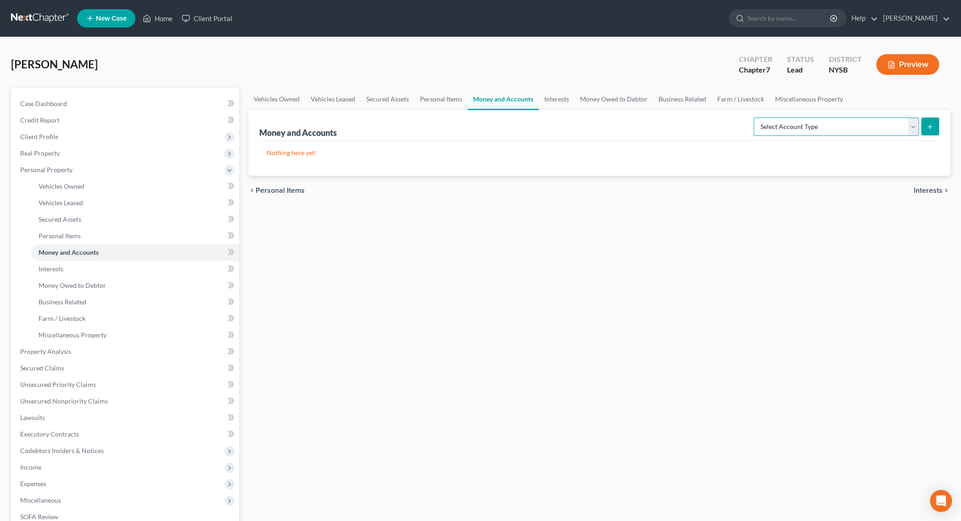
click at [753, 117] on select "Select Account Type Brokerage Cash on Hand Certificates of Deposit Checking Acc…" at bounding box center [835, 126] width 165 height 18
select select "cash_on_hand"
click option "Cash on Hand" at bounding box center [0, 0] width 0 height 0
click at [927, 124] on icon "submit" at bounding box center [929, 126] width 7 height 7
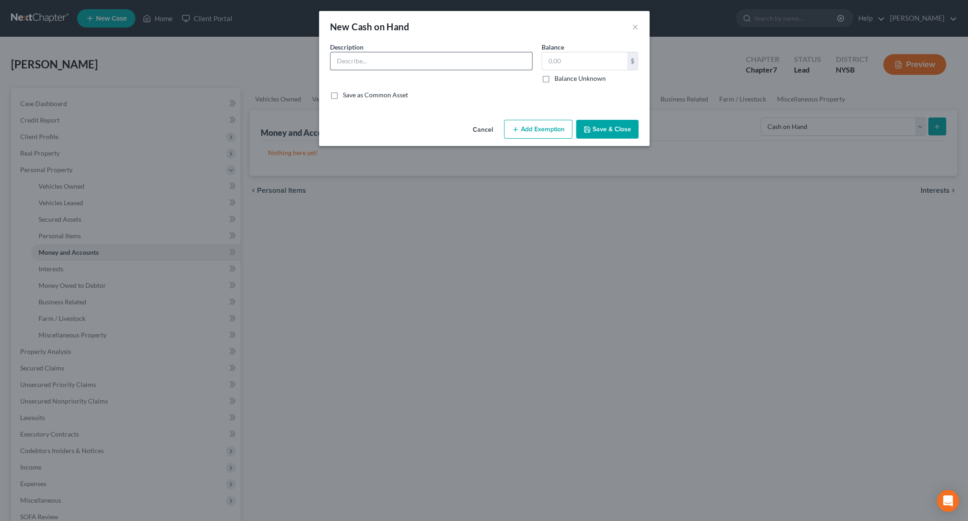
click at [473, 69] on input "text" at bounding box center [430, 60] width 201 height 17
type input "Cash"
type input "50.00"
click at [601, 128] on button "Save & Close" at bounding box center [607, 129] width 62 height 19
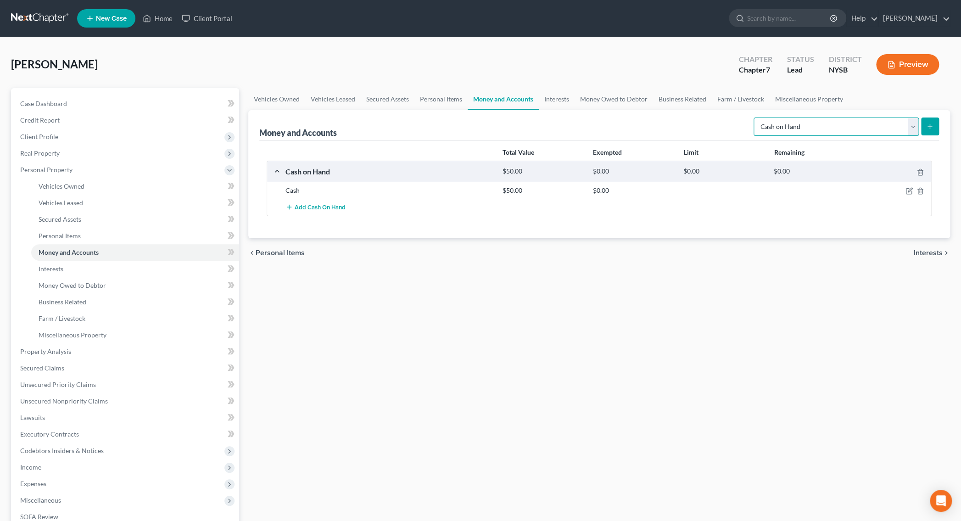
select select "checking"
click option "Checking Account" at bounding box center [0, 0] width 0 height 0
click at [932, 126] on icon "submit" at bounding box center [929, 126] width 7 height 7
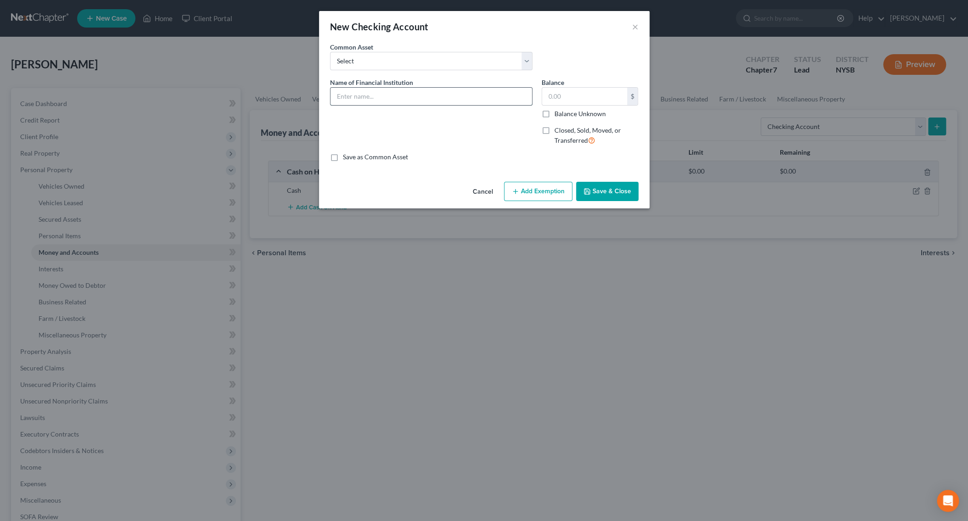
click at [379, 94] on input "text" at bounding box center [430, 96] width 201 height 17
drag, startPoint x: 429, startPoint y: 98, endPoint x: 340, endPoint y: 92, distance: 88.8
click at [340, 92] on input "Checking Account No. xxxx0001" at bounding box center [430, 96] width 201 height 17
click at [429, 99] on input "Checking Account No. xxxx0001" at bounding box center [430, 96] width 201 height 17
drag, startPoint x: 430, startPoint y: 96, endPoint x: 329, endPoint y: 93, distance: 101.9
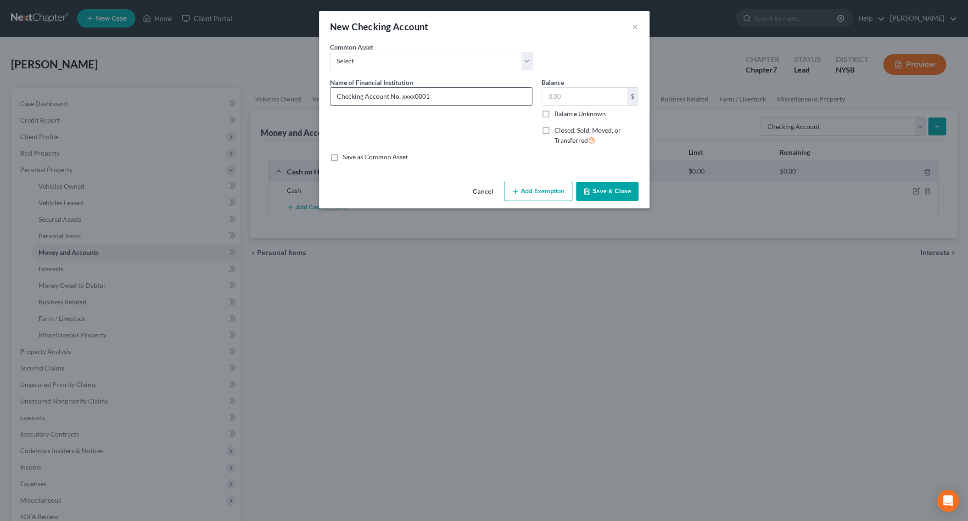
click at [330, 93] on input "Checking Account No. xxxx0001" at bounding box center [430, 96] width 201 height 17
type input "Checking Account No. xxxx0001"
click at [586, 197] on button "Save & Close" at bounding box center [607, 191] width 62 height 19
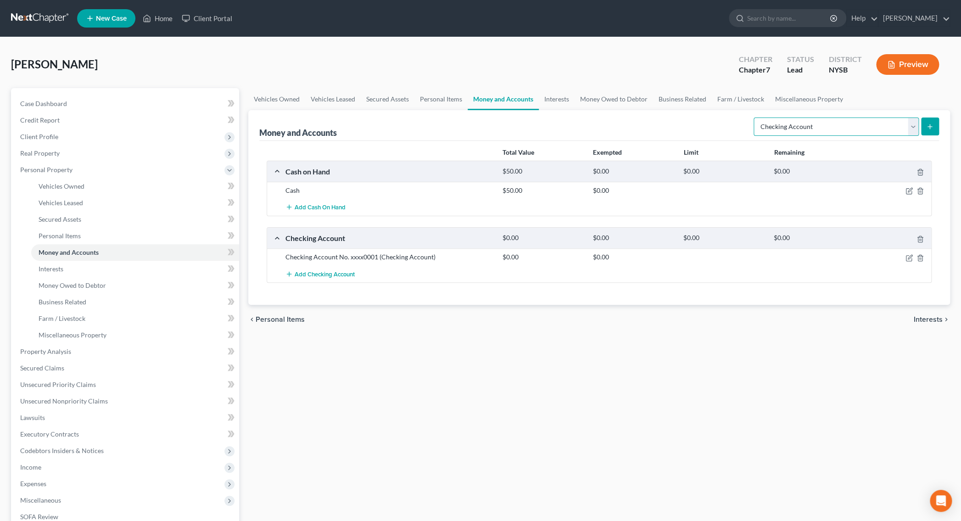
click option "Checking Account" at bounding box center [0, 0] width 0 height 0
click at [926, 130] on button "submit" at bounding box center [930, 126] width 18 height 18
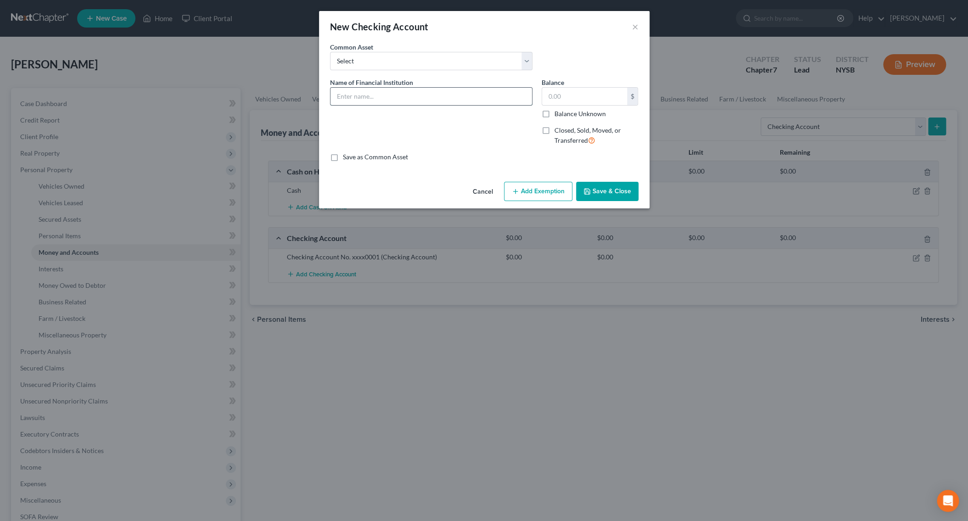
paste input "Checking Account No. xxxx0001"
type input "Checking Account No. xxxx0002"
click at [603, 188] on button "Save & Close" at bounding box center [607, 191] width 62 height 19
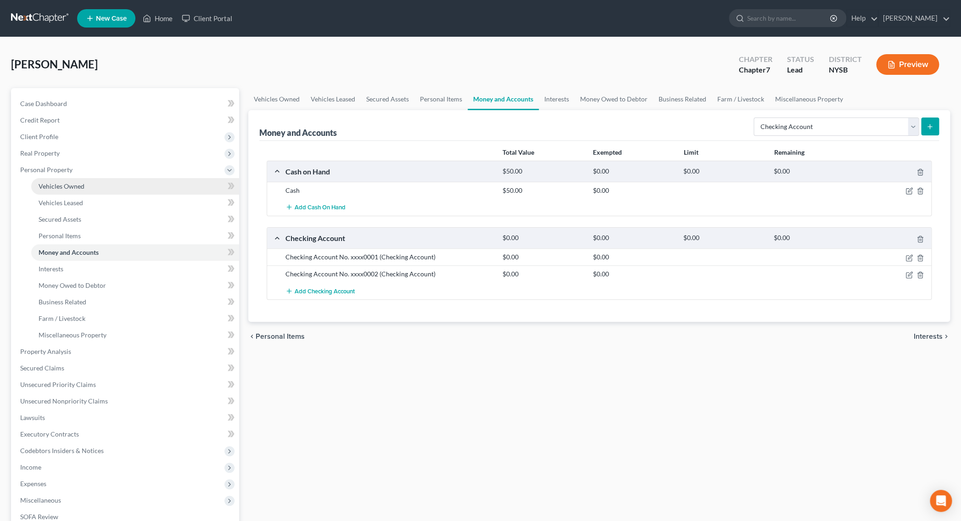
click at [76, 190] on link "Vehicles Owned" at bounding box center [135, 186] width 208 height 17
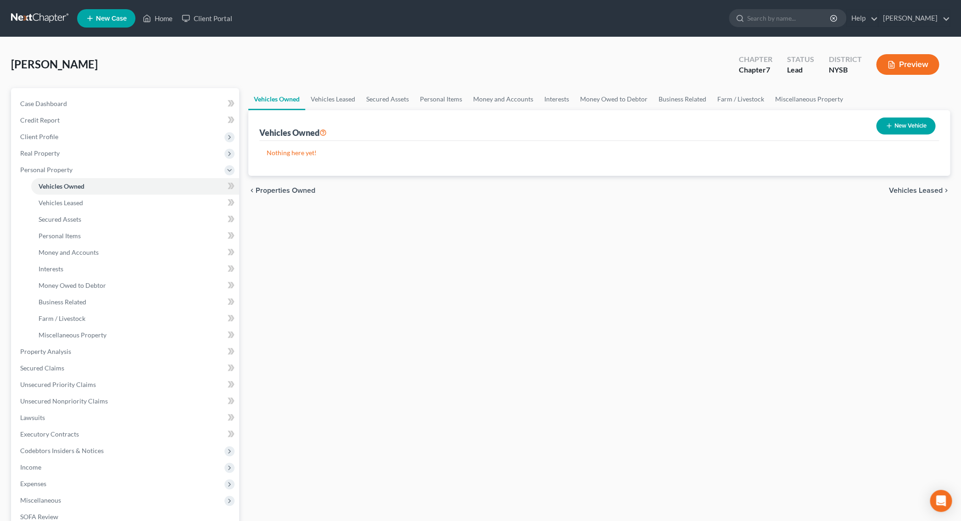
click at [891, 124] on button "New Vehicle" at bounding box center [905, 125] width 59 height 17
select select "0"
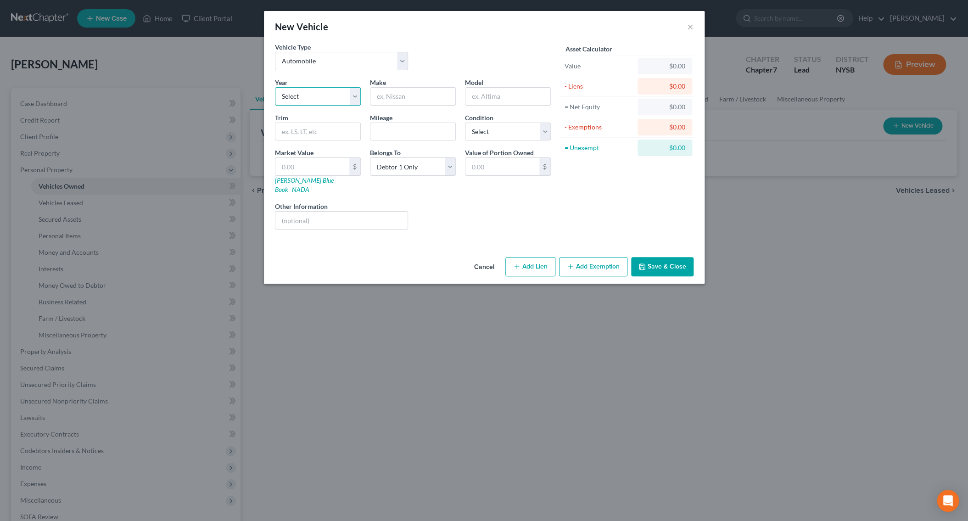
click at [275, 87] on select "Select 2026 2025 2024 2023 2022 2021 2020 2019 2018 2017 2016 2015 2014 2013 20…" at bounding box center [318, 96] width 86 height 18
select select "8"
click option "2018" at bounding box center [0, 0] width 0 height 0
click at [413, 100] on input "text" at bounding box center [412, 96] width 85 height 17
type input "Cadillac"
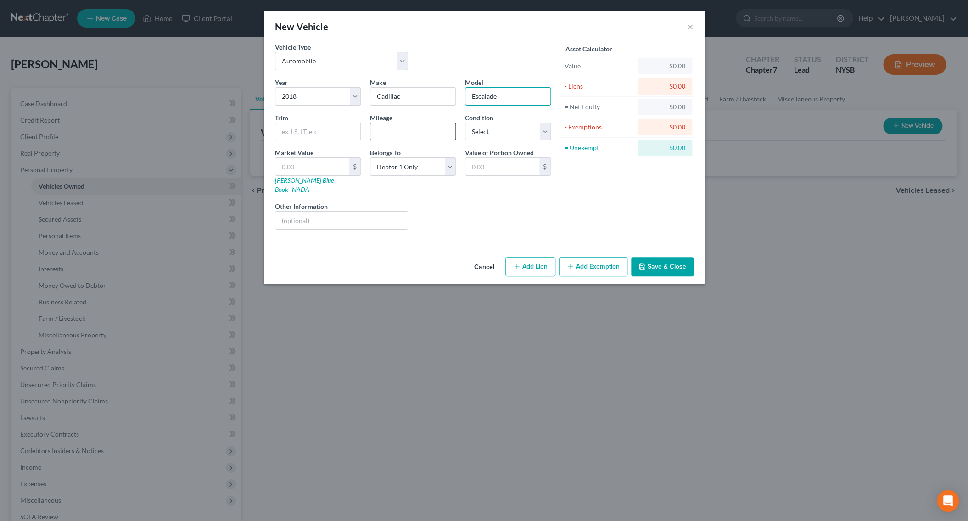
type input "Escalade"
click at [416, 135] on input "text" at bounding box center [412, 131] width 85 height 17
type input "200,000"
select select "2"
click option "Good" at bounding box center [0, 0] width 0 height 0
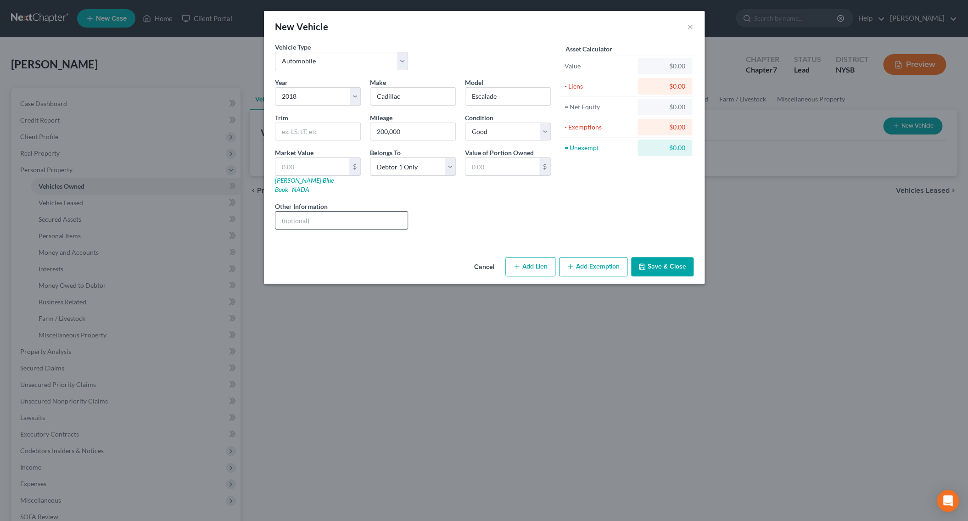
click at [335, 215] on input "text" at bounding box center [341, 220] width 133 height 17
type input "Debtor owns "free and clear""
click at [675, 267] on div "Cancel Add Lien Add Lease Add Exemption Save & Close" at bounding box center [484, 268] width 441 height 30
click at [670, 259] on button "Save & Close" at bounding box center [662, 266] width 62 height 19
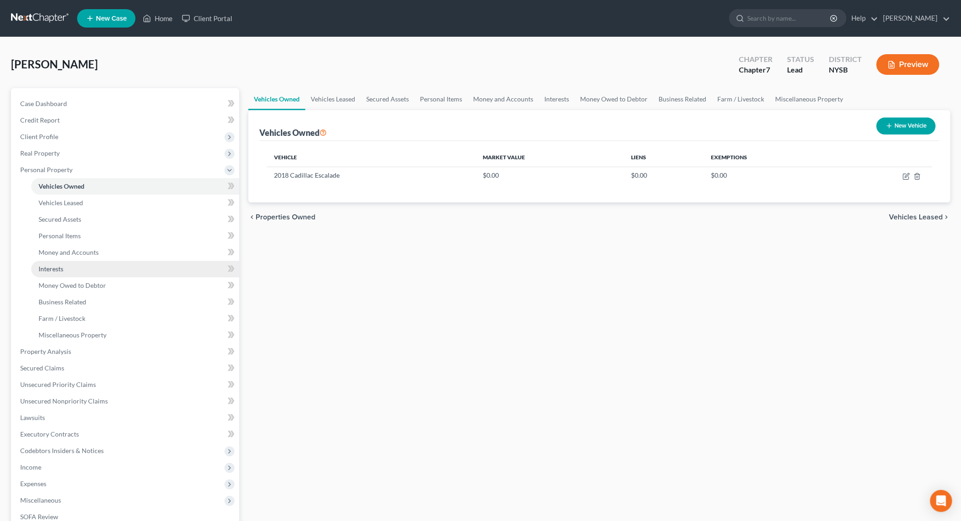
click at [61, 272] on span "Interests" at bounding box center [51, 269] width 25 height 8
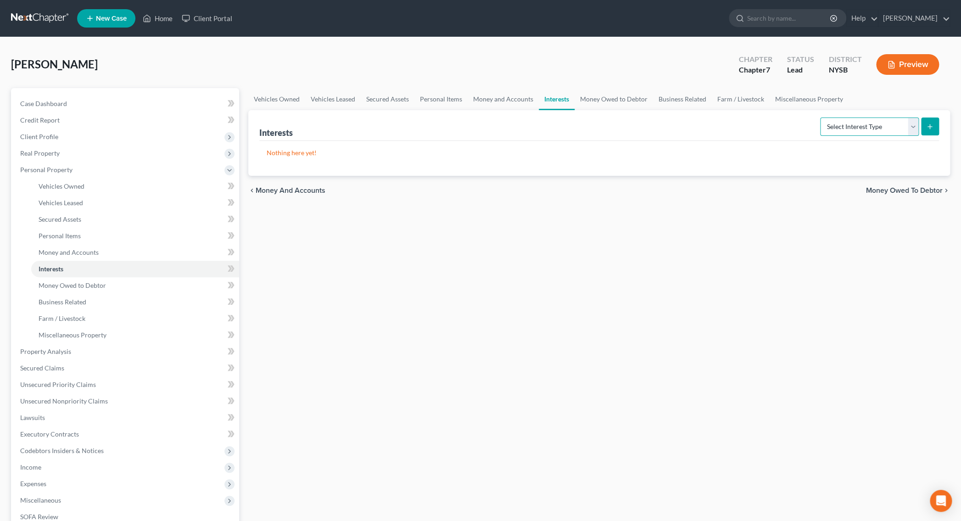
click at [820, 117] on select "Select Interest Type 401K Annuity Bond Education IRA Government Bond Government…" at bounding box center [869, 126] width 99 height 18
click at [68, 303] on span "Business Related" at bounding box center [63, 302] width 48 height 8
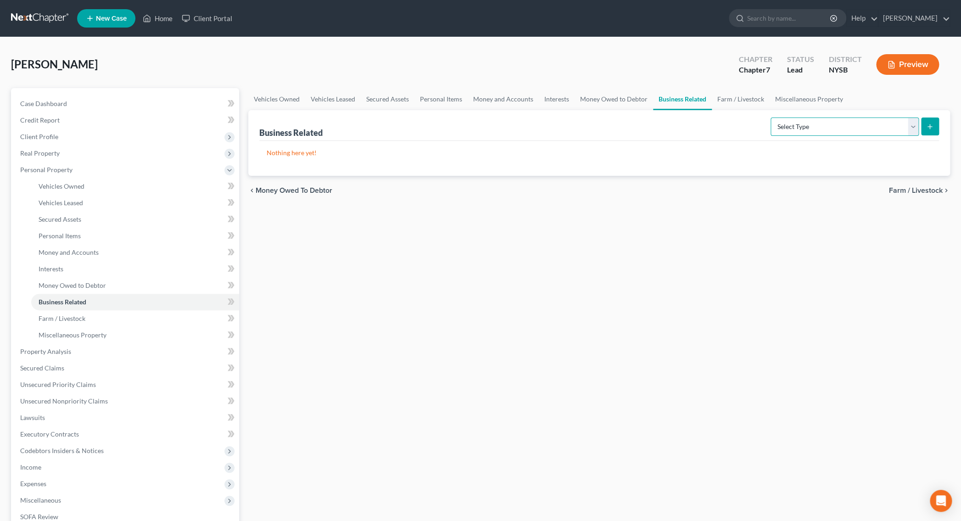
click at [770, 117] on select "Select Type Customer Lists Franchises Inventory Licenses Machinery Office Equip…" at bounding box center [844, 126] width 148 height 18
select select "license"
click option "Licenses" at bounding box center [0, 0] width 0 height 0
click at [922, 127] on button "submit" at bounding box center [930, 126] width 18 height 18
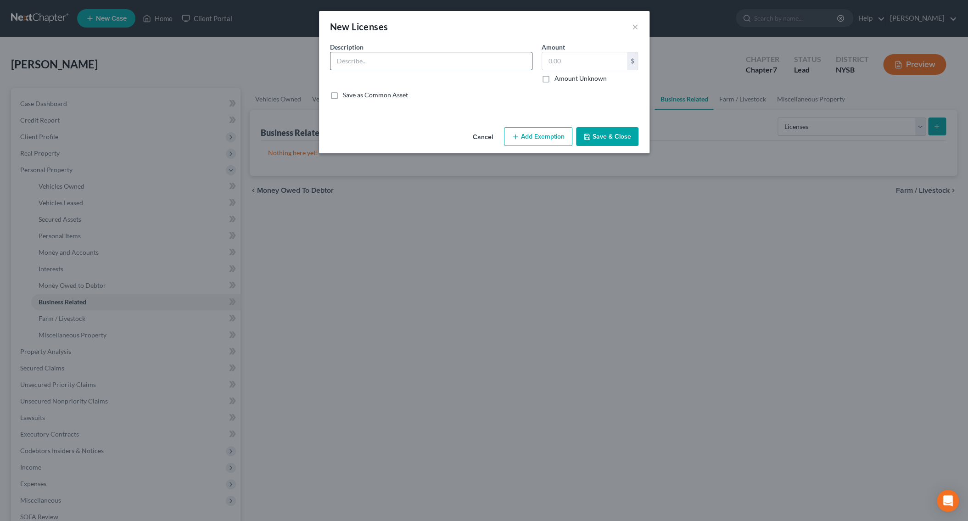
click at [362, 57] on input "text" at bounding box center [430, 60] width 201 height 17
type input "Non-transferable New York City TLC Medallion"
type input "1.00"
click at [525, 140] on button "Add Exemption" at bounding box center [538, 136] width 68 height 19
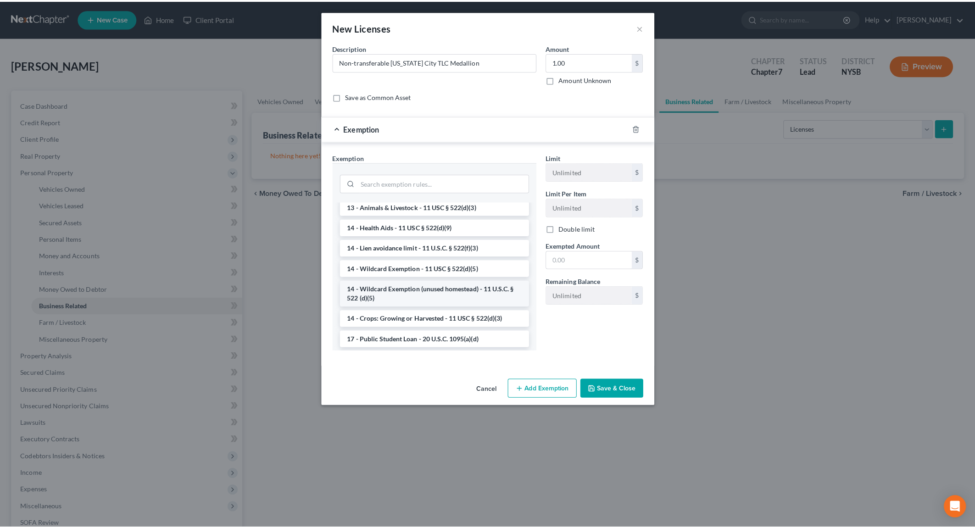
scroll to position [133, 0]
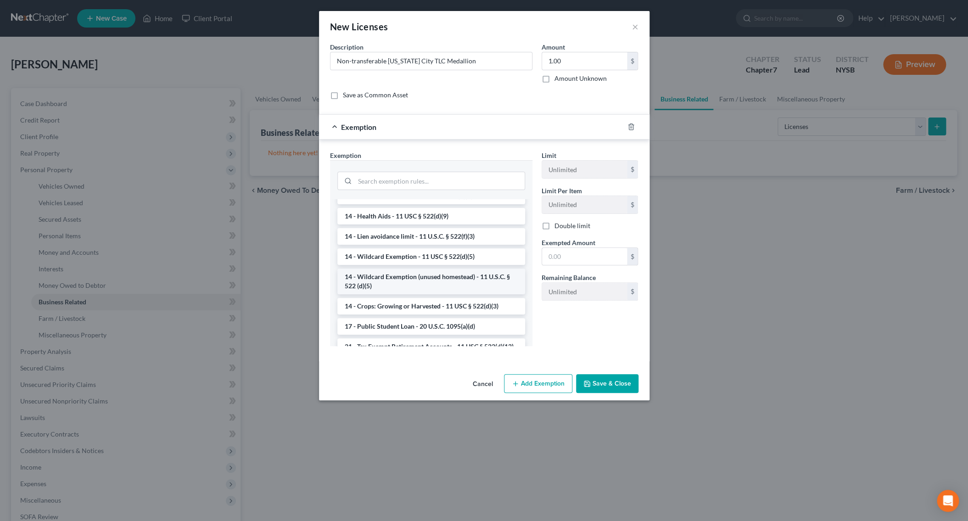
click at [416, 279] on li "14 - Wildcard Exemption (unused homestead) - 11 U.S.C. § 522 (d)(5)" at bounding box center [431, 281] width 188 height 26
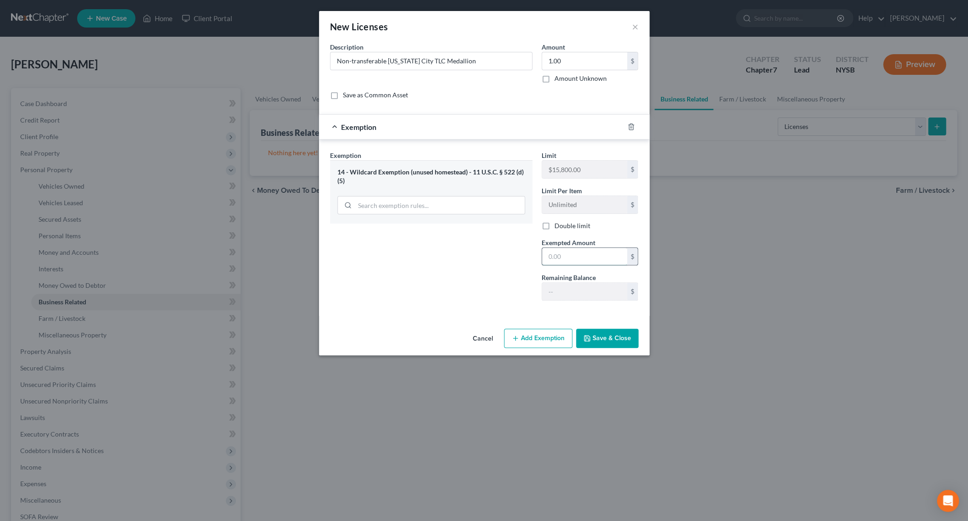
click at [583, 263] on input "text" at bounding box center [584, 256] width 85 height 17
type input "1.00"
click at [612, 346] on button "Save & Close" at bounding box center [607, 338] width 62 height 19
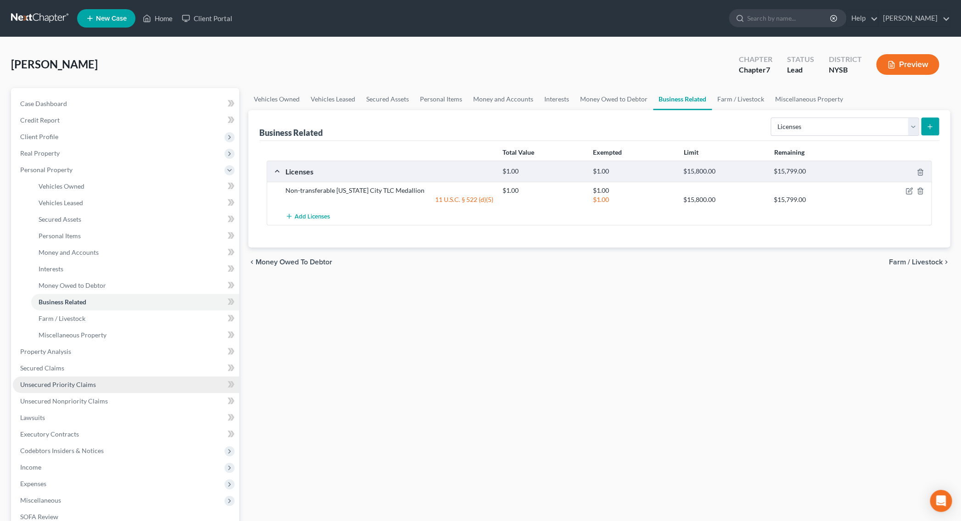
click at [66, 384] on span "Unsecured Priority Claims" at bounding box center [58, 384] width 76 height 8
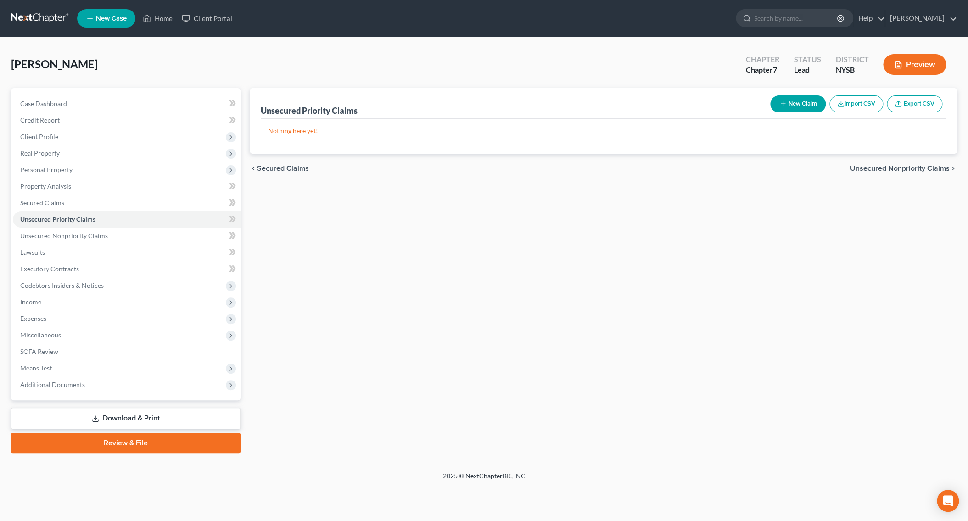
click at [792, 106] on button "New Claim" at bounding box center [798, 103] width 56 height 17
select select "0"
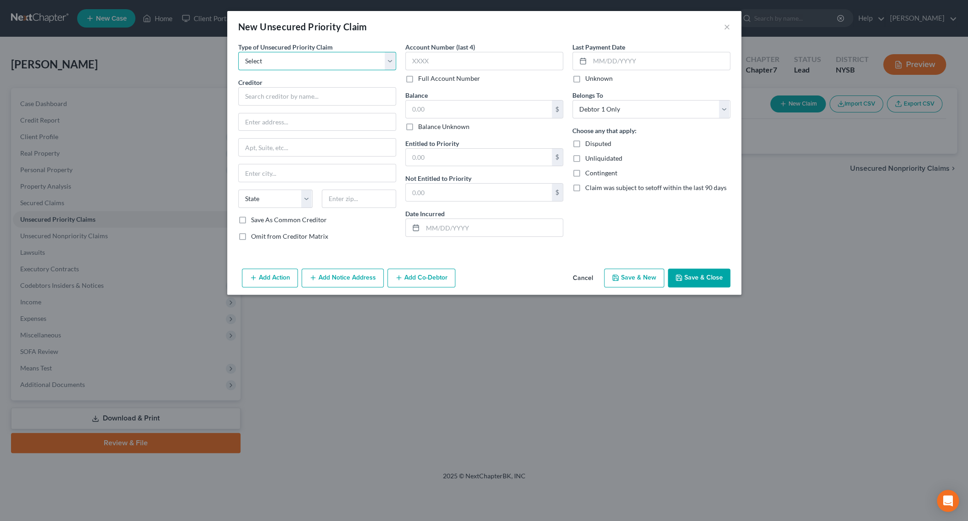
select select "0"
click option "Taxes & Other Government Units" at bounding box center [0, 0] width 0 height 0
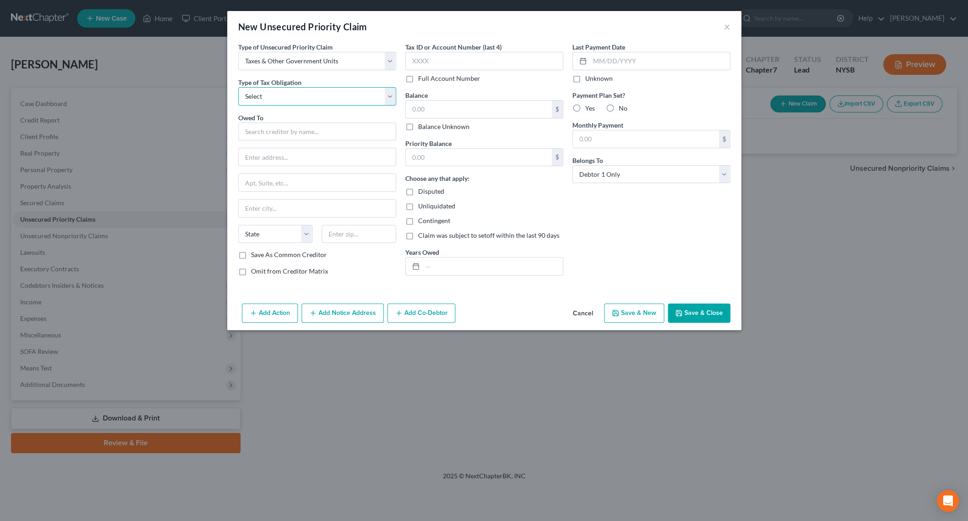
select select "0"
click option "Federal" at bounding box center [0, 0] width 0 height 0
click at [282, 136] on input "text" at bounding box center [317, 132] width 158 height 18
type input "Internal Revenue Service"
type input "Centralized Insolvency Operations"
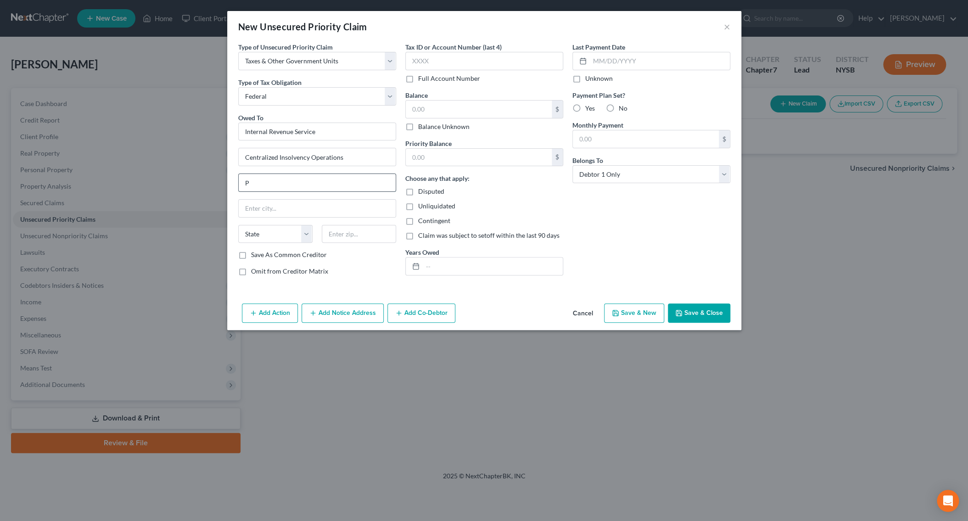
type input "P.O. Box 7346"
type input "Philadelphia"
select select "39"
type input "19101-7346"
click at [360, 281] on div "Type of Unsecured Priority Claim * Select Taxes & Other Government Units Domest…" at bounding box center [317, 162] width 167 height 241
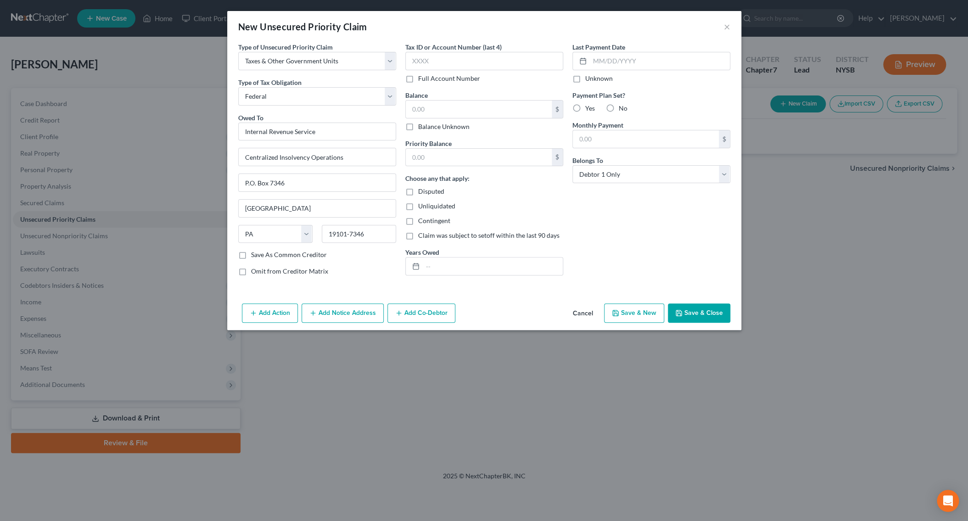
click at [710, 317] on button "Save & Close" at bounding box center [699, 312] width 62 height 19
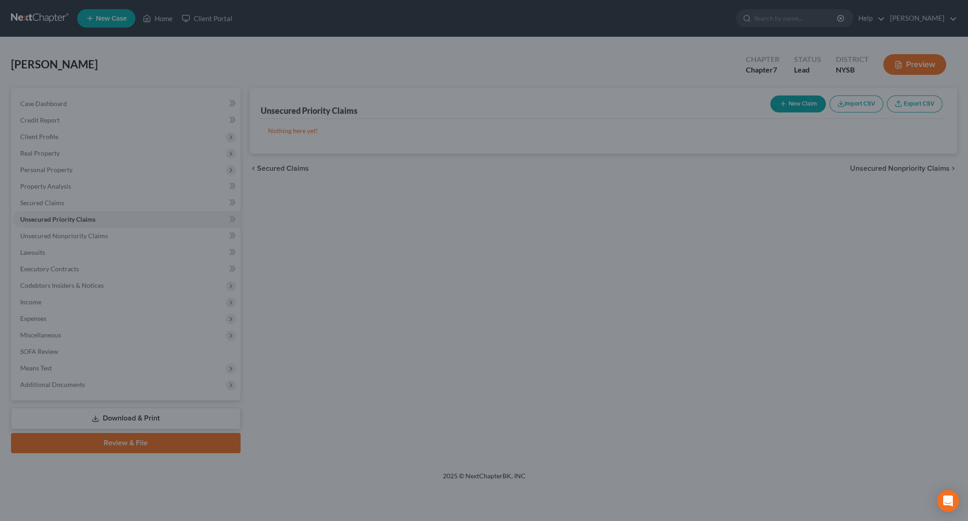
type input "0.00"
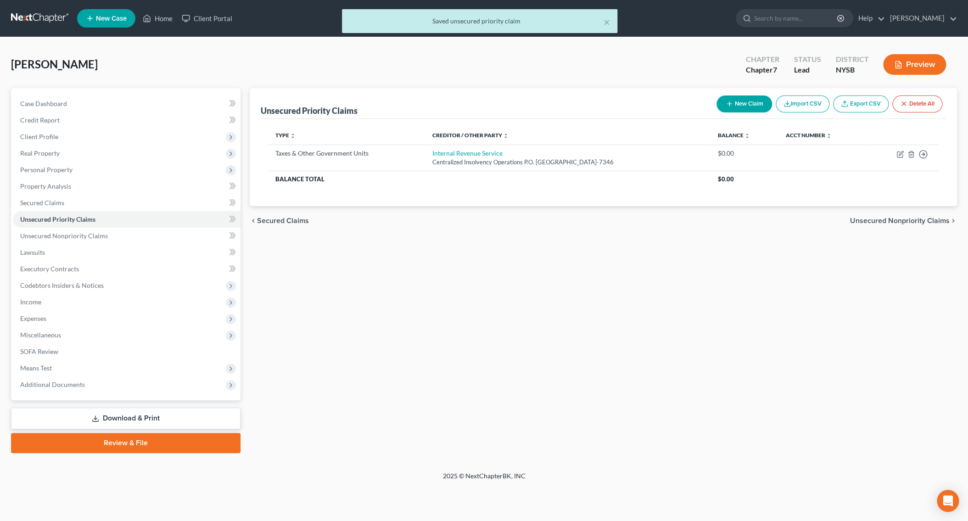
click at [748, 106] on button "New Claim" at bounding box center [744, 103] width 56 height 17
select select "0"
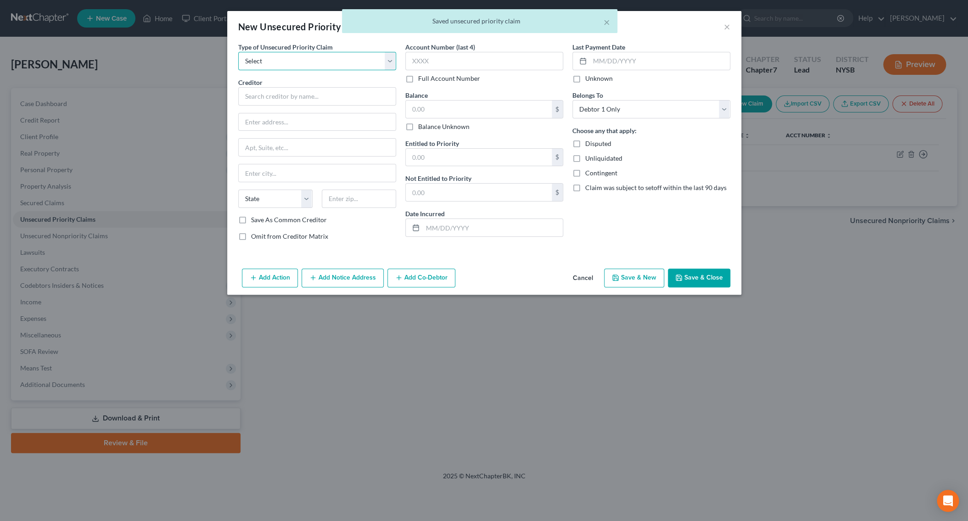
select select "0"
click option "Taxes & Other Government Units" at bounding box center [0, 0] width 0 height 0
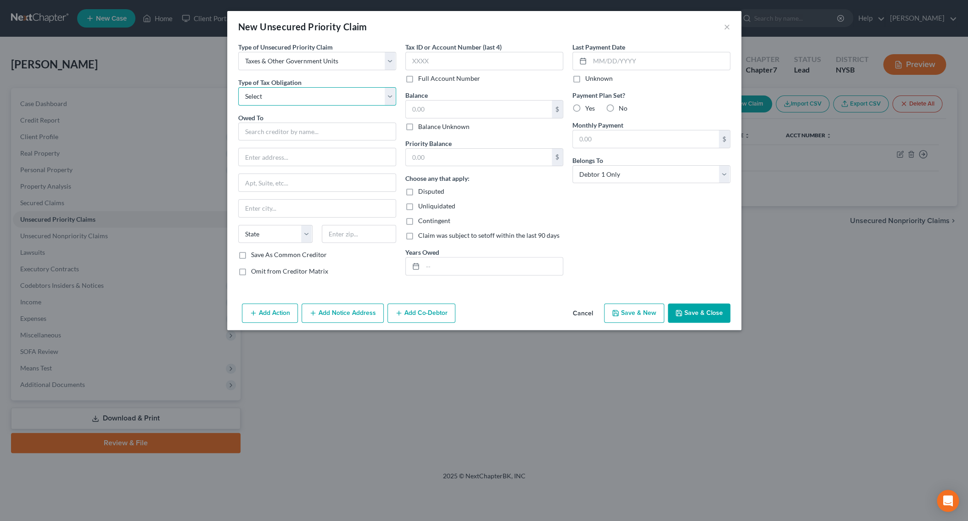
select select "2"
click option "State" at bounding box center [0, 0] width 0 height 0
click at [302, 136] on input "text" at bounding box center [317, 132] width 158 height 18
type input "New York State Department of Taxation & Finance"
type input "P.O. Box 5300"
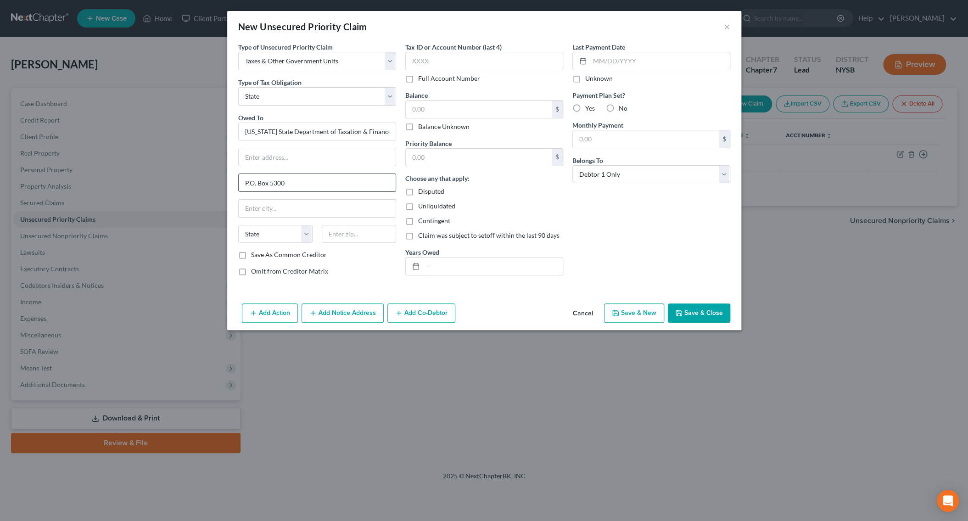
type input "Albany"
select select "35"
type input "12205-0300"
click at [267, 160] on input "text" at bounding box center [317, 156] width 157 height 17
type input "Insolvency / Special Operations"
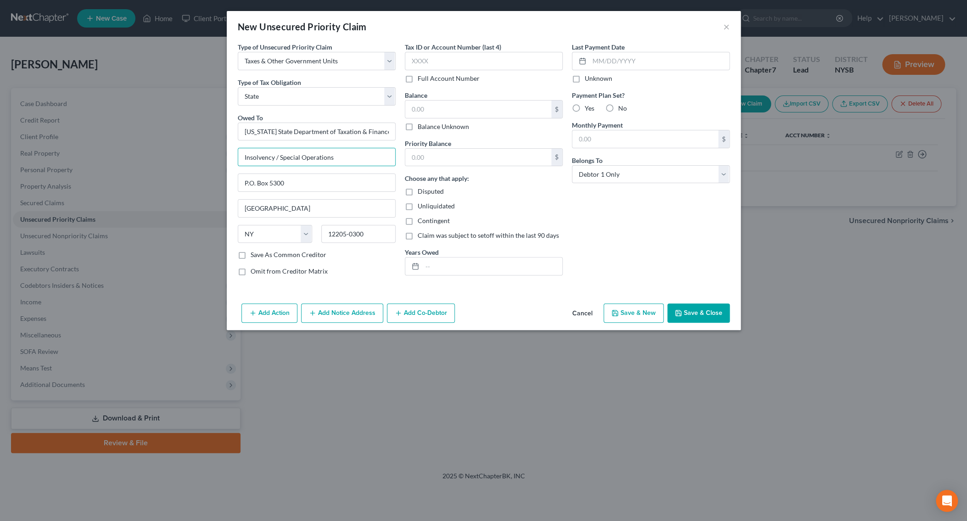
click at [676, 312] on icon "button" at bounding box center [678, 313] width 6 height 6
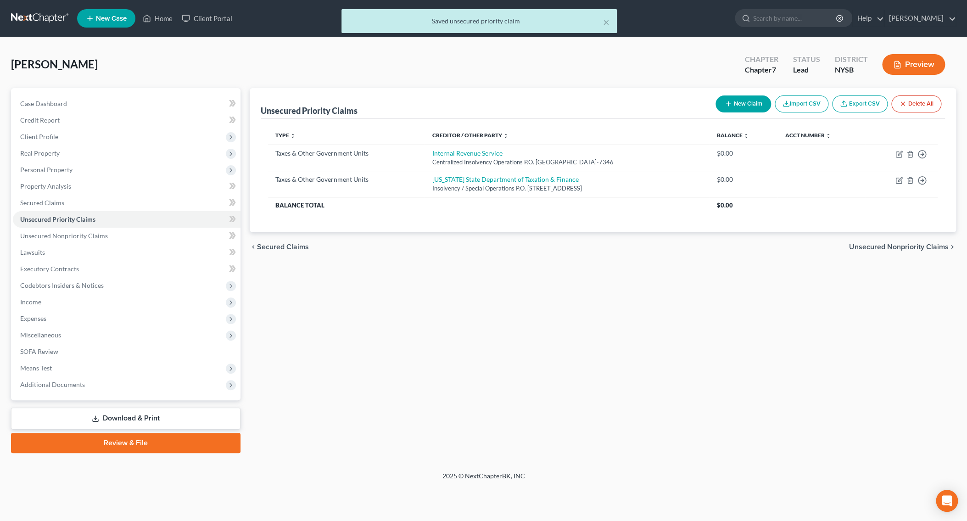
click at [725, 106] on icon "button" at bounding box center [728, 103] width 7 height 7
select select "0"
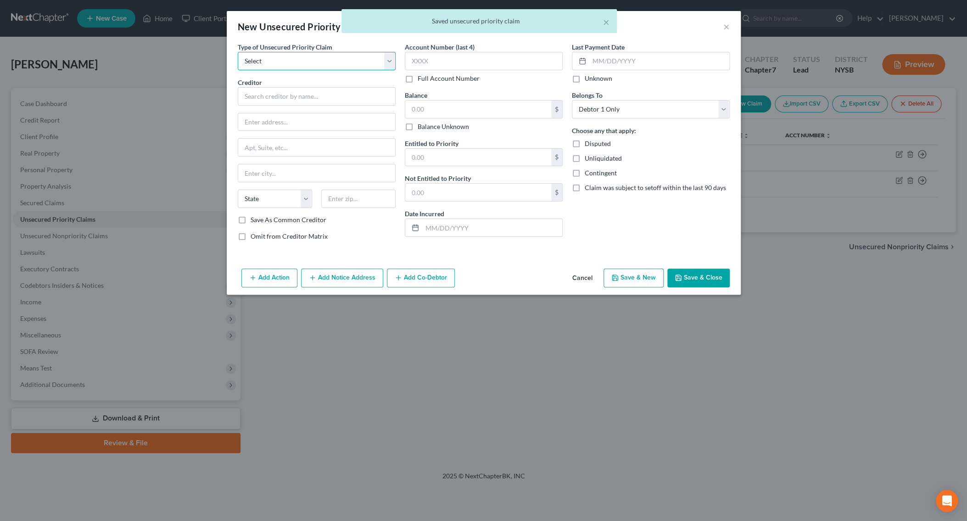
select select "0"
click option "Taxes & Other Government Units" at bounding box center [0, 0] width 0 height 0
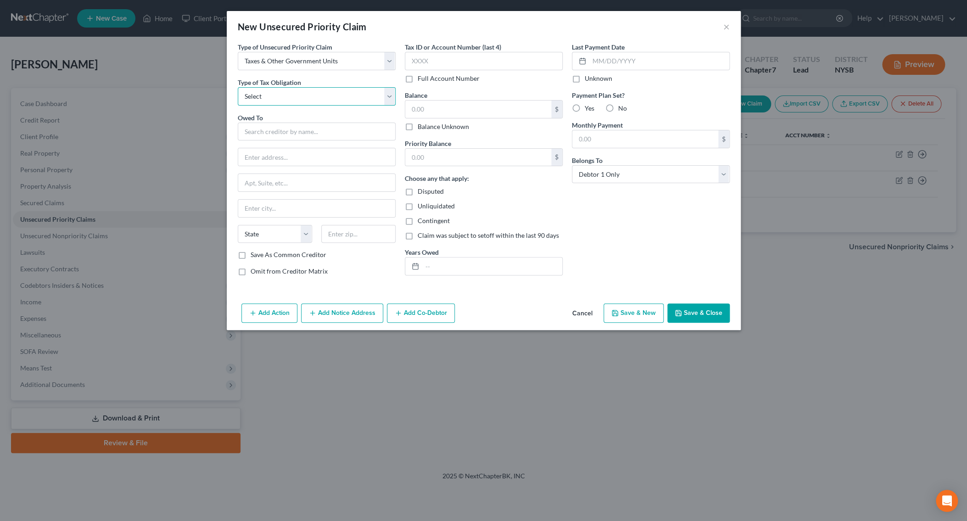
select select "1"
click option "City" at bounding box center [0, 0] width 0 height 0
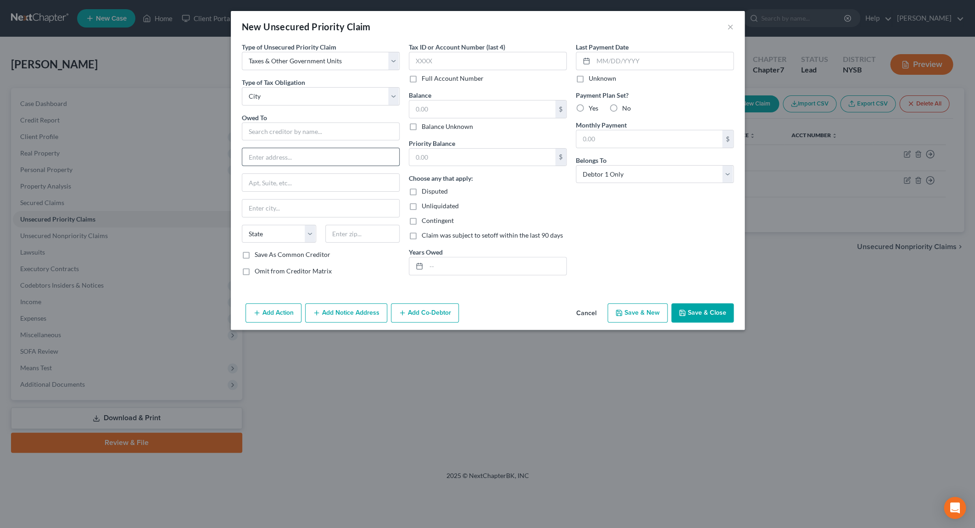
click at [264, 161] on input "text" at bounding box center [320, 156] width 157 height 17
type input "345 Adams Street"
type input "3rd Floor - Legal Affairs"
click at [318, 134] on input "text" at bounding box center [321, 132] width 158 height 18
type input "New York City Departmant of Taxation & Finance"
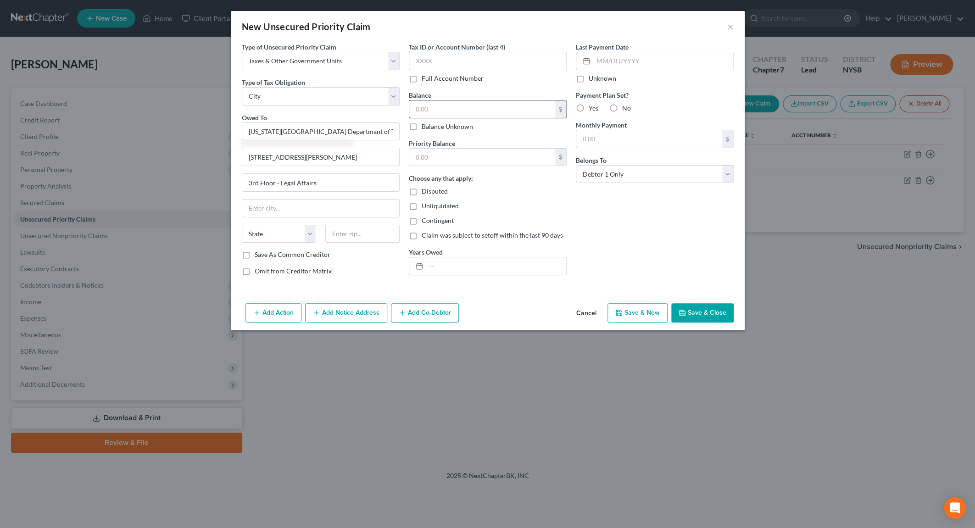
click at [415, 110] on input "text" at bounding box center [482, 108] width 146 height 17
type input "1.00"
click at [340, 233] on input "text" at bounding box center [362, 234] width 74 height 18
type input "11201"
type input "Brooklyn"
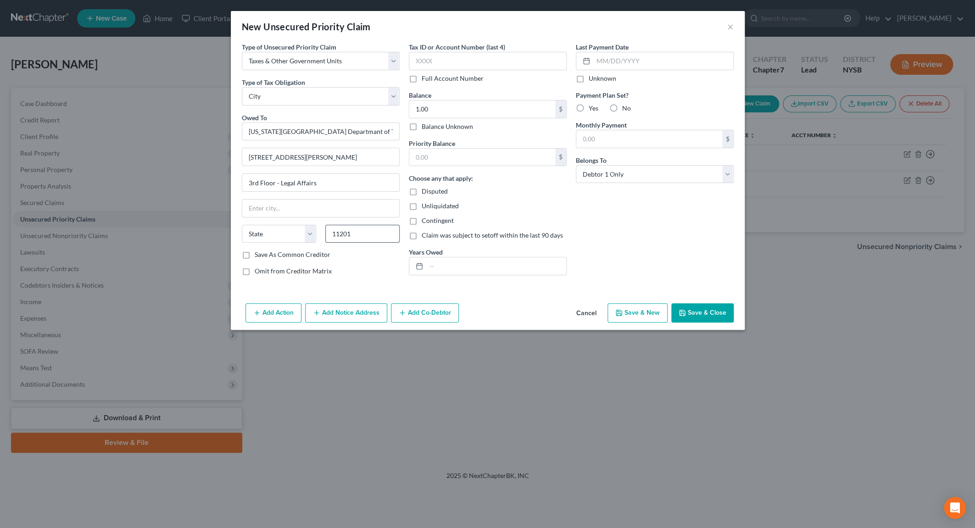
select select "35"
click at [364, 132] on input "New York City Departmant of Taxation & Finance" at bounding box center [321, 132] width 158 height 18
type input "New York City Dept. of Finance"
click at [711, 317] on button "Save & Close" at bounding box center [702, 312] width 62 height 19
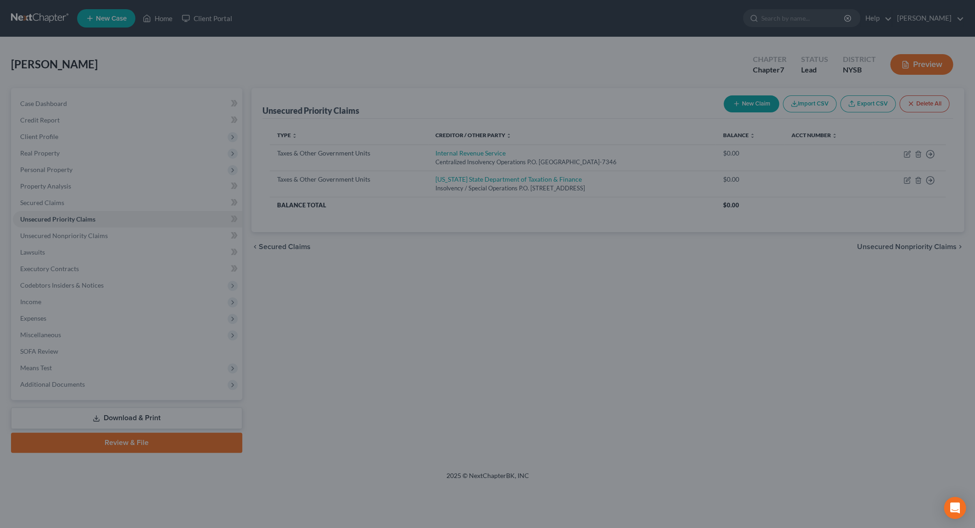
type input "0.00"
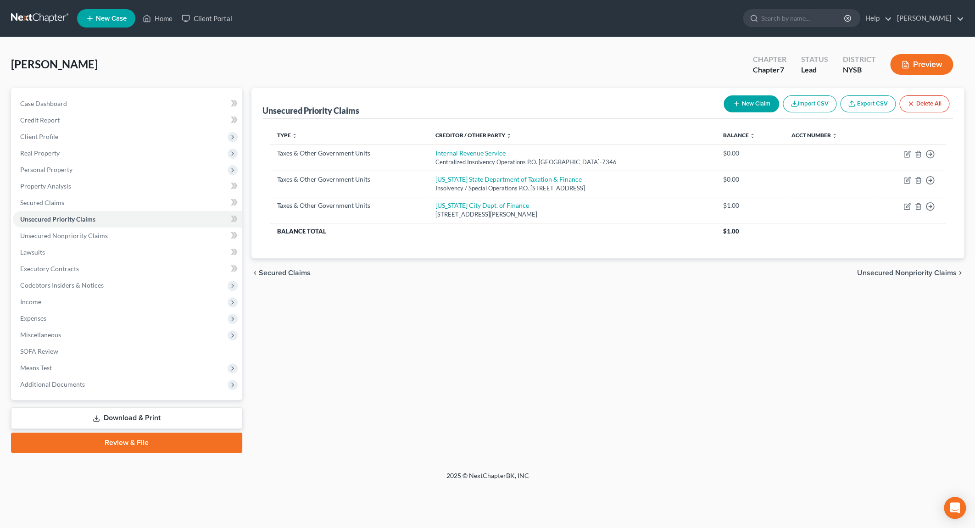
click at [641, 367] on div "Unsecured Priority Claims New Claim Import CSV Export CSV Delete All Type expan…" at bounding box center [608, 270] width 722 height 365
click at [957, 22] on link "[PERSON_NAME]" at bounding box center [928, 18] width 71 height 17
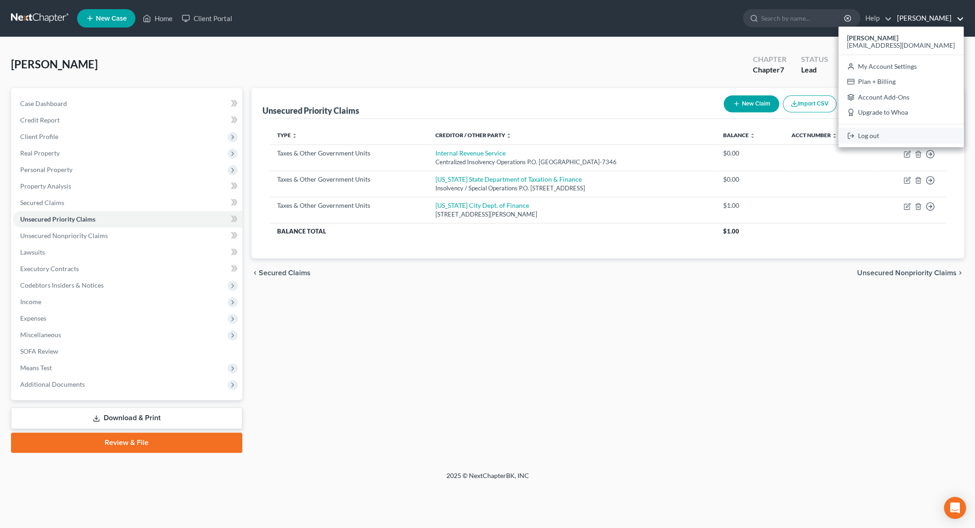
click at [911, 130] on link "Log out" at bounding box center [900, 136] width 125 height 16
